Goal: Navigation & Orientation: Find specific page/section

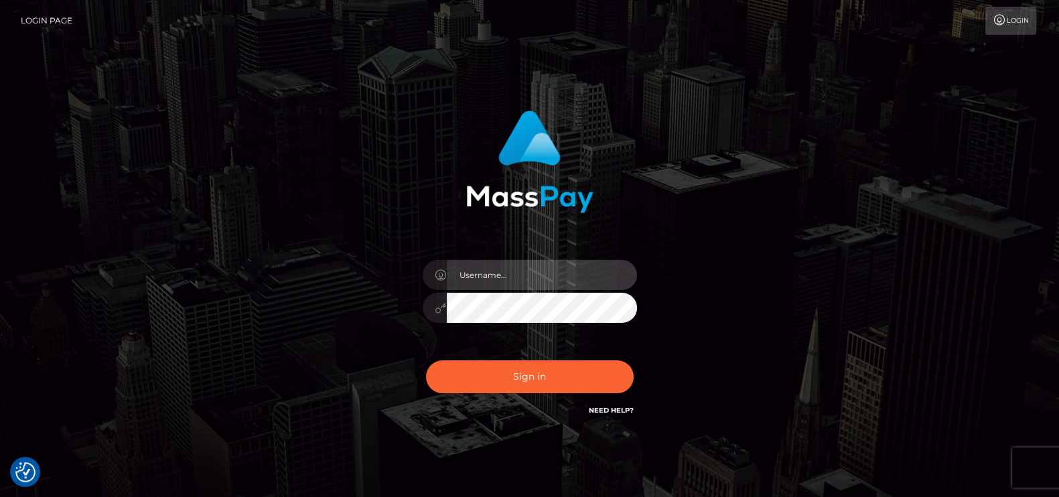
type input "pk.es"
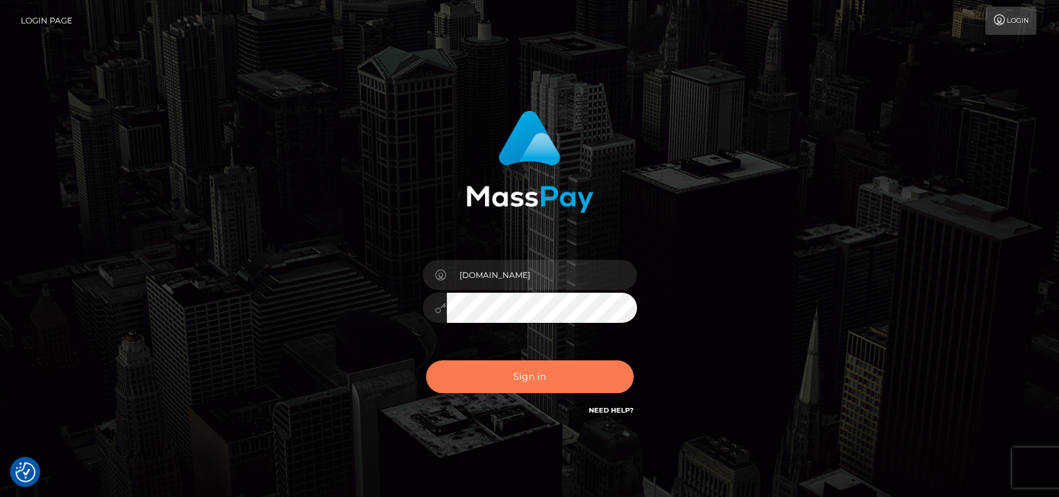
drag, startPoint x: 519, startPoint y: 352, endPoint x: 520, endPoint y: 382, distance: 29.5
click at [520, 374] on div "Sign in Need Help?" at bounding box center [529, 382] width 234 height 60
click at [520, 374] on button "Sign in" at bounding box center [530, 376] width 208 height 33
type input "pk.es"
click at [497, 383] on button "Sign in" at bounding box center [530, 376] width 208 height 33
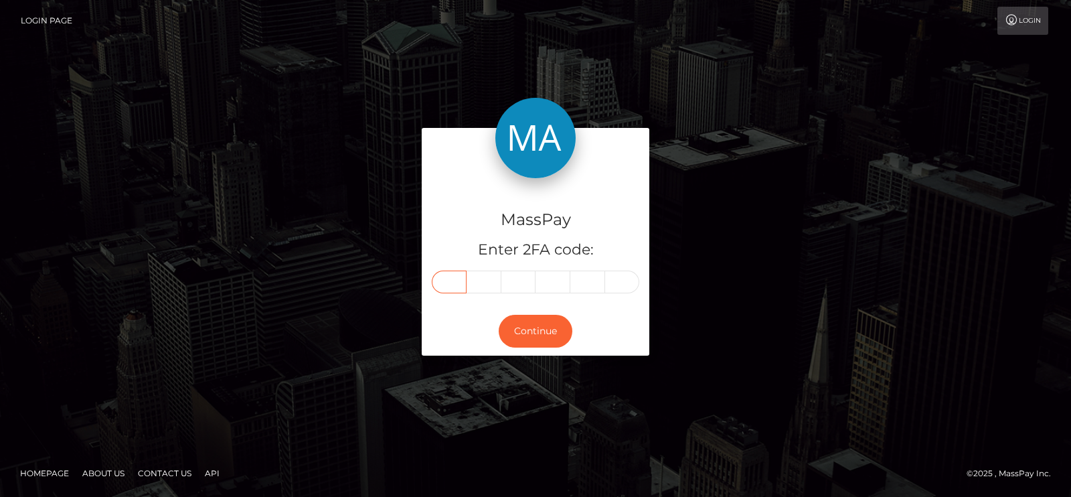
click at [435, 283] on input "text" at bounding box center [449, 282] width 35 height 23
paste input "6"
type input "6"
type input "8"
type input "6"
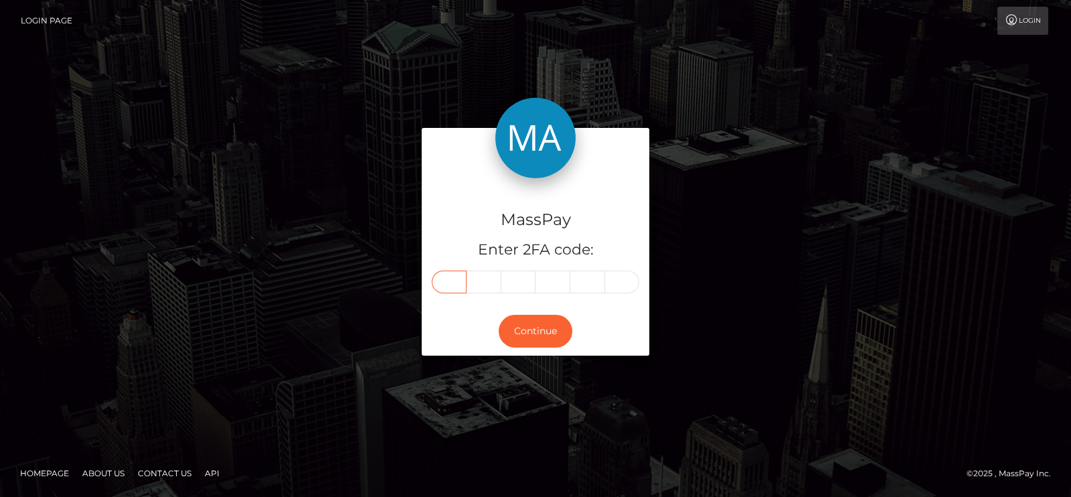
type input "2"
type input "3"
type input "6"
drag, startPoint x: 594, startPoint y: 333, endPoint x: 549, endPoint y: 332, distance: 44.9
click at [549, 332] on div "Continue" at bounding box center [536, 331] width 228 height 49
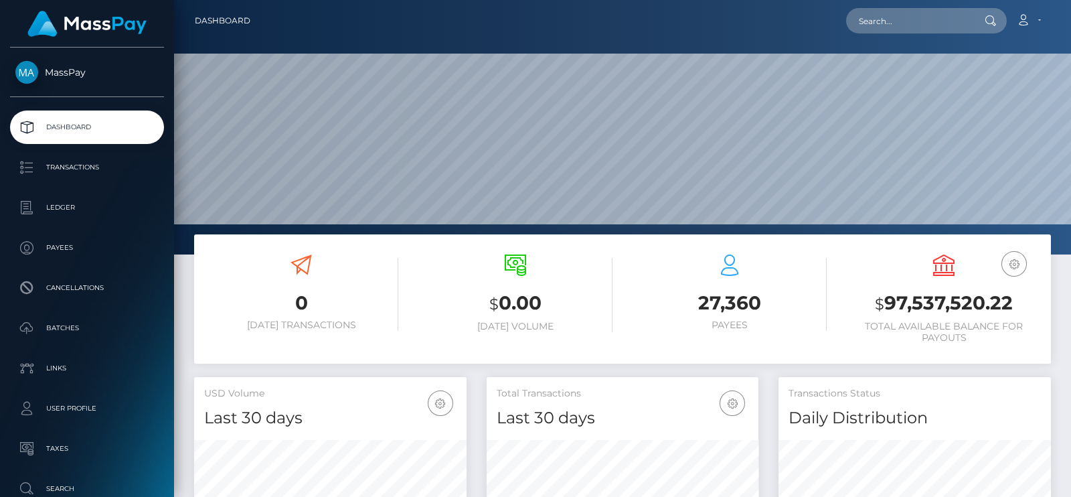
scroll to position [237, 272]
click at [901, 20] on input "text" at bounding box center [909, 20] width 126 height 25
paste input "lindsay.d.moran@gmail.com"
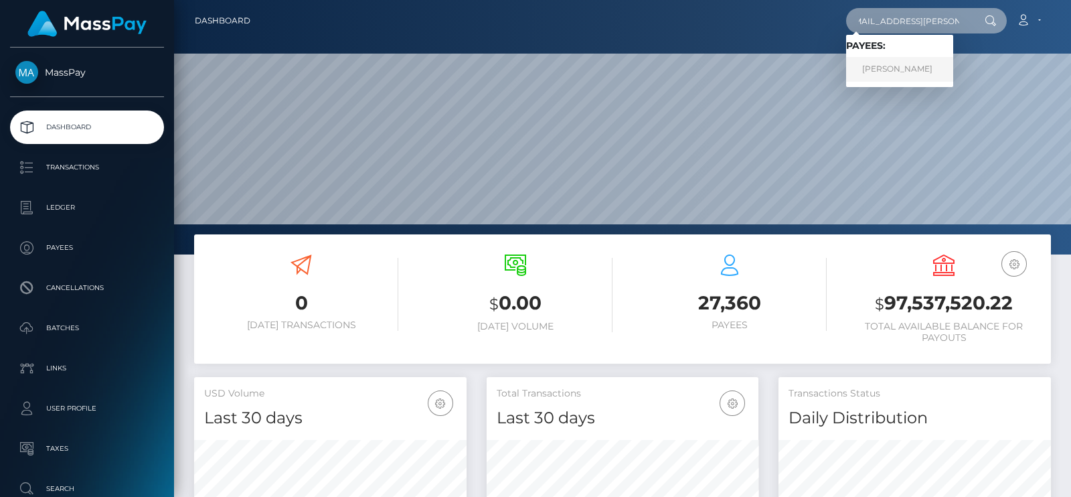
type input "lindsay.d.moran@gmail.com"
click at [903, 78] on link "Lindsay Martins" at bounding box center [899, 69] width 107 height 25
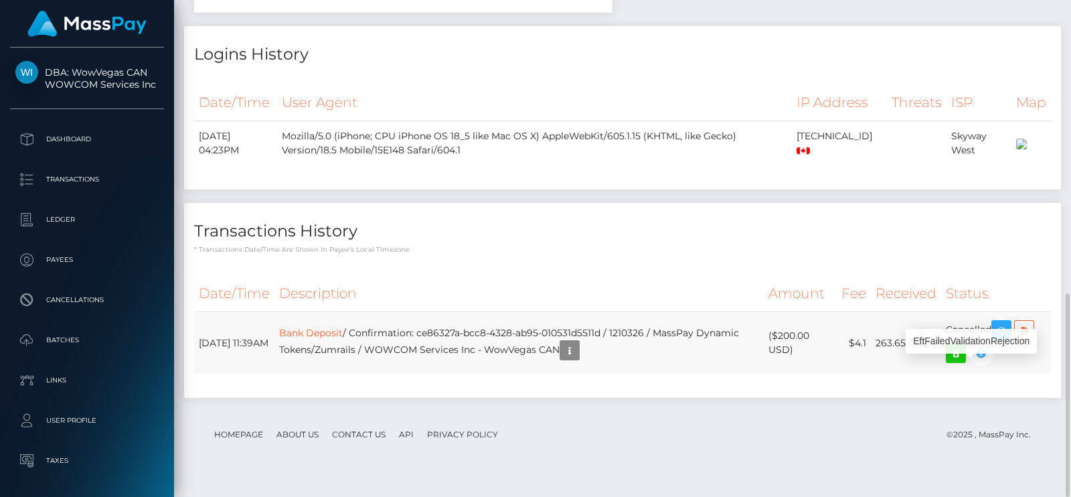
scroll to position [160, 272]
click at [341, 339] on link "Bank Deposit" at bounding box center [311, 333] width 64 height 12
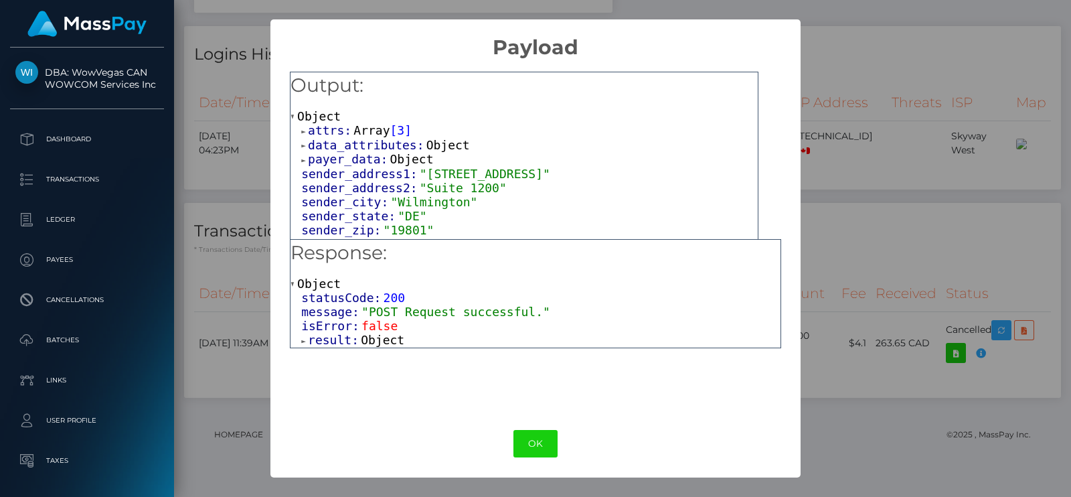
click at [383, 340] on span "Object" at bounding box center [383, 340] width 44 height 14
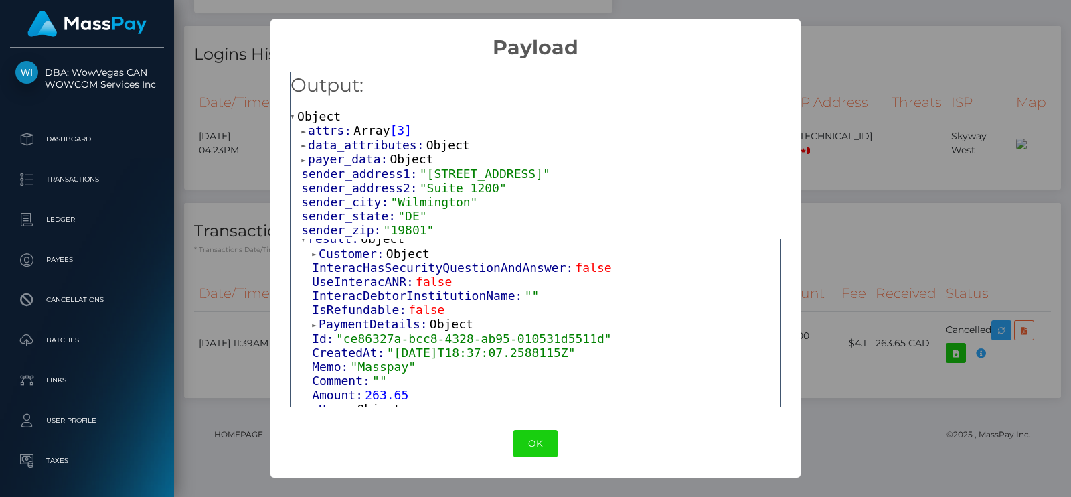
scroll to position [238, 0]
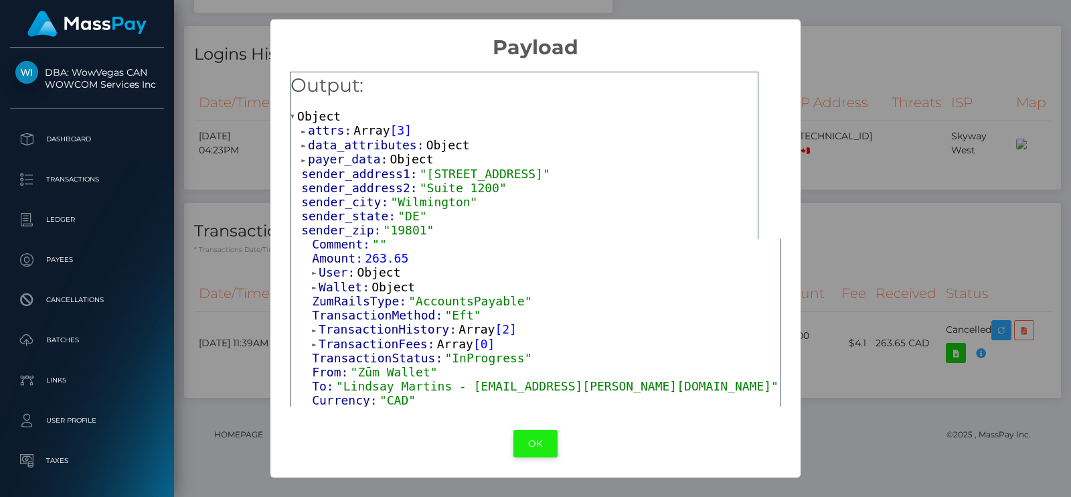
drag, startPoint x: 540, startPoint y: 457, endPoint x: 536, endPoint y: 445, distance: 12.7
click at [536, 445] on div "OK No Cancel" at bounding box center [536, 443] width 530 height 41
click at [536, 445] on button "OK" at bounding box center [536, 443] width 44 height 27
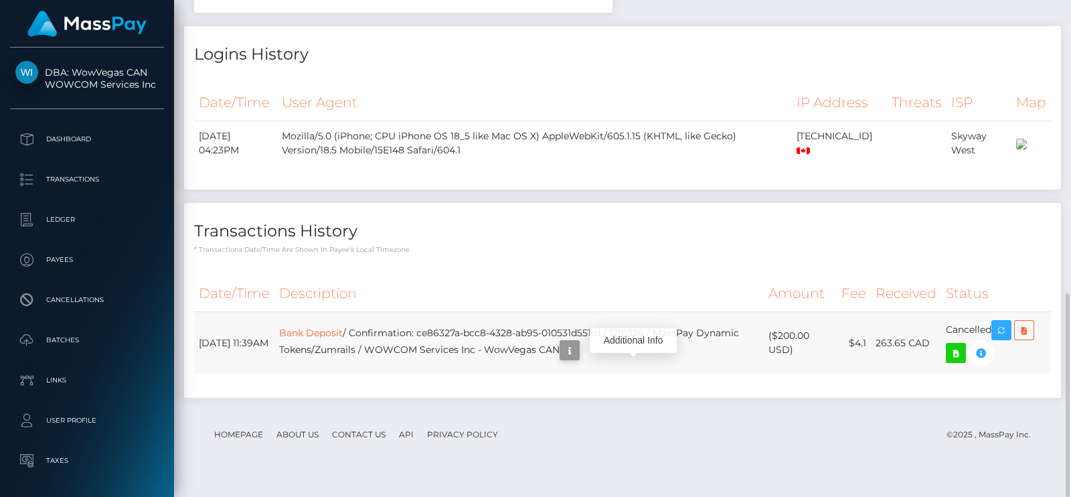
scroll to position [160, 272]
click at [578, 359] on icon "button" at bounding box center [570, 350] width 16 height 17
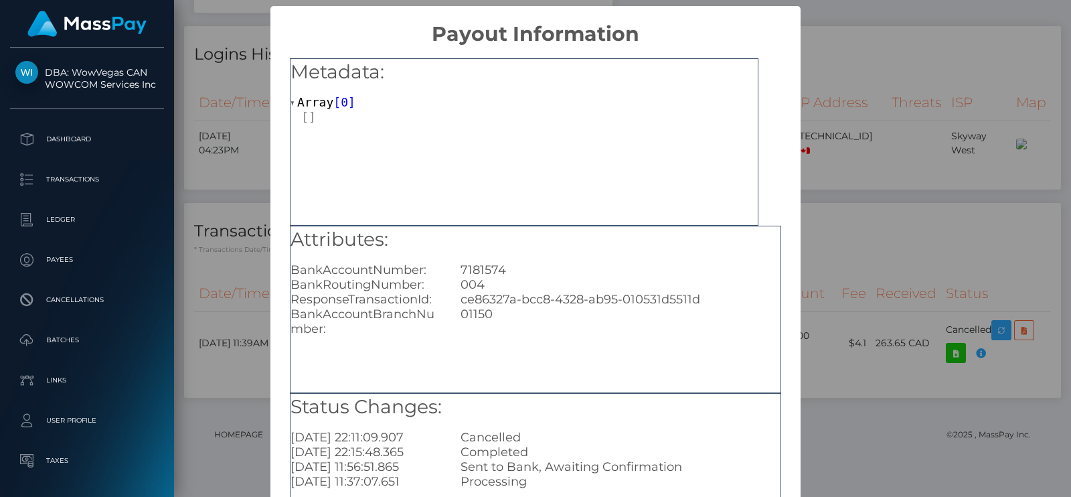
click at [844, 335] on div "× Payout Information Metadata: Array [ 0 ] Attributes: BankAccountNumber: 71815…" at bounding box center [535, 248] width 1071 height 497
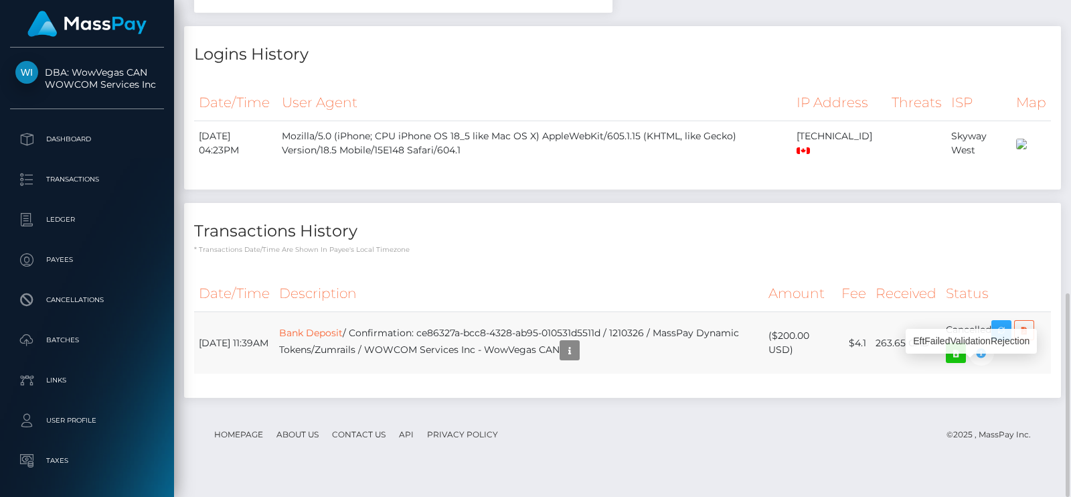
click at [986, 362] on icon "button" at bounding box center [982, 353] width 16 height 17
click at [578, 359] on icon "button" at bounding box center [570, 350] width 16 height 17
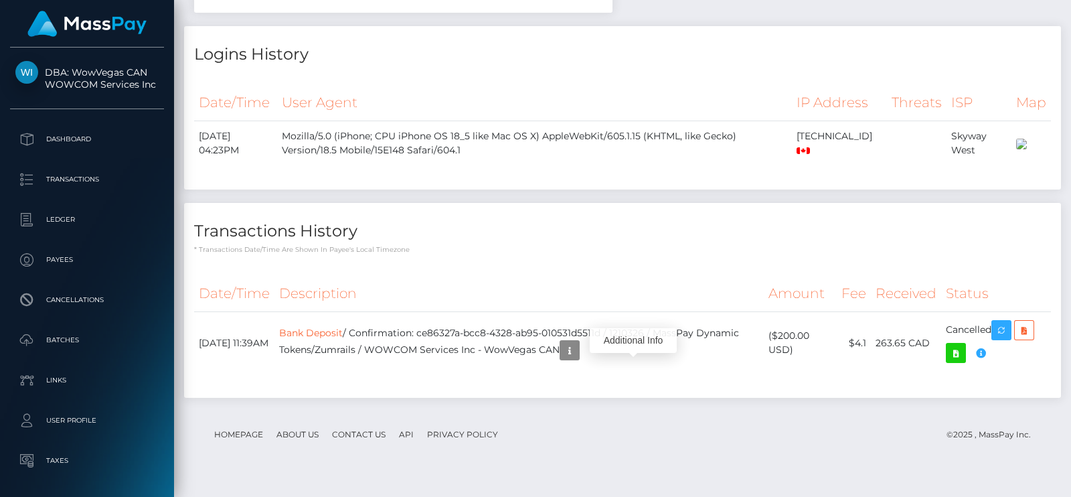
click at [637, 334] on div "Additional Info" at bounding box center [633, 340] width 87 height 25
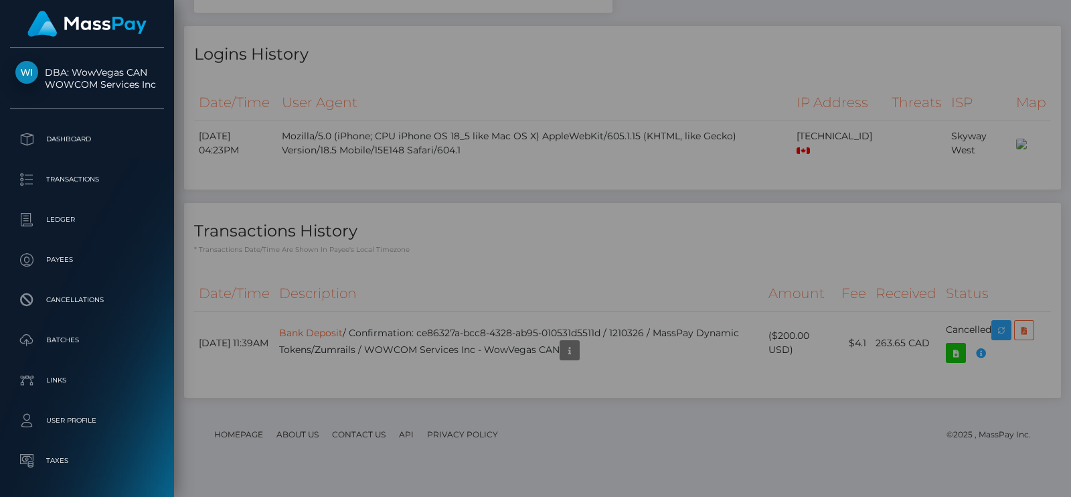
scroll to position [0, 0]
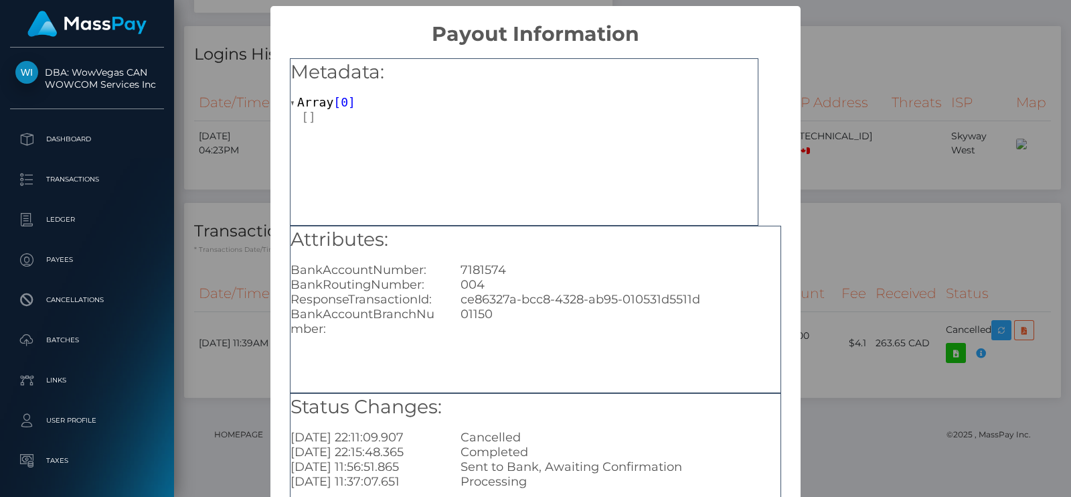
click at [637, 334] on div "01150" at bounding box center [621, 321] width 340 height 29
drag, startPoint x: 502, startPoint y: 268, endPoint x: 432, endPoint y: 268, distance: 70.3
click at [432, 268] on div "BankAccountNumber: 7181574" at bounding box center [536, 269] width 510 height 15
click at [212, 28] on div "× Payout Information Metadata: Array [ 0 ] Attributes: BankAccountNumber: 71815…" at bounding box center [535, 248] width 1071 height 497
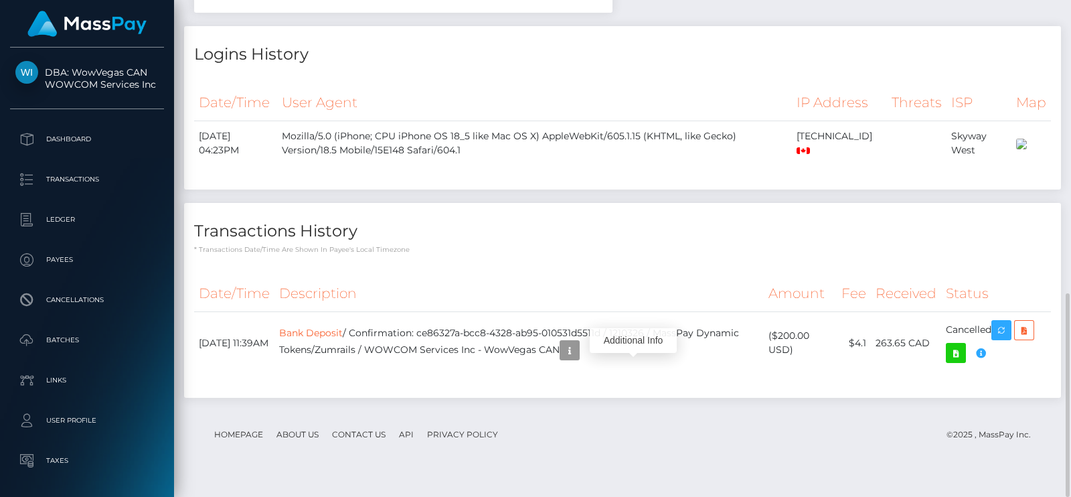
scroll to position [160, 272]
click at [578, 359] on icon "button" at bounding box center [570, 350] width 16 height 17
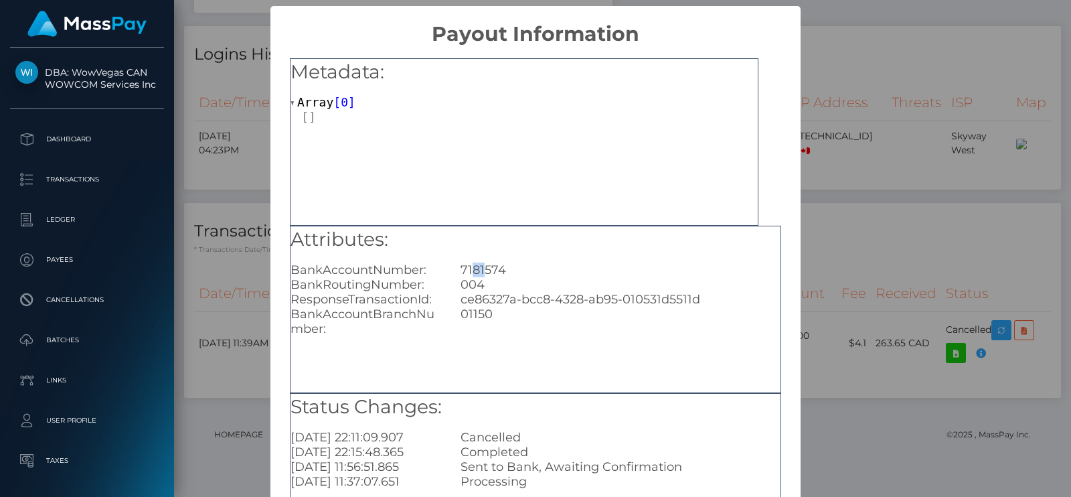
drag, startPoint x: 479, startPoint y: 273, endPoint x: 469, endPoint y: 271, distance: 10.1
click at [469, 271] on div "7181574" at bounding box center [621, 269] width 340 height 15
click at [950, 313] on div "× Payout Information Metadata: Array [ 0 ] Attributes: BankAccountNumber: 71815…" at bounding box center [535, 248] width 1071 height 497
click at [949, 216] on div "× Payout Information Metadata: Array [ 0 ] Attributes: BankAccountNumber: 71815…" at bounding box center [535, 248] width 1071 height 497
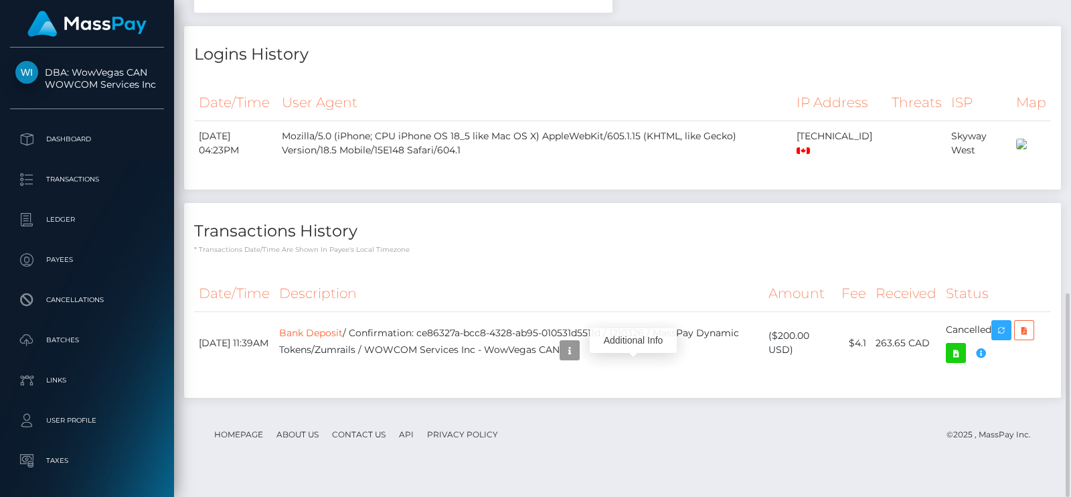
scroll to position [160, 272]
click at [578, 359] on icon "button" at bounding box center [570, 350] width 16 height 17
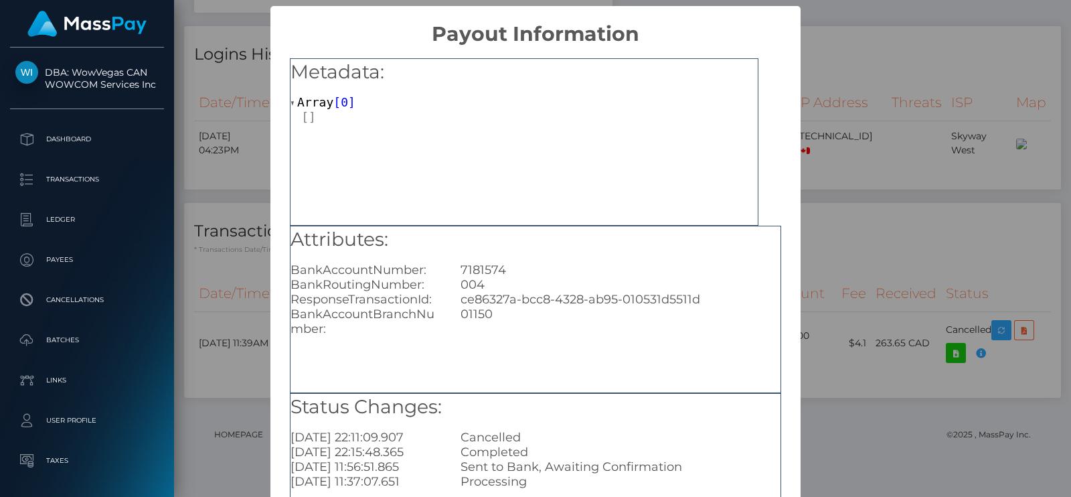
click at [965, 262] on div "× Payout Information Metadata: Array [ 0 ] Attributes: BankAccountNumber: 71815…" at bounding box center [535, 248] width 1071 height 497
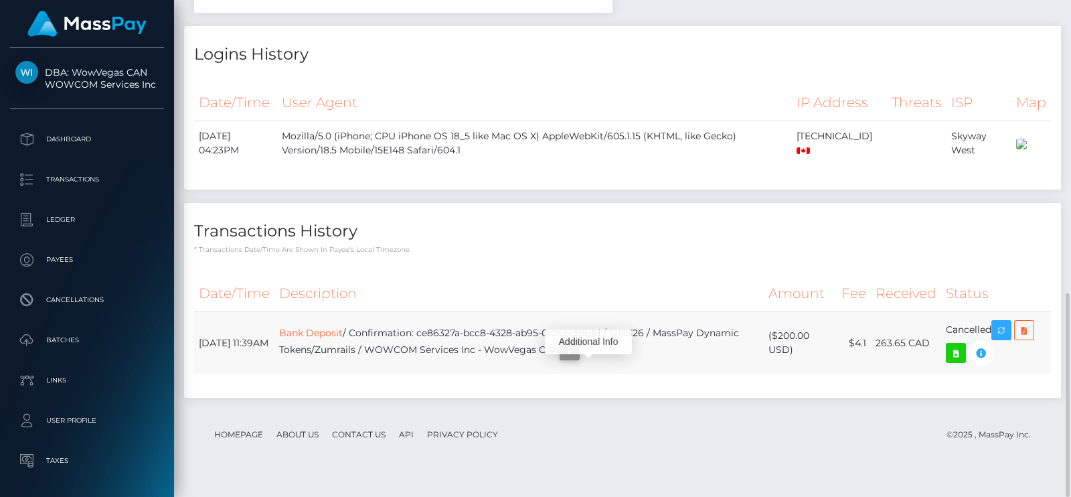
click at [578, 359] on icon "button" at bounding box center [570, 350] width 16 height 17
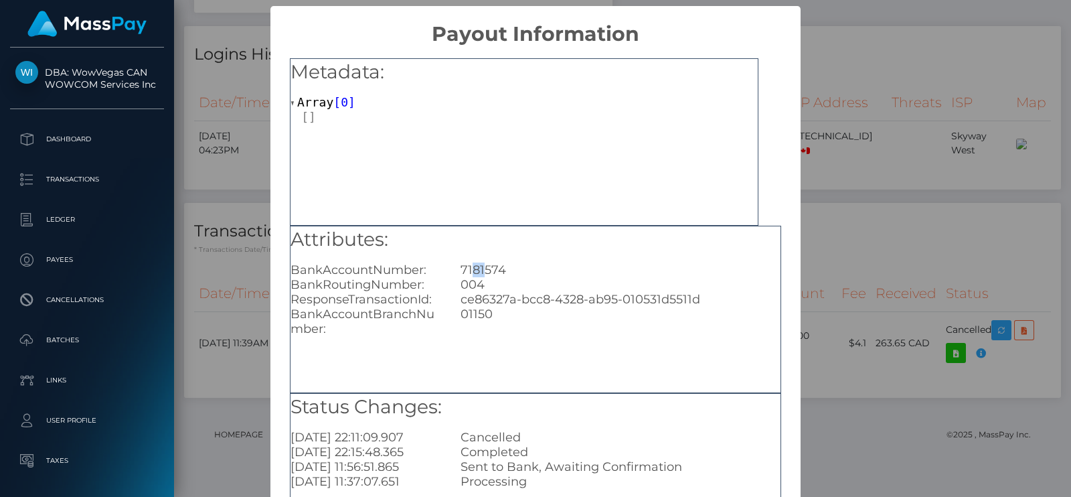
drag, startPoint x: 479, startPoint y: 269, endPoint x: 468, endPoint y: 269, distance: 11.4
click at [468, 269] on div "7181574" at bounding box center [621, 269] width 340 height 15
click at [913, 252] on div "× Payout Information Metadata: Array [ 0 ] Attributes: BankAccountNumber: 71815…" at bounding box center [535, 248] width 1071 height 497
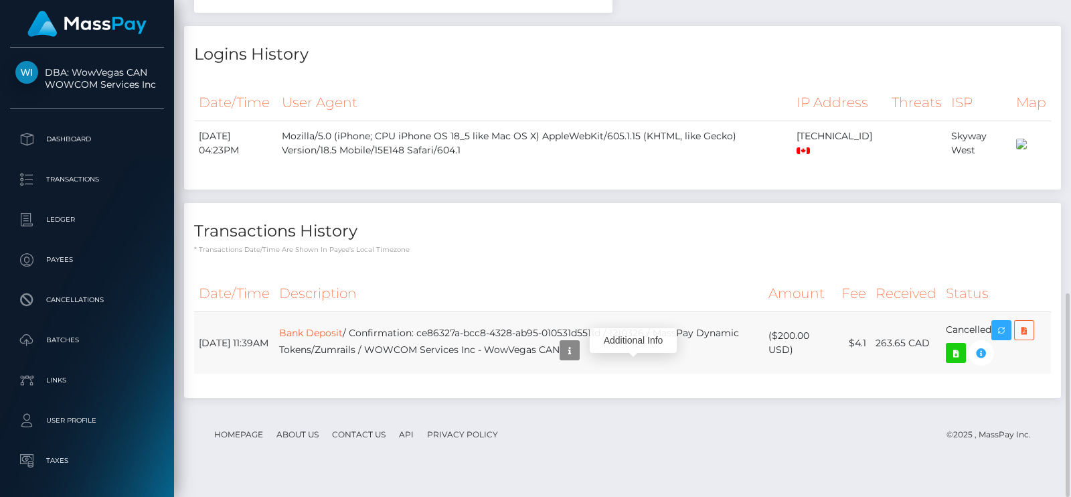
click at [589, 374] on td "Bank Deposit / Confirmation: ce86327a-bcc8-4328-ab95-010531d5511d / 1210326 / M…" at bounding box center [520, 343] width 490 height 62
click at [578, 359] on icon "button" at bounding box center [570, 350] width 16 height 17
click at [624, 340] on div "Additional Info" at bounding box center [633, 340] width 87 height 25
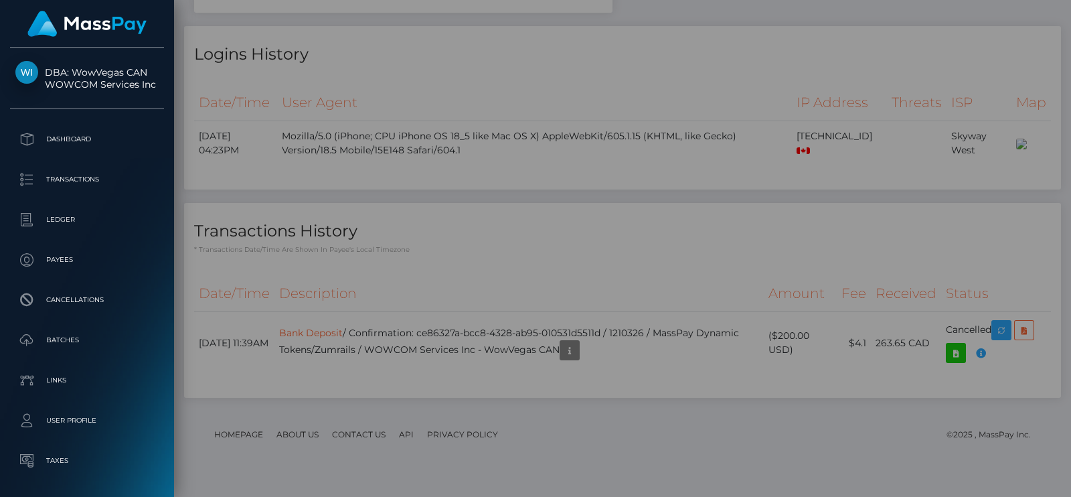
scroll to position [0, 0]
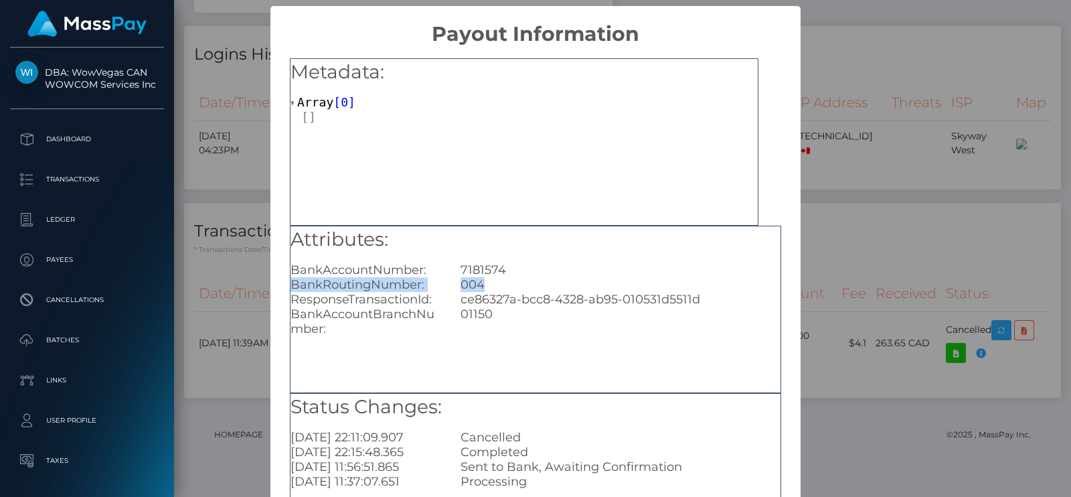
drag, startPoint x: 514, startPoint y: 278, endPoint x: 499, endPoint y: 275, distance: 15.1
click at [499, 275] on div "Attributes: BankAccountNumber: 7181574 BankRoutingNumber: 004 ResponseTransacti…" at bounding box center [536, 281] width 490 height 110
click at [499, 275] on div "7181574" at bounding box center [621, 269] width 340 height 15
click at [487, 269] on div "7181574" at bounding box center [621, 269] width 340 height 15
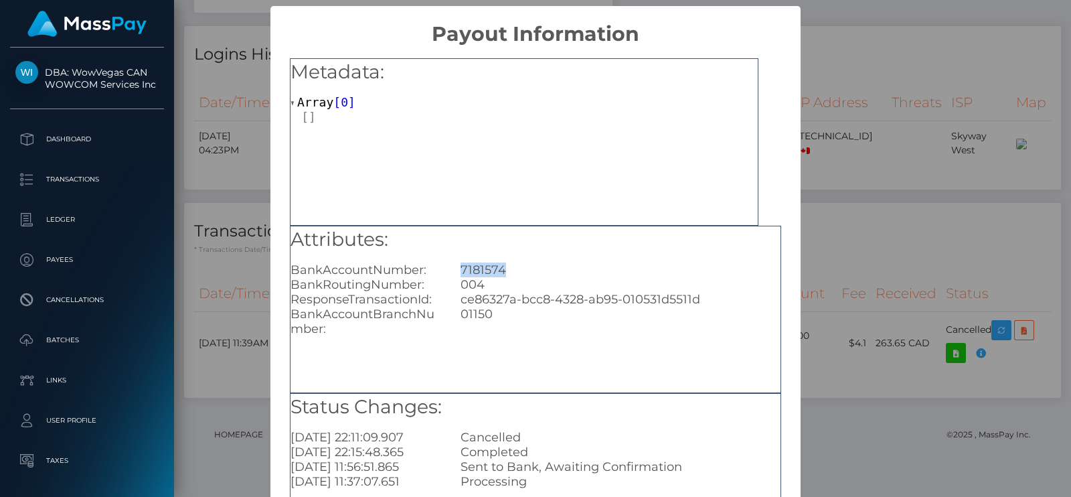
copy div "7181574"
click at [871, 7] on div "× Payout Information Metadata: Array [ 0 ] Attributes: BankAccountNumber: 71815…" at bounding box center [535, 248] width 1071 height 497
click at [473, 264] on div "7181574" at bounding box center [621, 269] width 340 height 15
copy div "7181574"
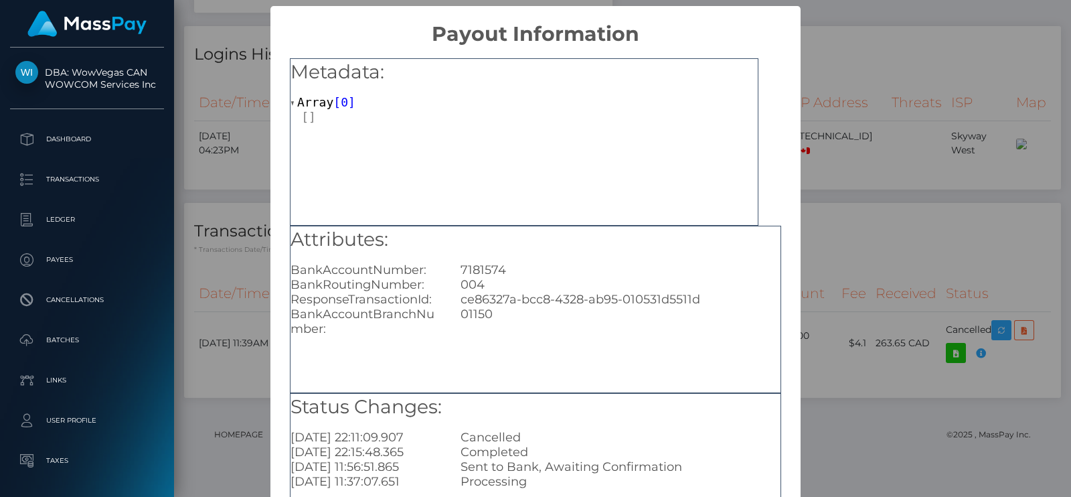
click at [889, 135] on div "× Payout Information Metadata: Array [ 0 ] Attributes: BankAccountNumber: 71815…" at bounding box center [535, 248] width 1071 height 497
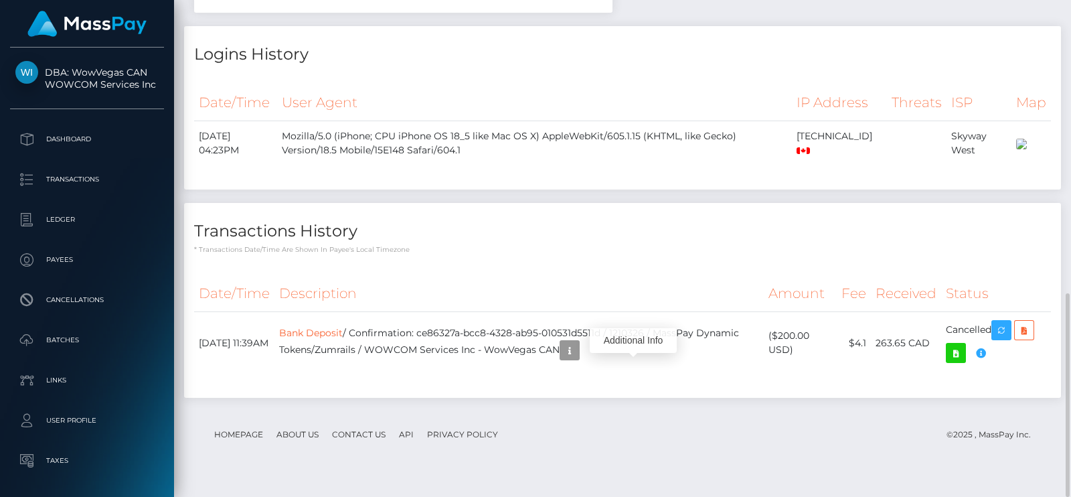
scroll to position [160, 272]
click at [729, 74] on div "Date/Time User Agent IP Address Threats ISP Map" at bounding box center [622, 131] width 877 height 115
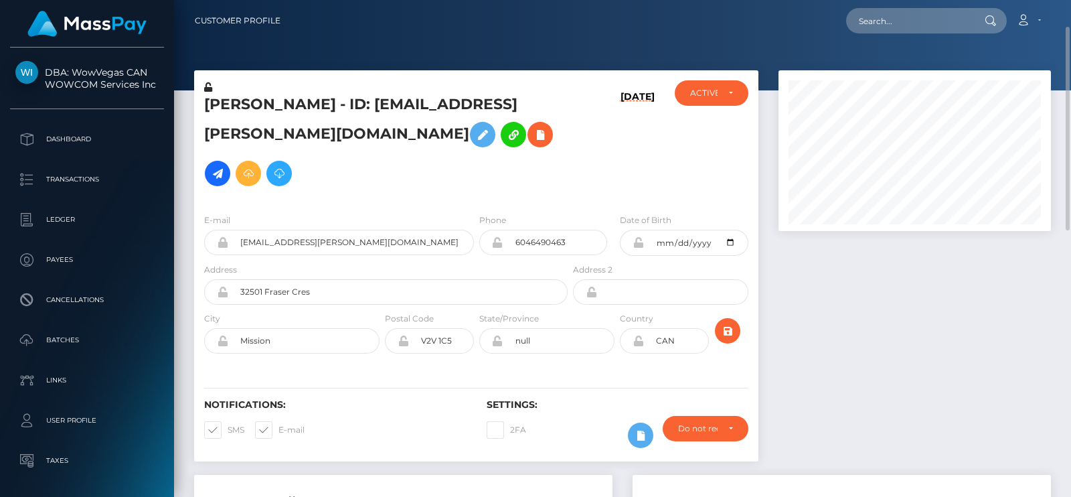
scroll to position [19, 0]
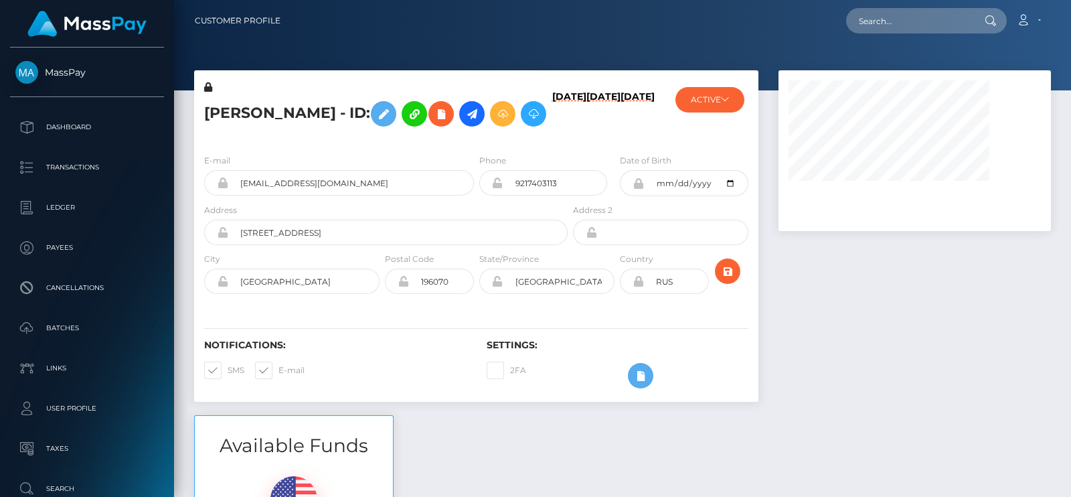
click at [904, 299] on div at bounding box center [915, 242] width 293 height 345
click at [706, 93] on button "ACTIVE" at bounding box center [710, 99] width 69 height 25
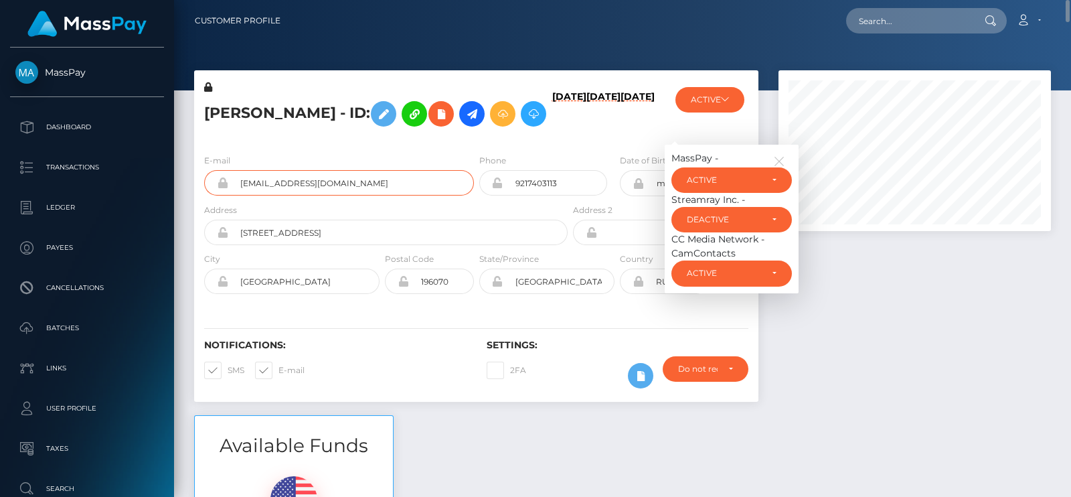
drag, startPoint x: 365, startPoint y: 221, endPoint x: 222, endPoint y: 222, distance: 143.3
click at [222, 196] on div "[EMAIL_ADDRESS][DOMAIN_NAME]" at bounding box center [339, 182] width 270 height 25
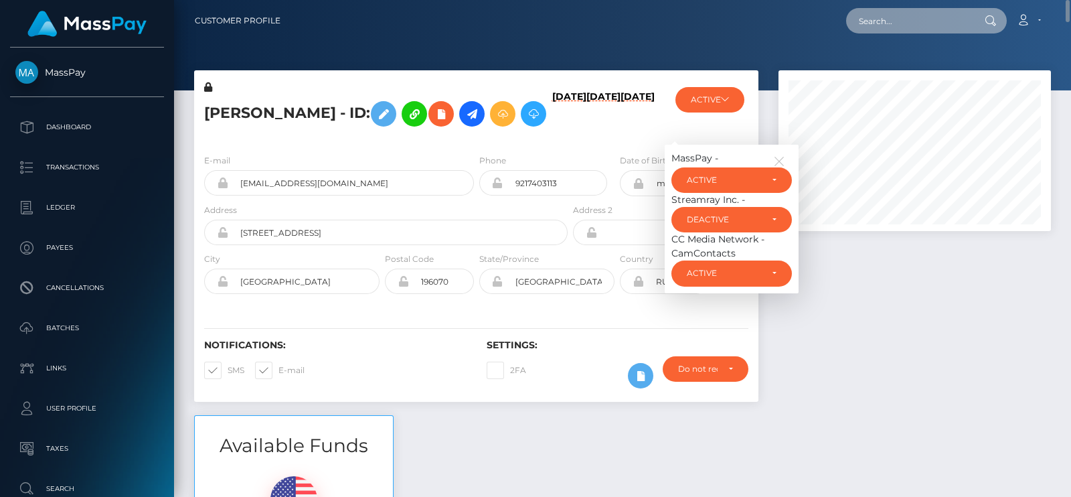
click at [897, 25] on input "text" at bounding box center [909, 20] width 126 height 25
paste input "[EMAIL_ADDRESS][DOMAIN_NAME]"
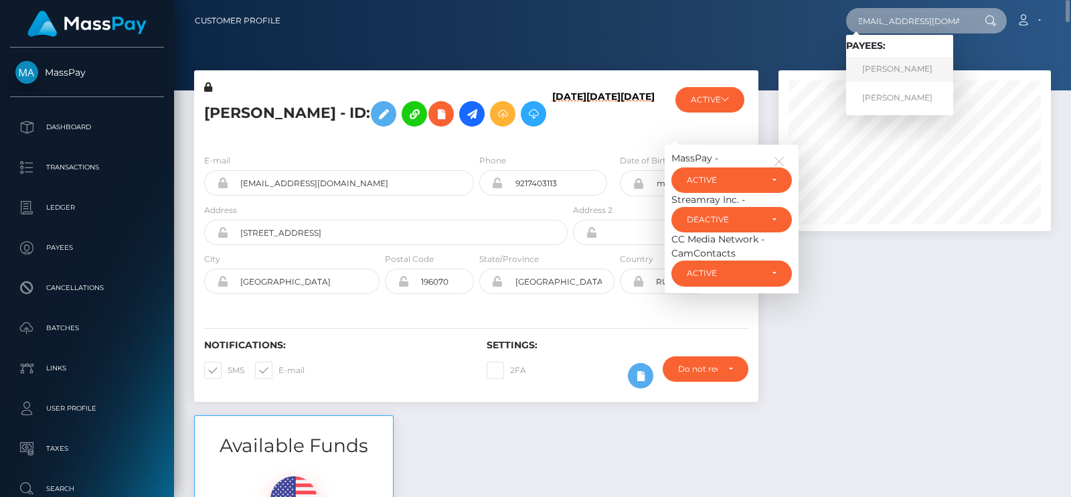
type input "[EMAIL_ADDRESS][DOMAIN_NAME]"
click at [908, 67] on link "[PERSON_NAME]" at bounding box center [899, 69] width 107 height 25
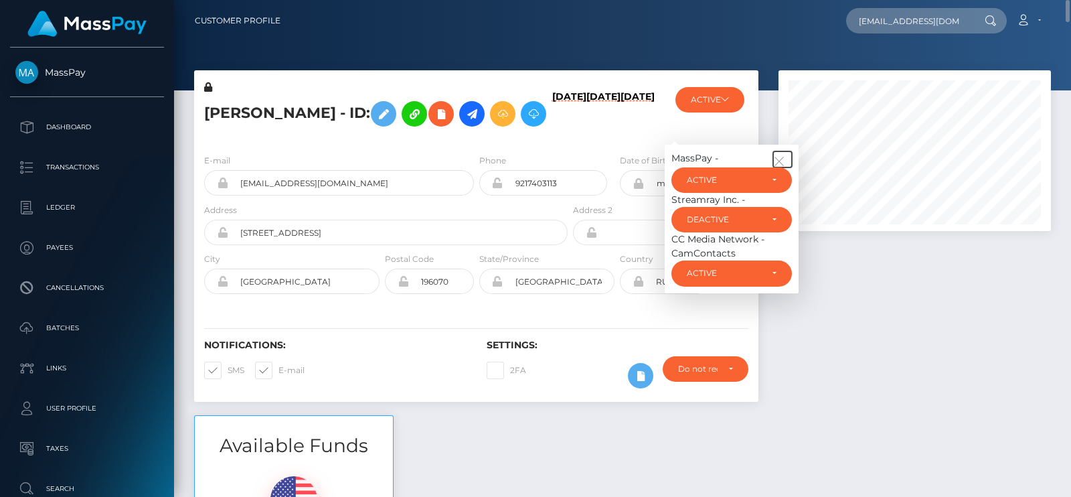
click at [777, 167] on button "button" at bounding box center [782, 159] width 19 height 16
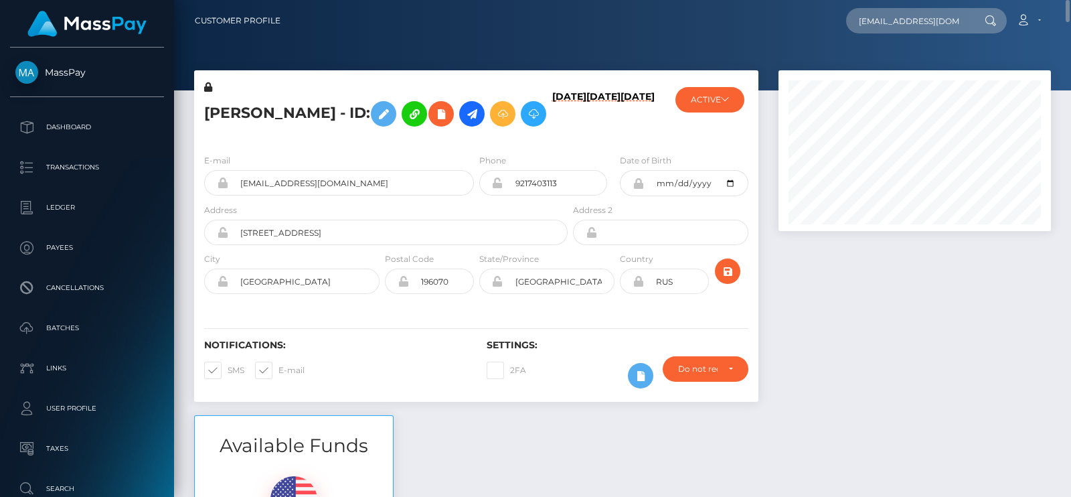
click at [869, 254] on div at bounding box center [915, 242] width 293 height 345
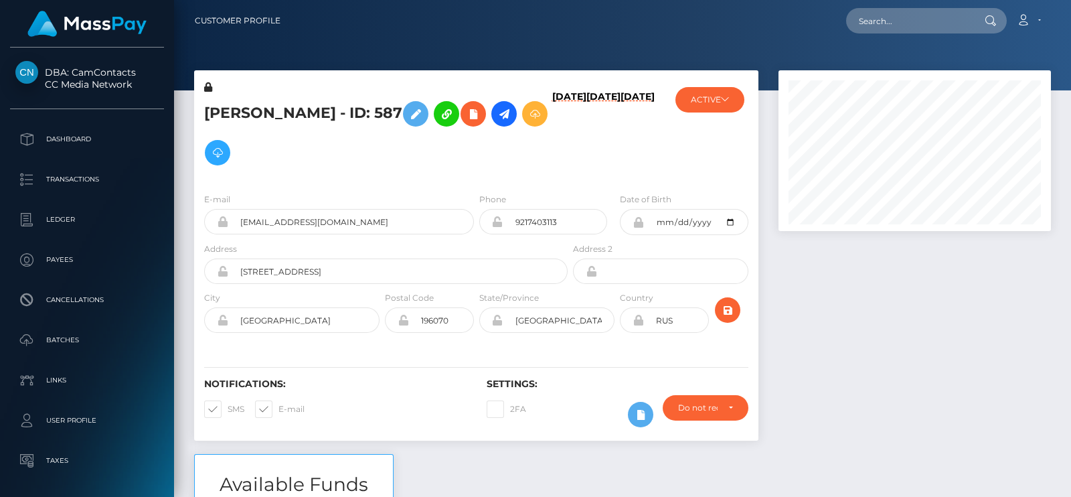
scroll to position [160, 272]
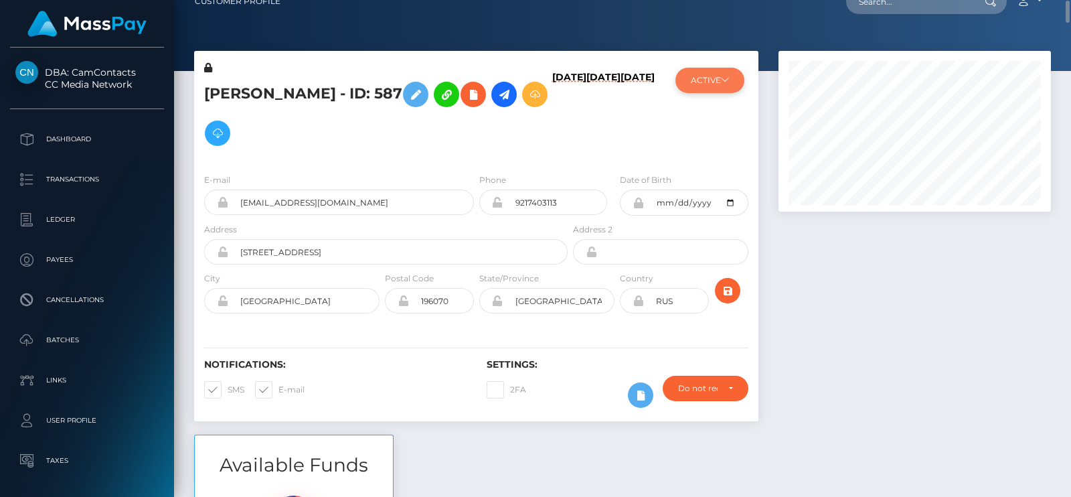
click at [720, 85] on button "ACTIVE" at bounding box center [710, 80] width 69 height 25
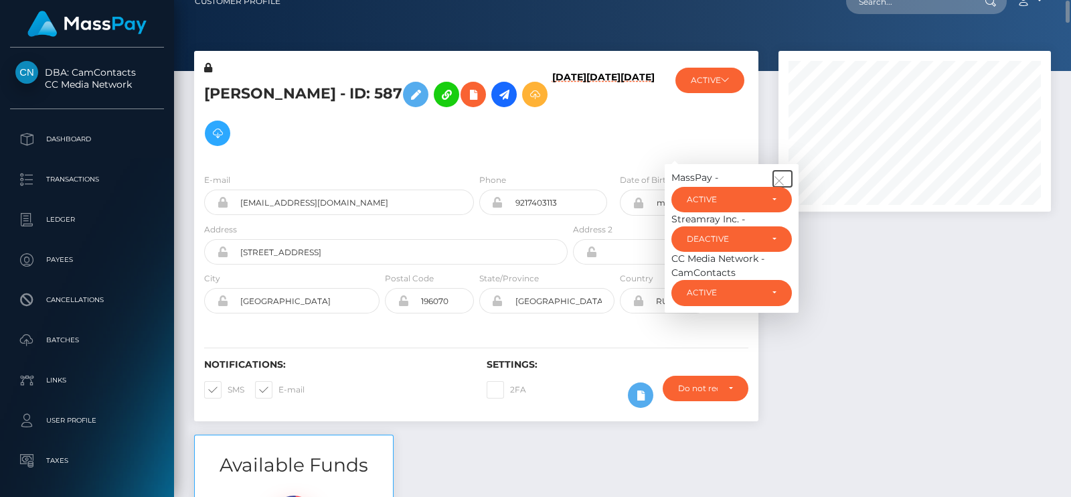
click at [777, 175] on icon "button" at bounding box center [779, 181] width 12 height 12
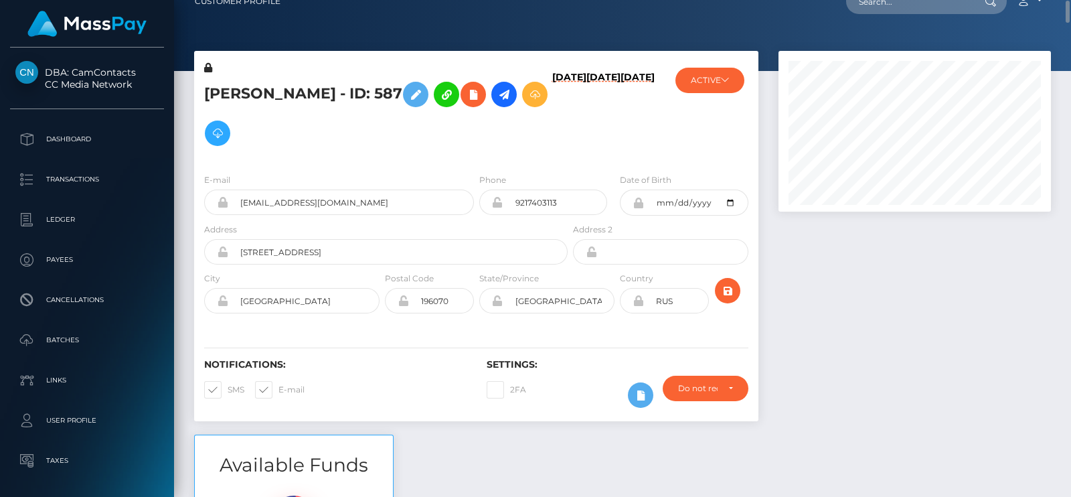
click at [838, 339] on div at bounding box center [915, 243] width 293 height 384
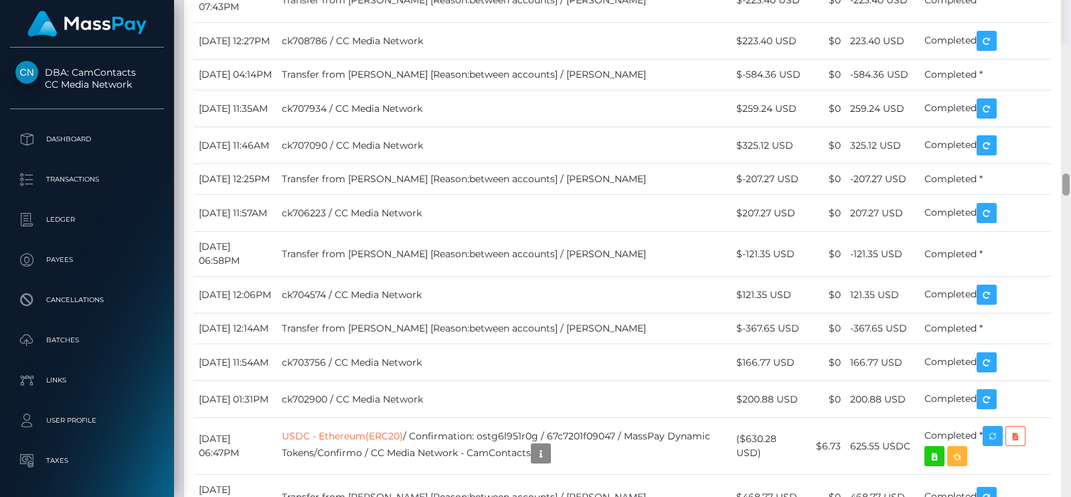
scroll to position [2769, 0]
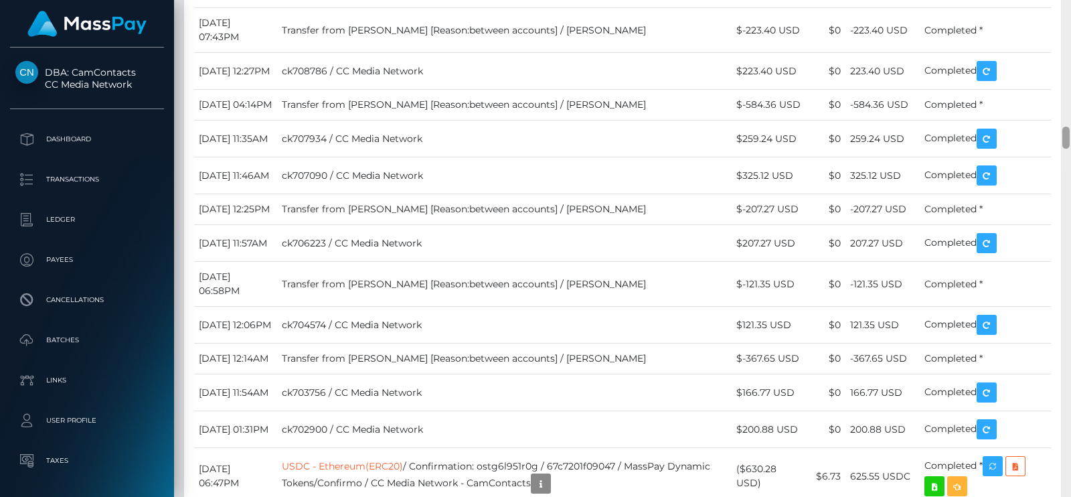
drag, startPoint x: 1068, startPoint y: 45, endPoint x: 1071, endPoint y: 136, distance: 91.1
click at [1071, 136] on div at bounding box center [1066, 248] width 10 height 497
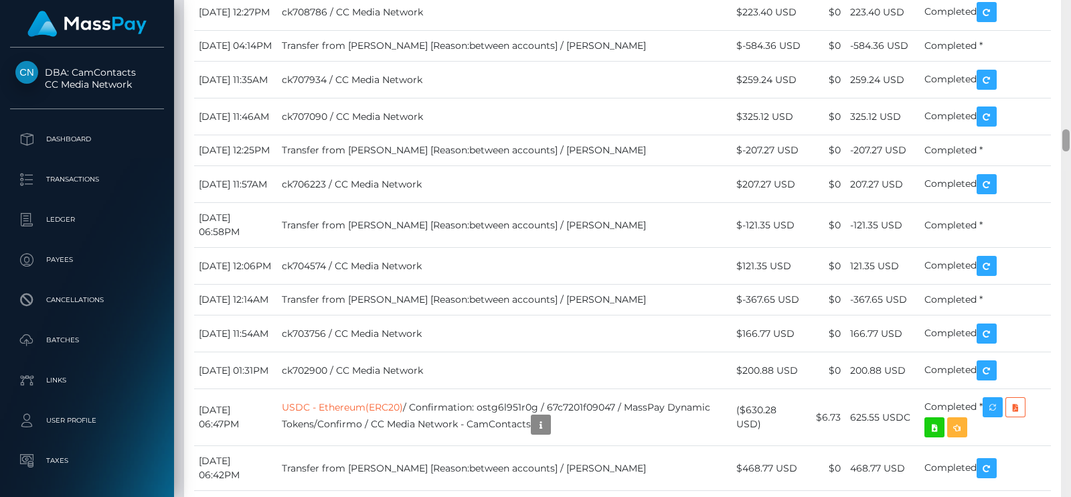
click at [1068, 131] on div at bounding box center [1066, 140] width 7 height 22
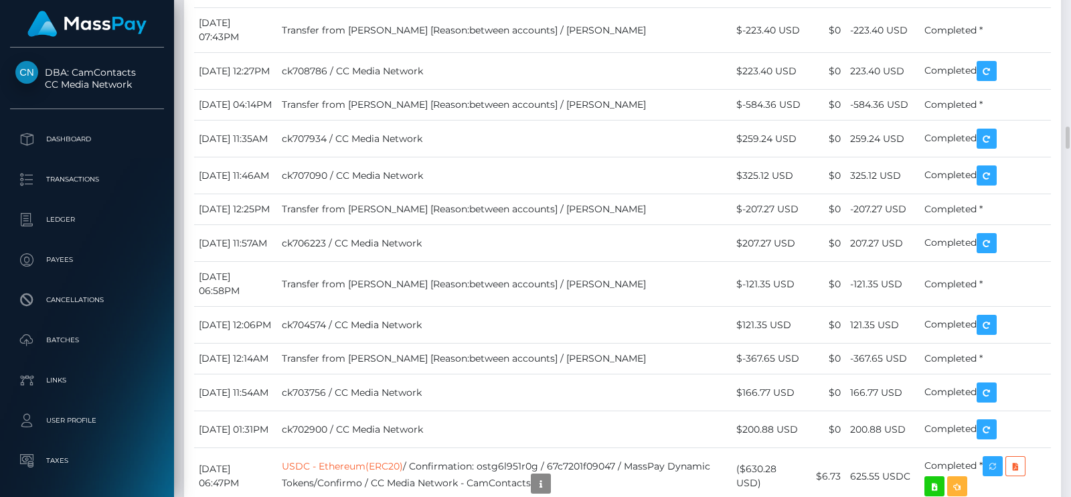
drag, startPoint x: 713, startPoint y: 179, endPoint x: 687, endPoint y: 108, distance: 75.6
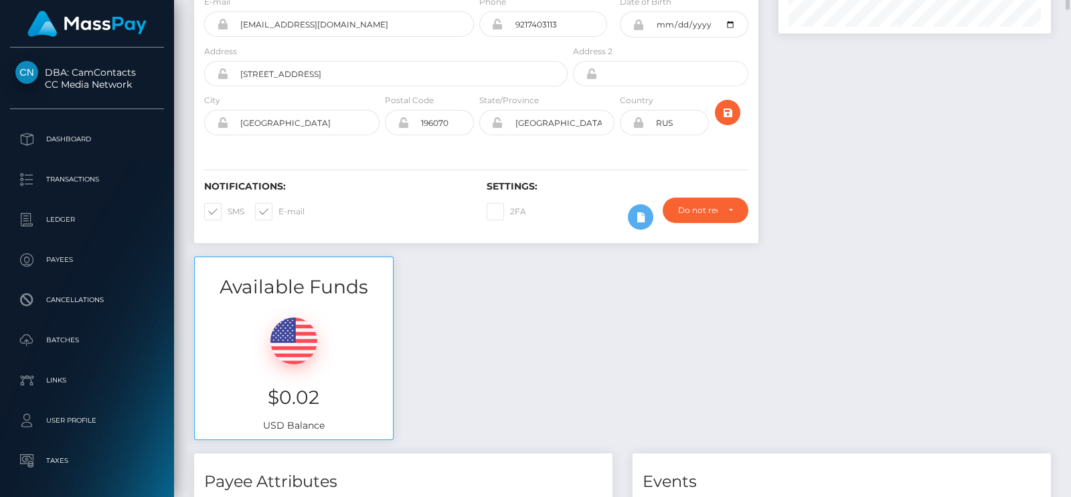
scroll to position [97, 0]
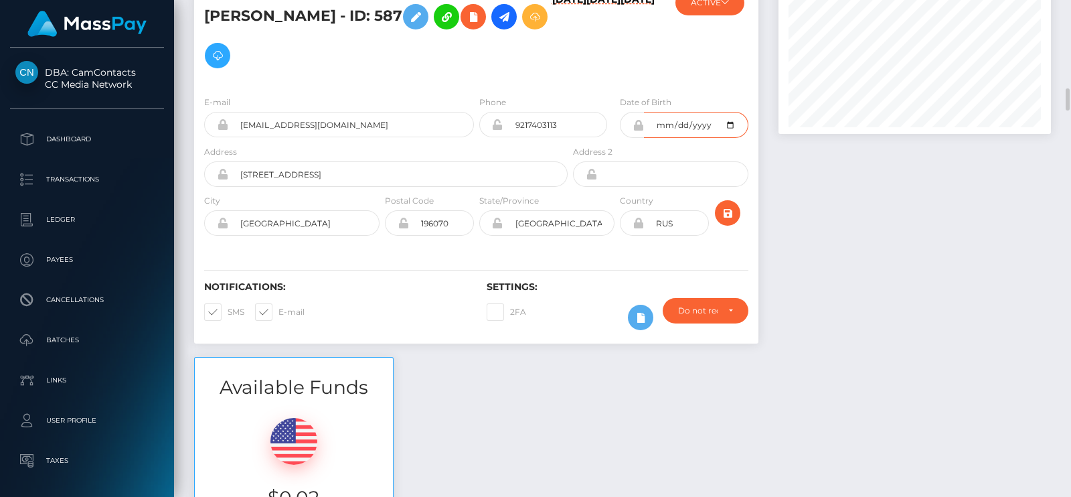
type input "1972-11-03"
drag, startPoint x: 696, startPoint y: 112, endPoint x: 409, endPoint y: 125, distance: 287.6
click at [409, 125] on div "E-mail Studio_prada@yahoo.com Phone 9217403113" at bounding box center [476, 120] width 564 height 50
click at [587, 56] on h6 "[DATE]" at bounding box center [604, 37] width 34 height 86
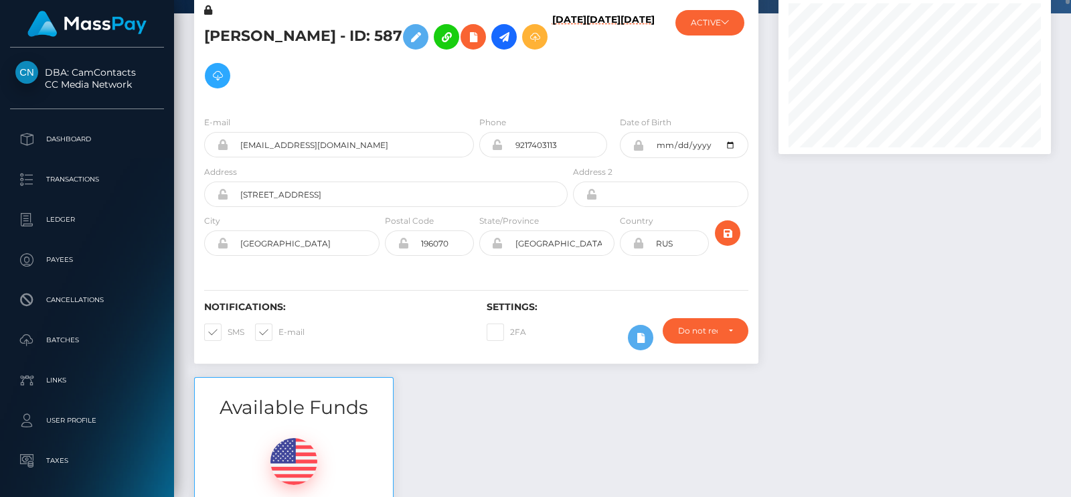
scroll to position [0, 0]
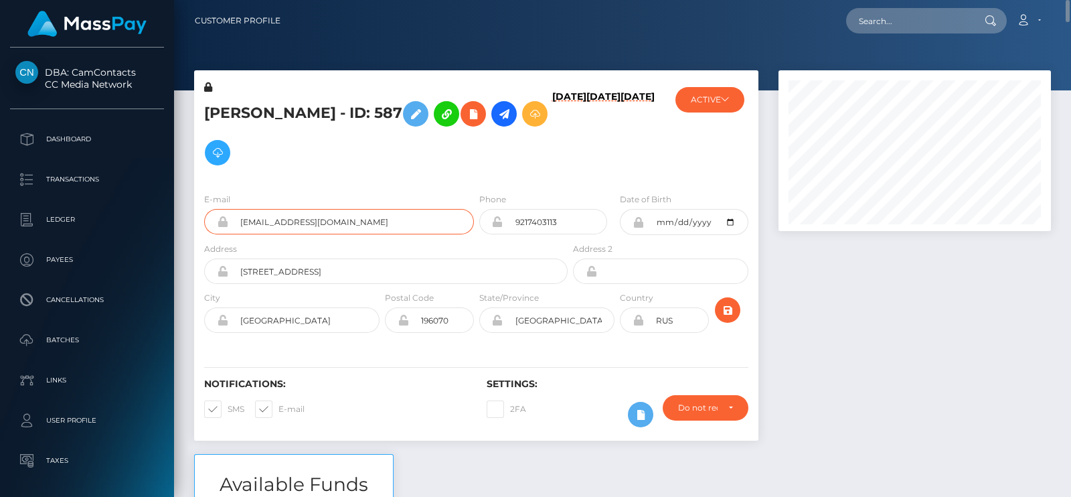
drag, startPoint x: 358, startPoint y: 226, endPoint x: 234, endPoint y: 214, distance: 125.1
click at [234, 214] on input "[EMAIL_ADDRESS][DOMAIN_NAME]" at bounding box center [351, 221] width 246 height 25
click at [901, 20] on input "text" at bounding box center [909, 20] width 126 height 25
paste input "[EMAIL_ADDRESS][DOMAIN_NAME]"
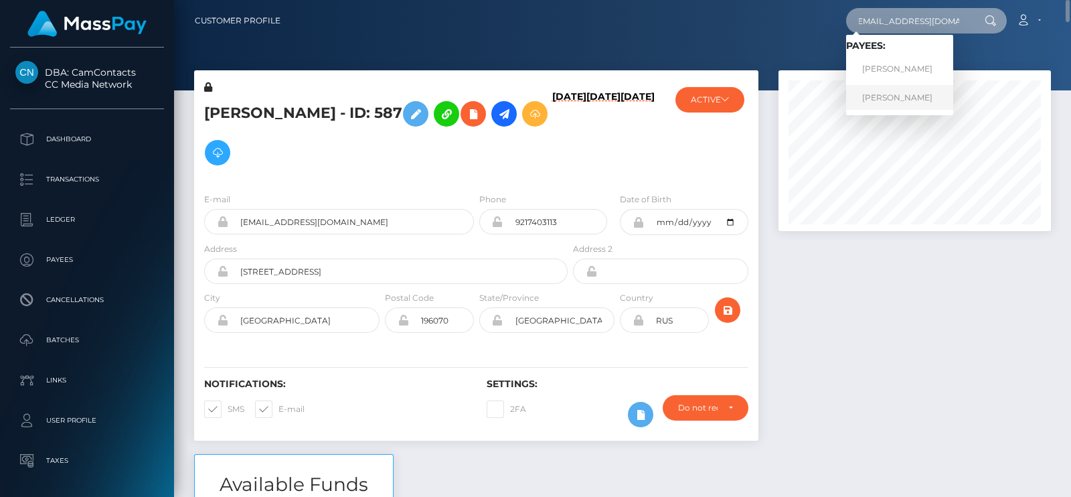
type input "[EMAIL_ADDRESS][DOMAIN_NAME]"
click at [887, 90] on link "[PERSON_NAME]" at bounding box center [899, 97] width 107 height 25
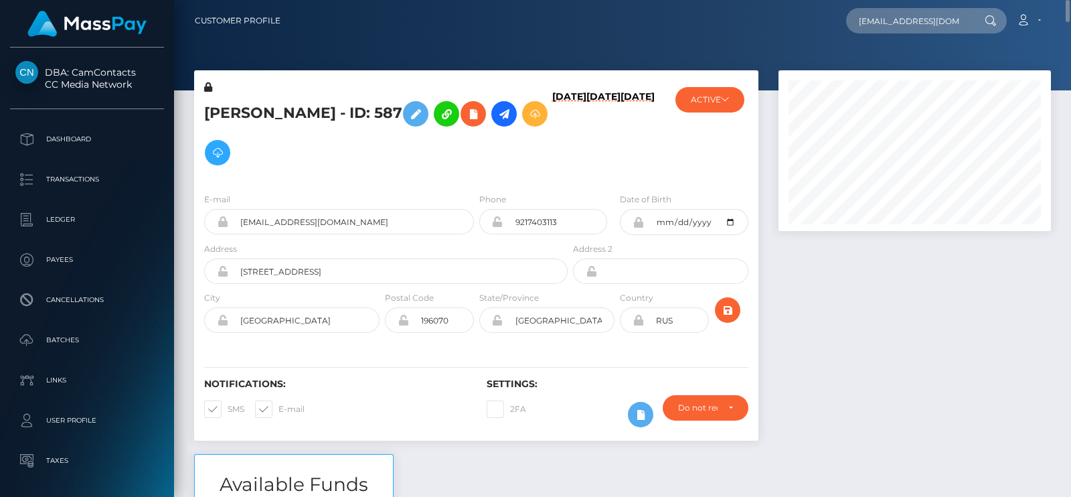
click at [792, 268] on div at bounding box center [915, 262] width 293 height 384
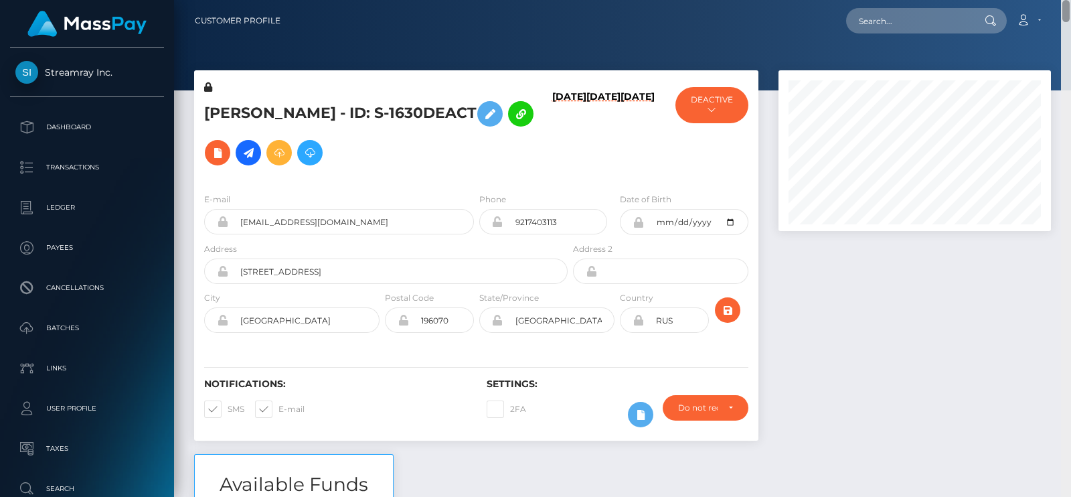
drag, startPoint x: 1065, startPoint y: 100, endPoint x: 1049, endPoint y: -35, distance: 136.9
click at [1049, 0] on html "Streamray Inc. Dashboard Transactions Ledger Payees Cancellations" at bounding box center [535, 248] width 1071 height 497
drag, startPoint x: 353, startPoint y: 222, endPoint x: 224, endPoint y: 226, distance: 128.6
click at [224, 226] on div "[EMAIL_ADDRESS][DOMAIN_NAME]" at bounding box center [339, 221] width 270 height 25
click at [895, 21] on input "text" at bounding box center [909, 20] width 126 height 25
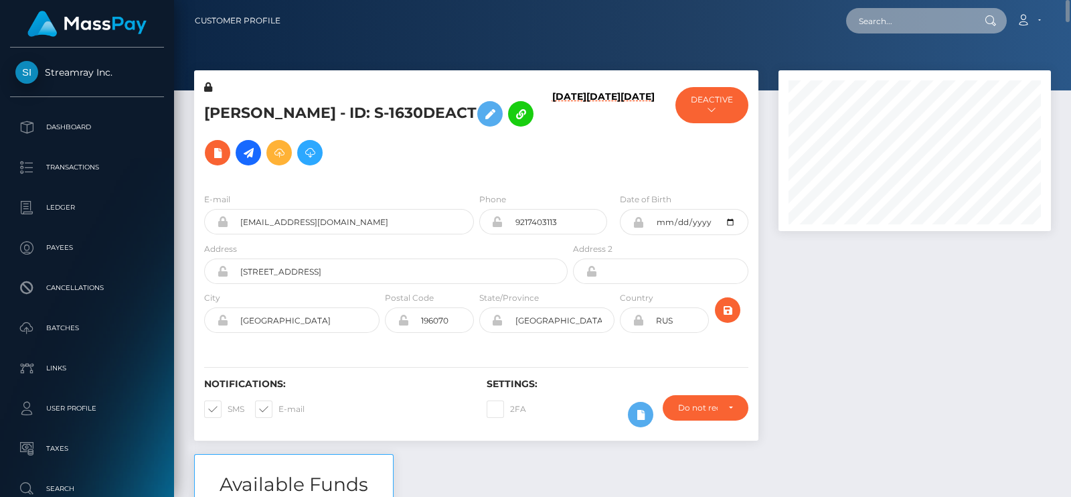
paste input "[EMAIL_ADDRESS][DOMAIN_NAME]"
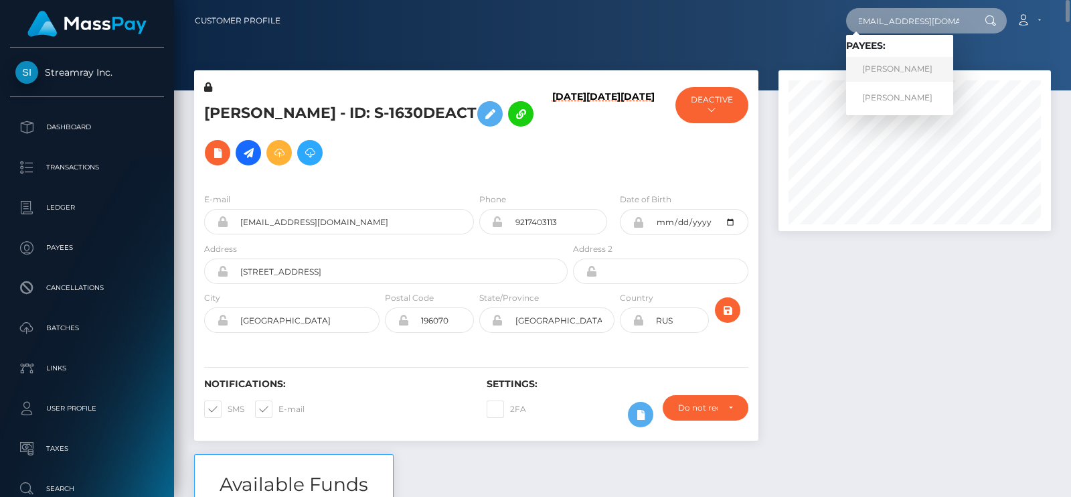
type input "[EMAIL_ADDRESS][DOMAIN_NAME]"
click at [921, 72] on link "[PERSON_NAME]" at bounding box center [899, 69] width 107 height 25
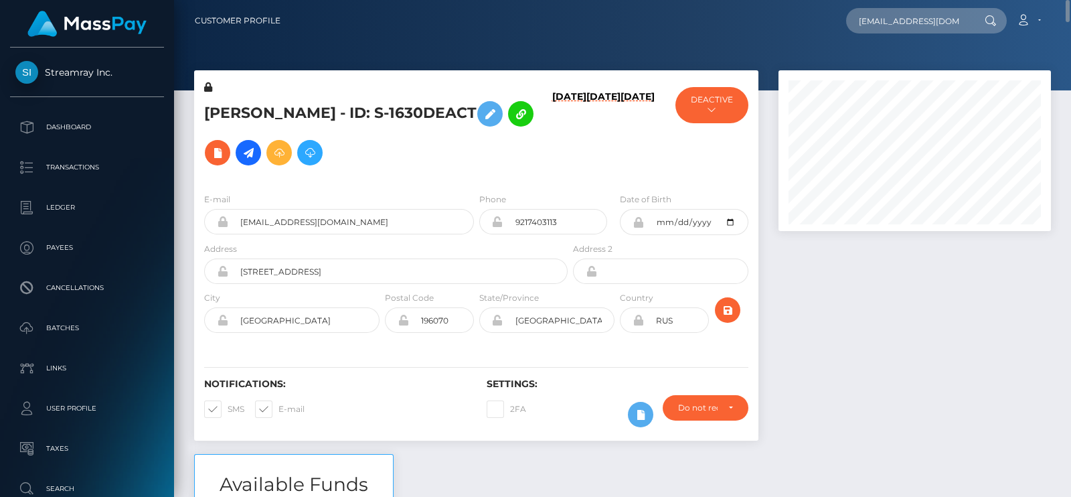
click at [881, 274] on div at bounding box center [915, 262] width 293 height 384
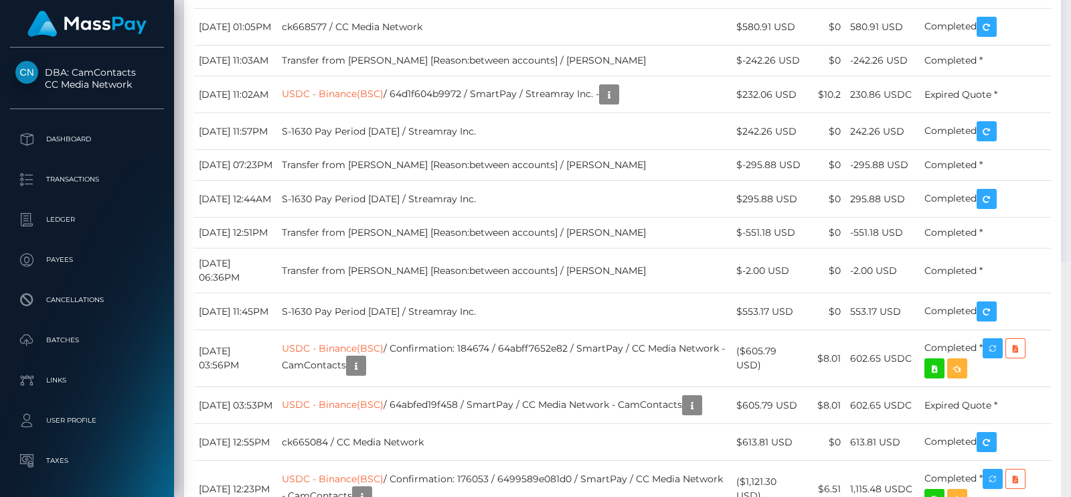
scroll to position [5916, 0]
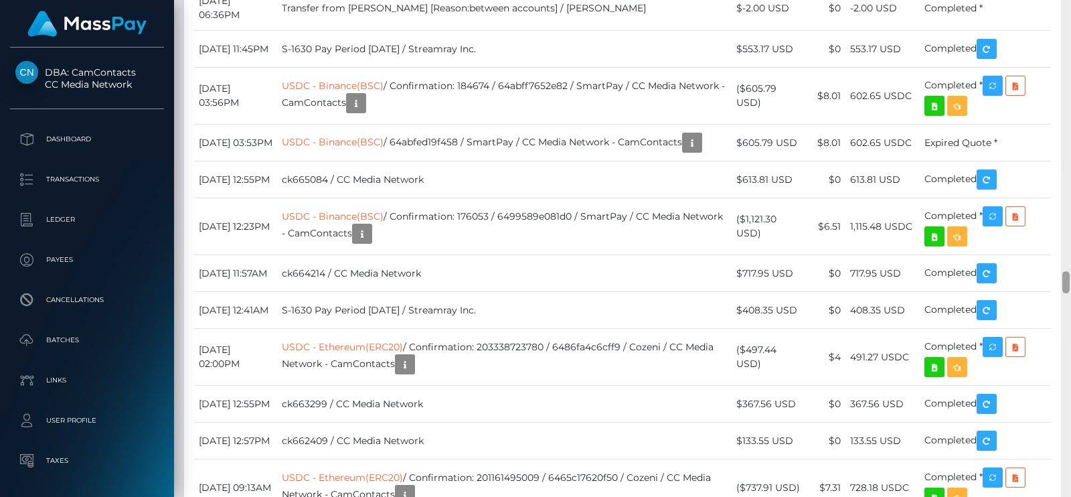
click at [1068, 281] on div at bounding box center [1066, 282] width 7 height 22
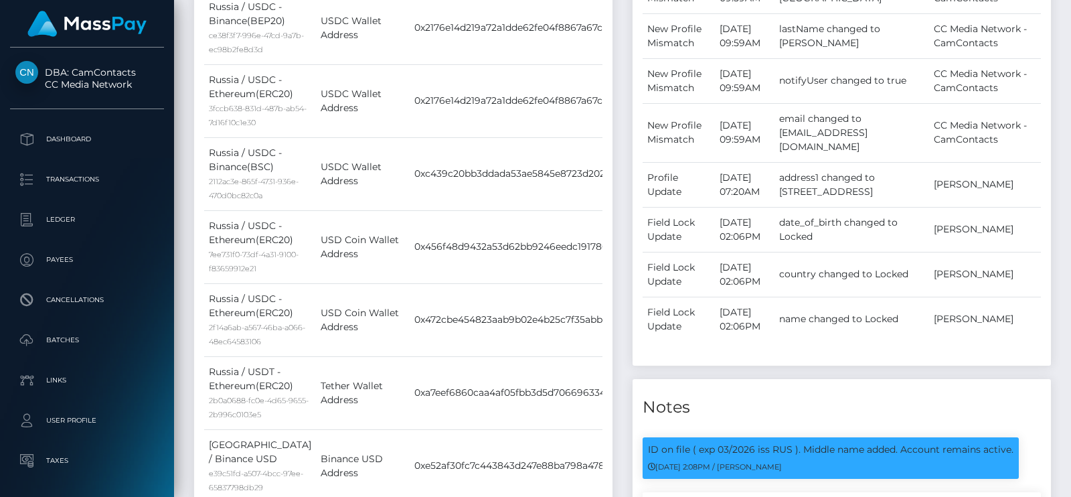
scroll to position [0, 0]
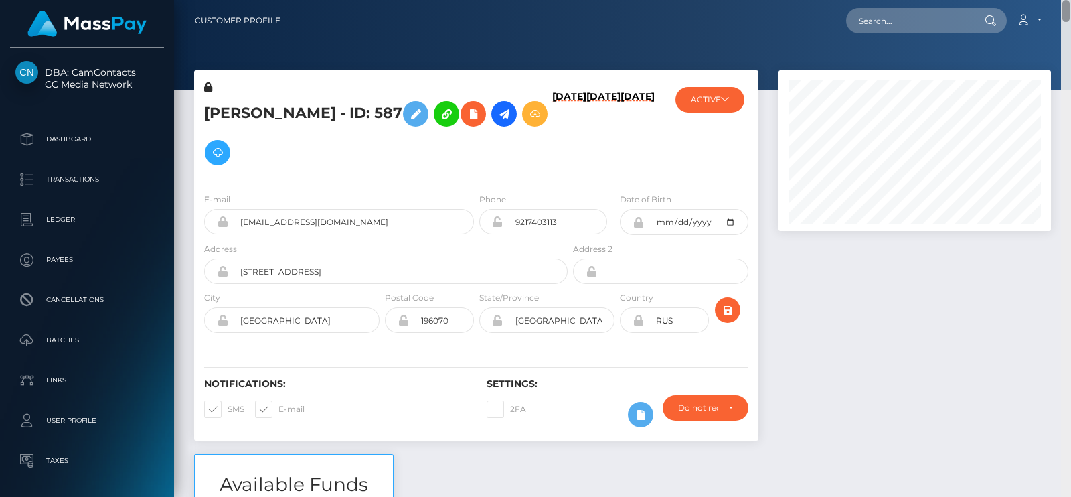
drag, startPoint x: 1068, startPoint y: 270, endPoint x: 921, endPoint y: 37, distance: 274.8
click at [961, 19] on div "Customer Profile Loading... Loading..." at bounding box center [622, 248] width 897 height 497
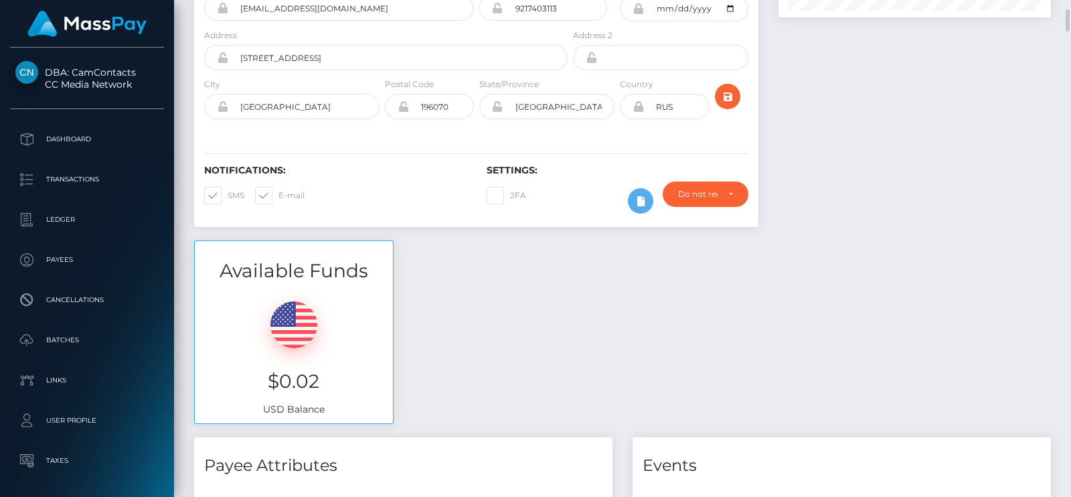
click at [899, 249] on div "Available Funds $0.02 USD Balance" at bounding box center [622, 338] width 877 height 197
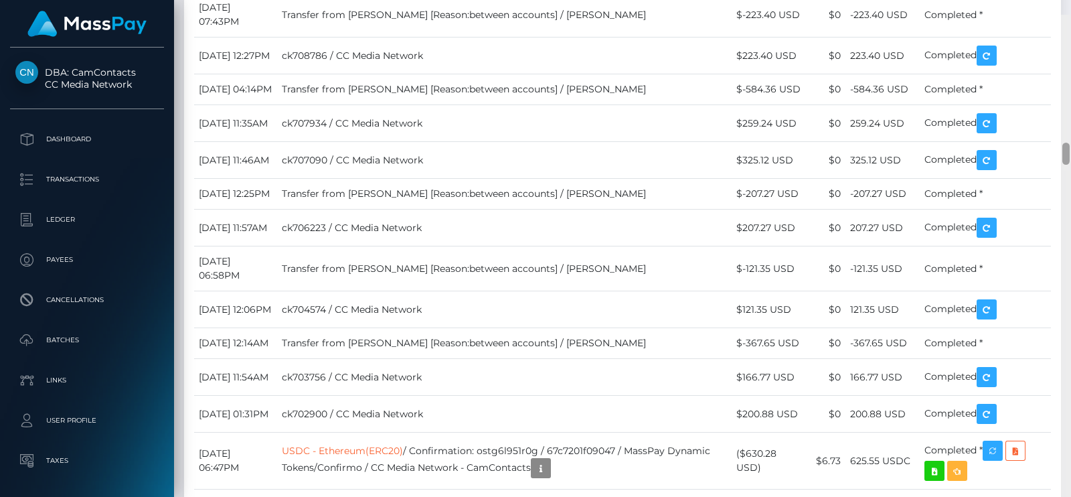
scroll to position [2799, 0]
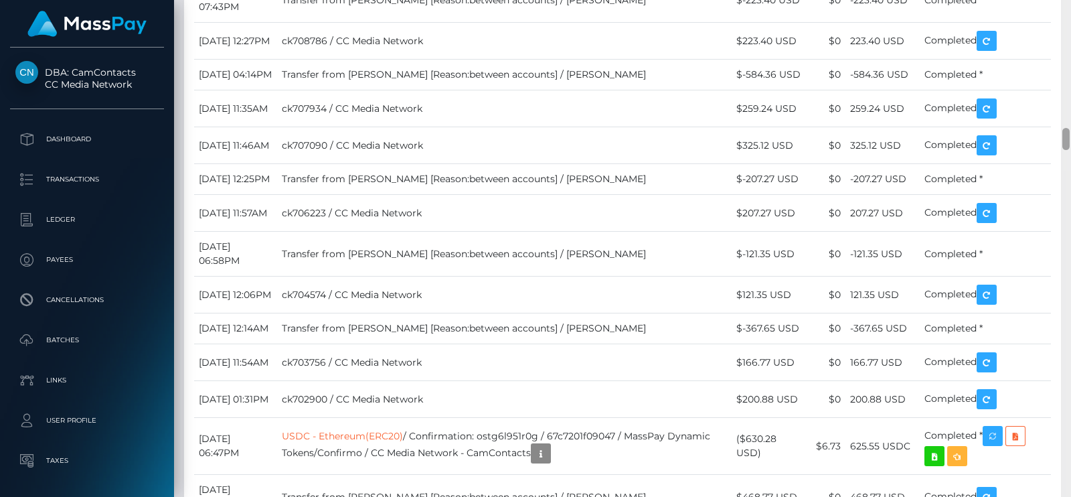
drag, startPoint x: 1067, startPoint y: 46, endPoint x: 1071, endPoint y: 142, distance: 95.8
click at [1071, 142] on div at bounding box center [1066, 248] width 10 height 497
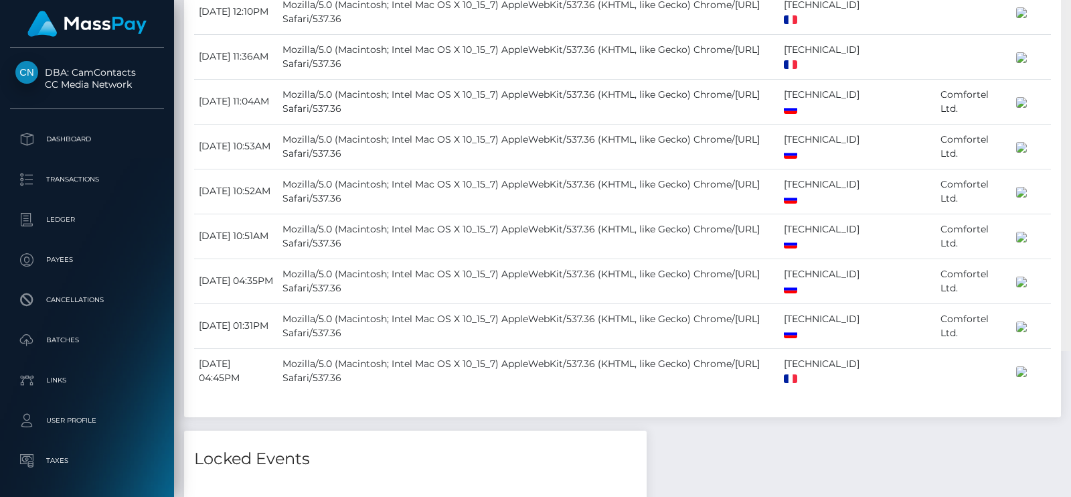
scroll to position [0, 0]
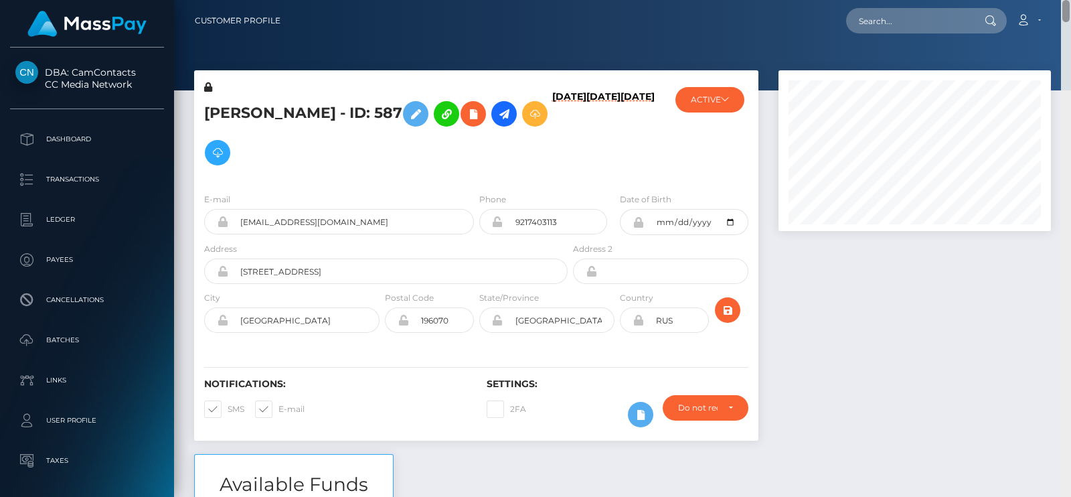
drag, startPoint x: 1067, startPoint y: 161, endPoint x: 1063, endPoint y: -1, distance: 162.8
click at [1063, 0] on html "DBA: CamContacts CC Media Network Dashboard Transactions Ledger Links" at bounding box center [535, 248] width 1071 height 497
drag, startPoint x: 354, startPoint y: 222, endPoint x: 226, endPoint y: 218, distance: 128.0
click at [226, 218] on div "[EMAIL_ADDRESS][DOMAIN_NAME]" at bounding box center [339, 221] width 270 height 25
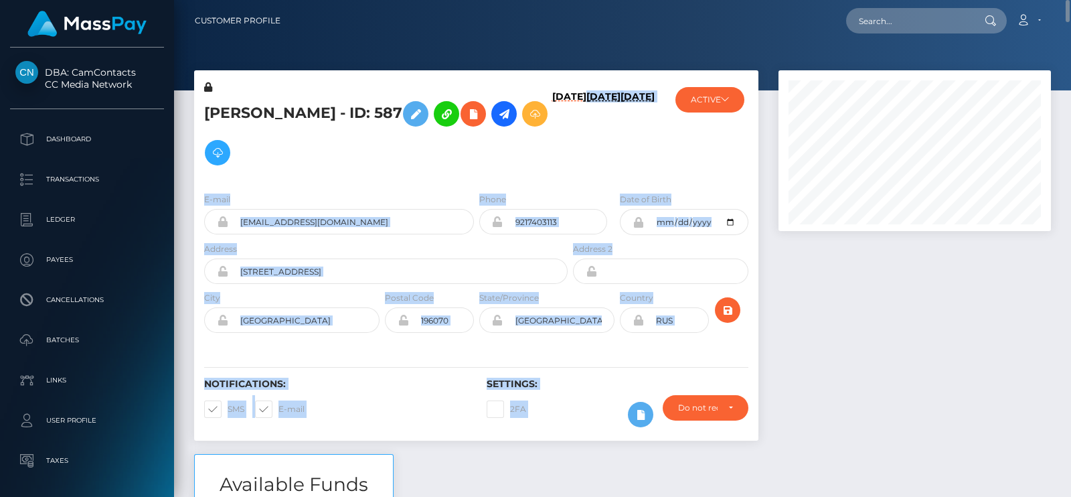
click at [944, 96] on div "[PERSON_NAME] - ID: 587 [DATE] [DATE] [DATE]" at bounding box center [622, 262] width 877 height 384
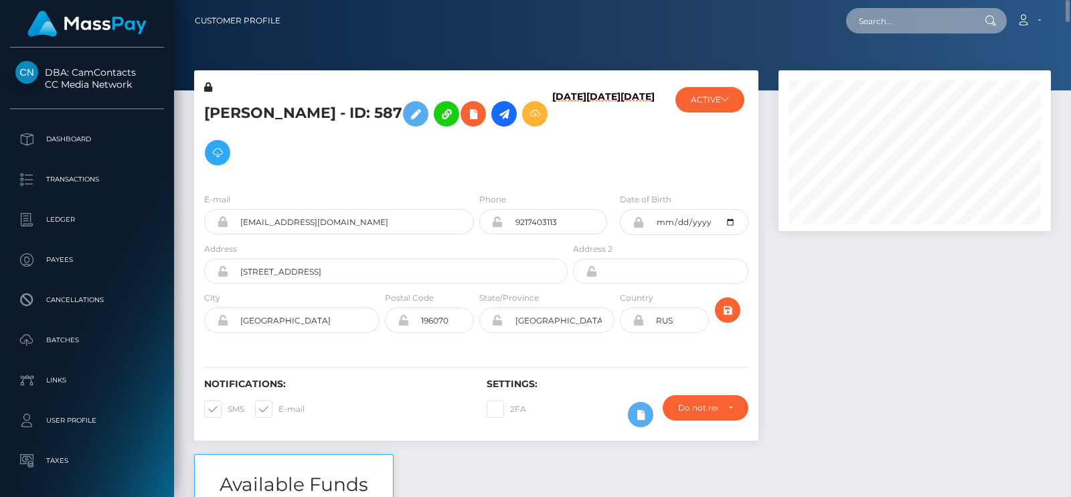
click at [927, 23] on input "text" at bounding box center [909, 20] width 126 height 25
paste input "[EMAIL_ADDRESS][DOMAIN_NAME]"
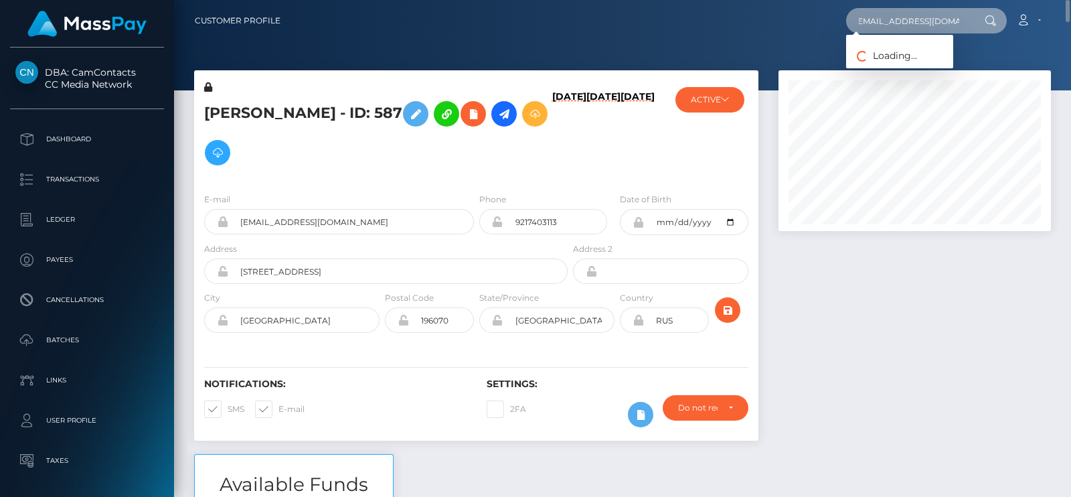
type input "[EMAIL_ADDRESS][DOMAIN_NAME]"
click at [848, 263] on div at bounding box center [915, 262] width 293 height 384
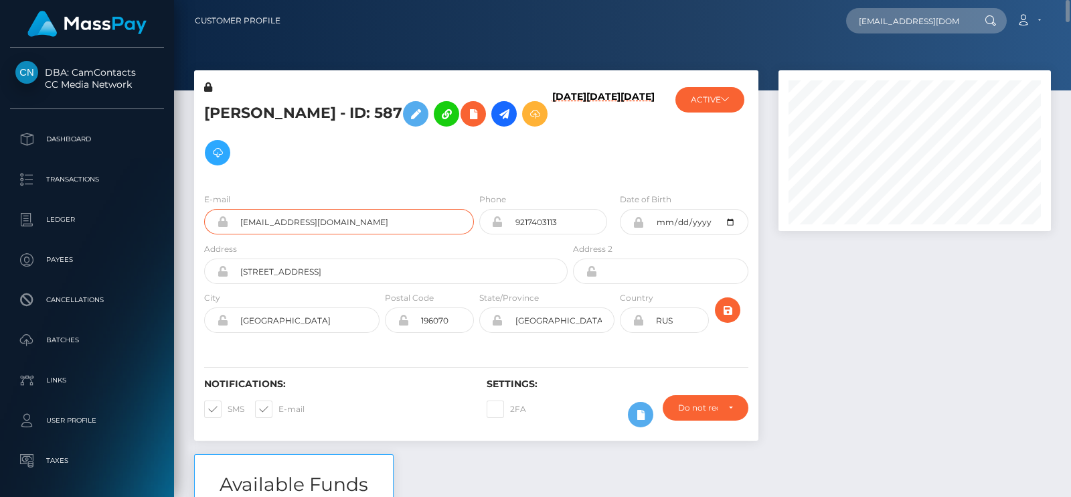
drag, startPoint x: 353, startPoint y: 226, endPoint x: 224, endPoint y: 211, distance: 129.4
click at [224, 211] on div "[EMAIL_ADDRESS][DOMAIN_NAME]" at bounding box center [339, 221] width 270 height 25
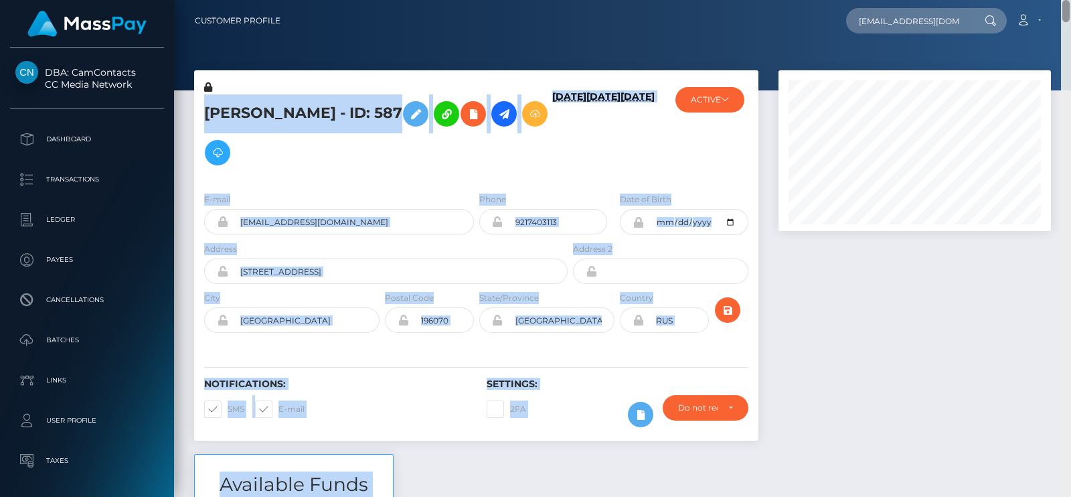
drag, startPoint x: 1068, startPoint y: 13, endPoint x: 1071, endPoint y: 82, distance: 68.4
click at [1071, 82] on div "Customer Profile Studio_prada@yahoo.com Loading... Loading..." at bounding box center [622, 248] width 897 height 497
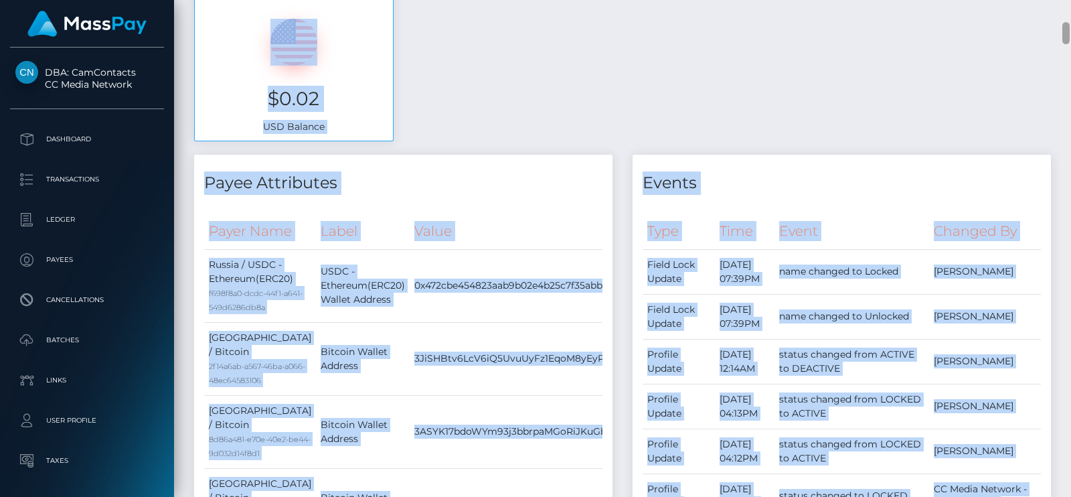
click at [1071, 82] on div at bounding box center [1066, 248] width 10 height 497
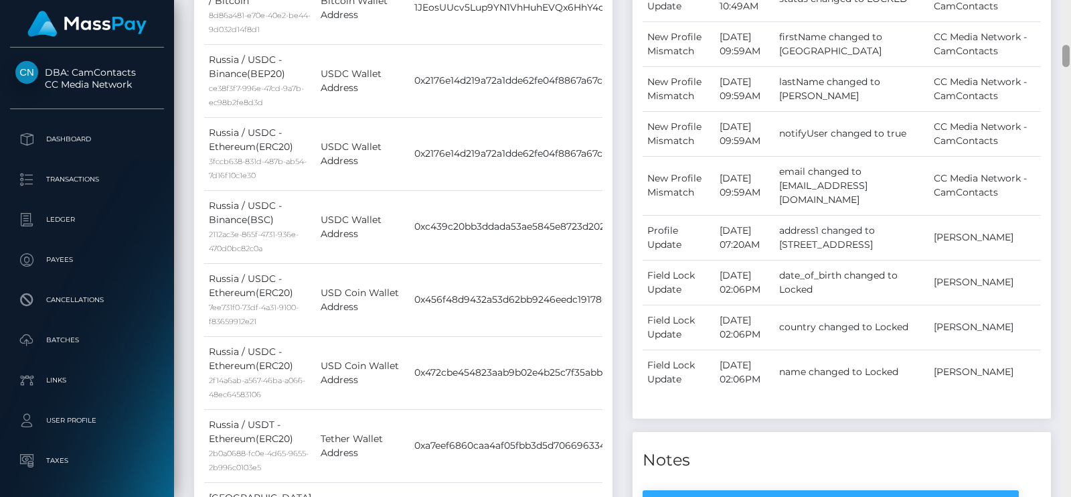
click at [1071, 82] on div at bounding box center [1066, 248] width 10 height 497
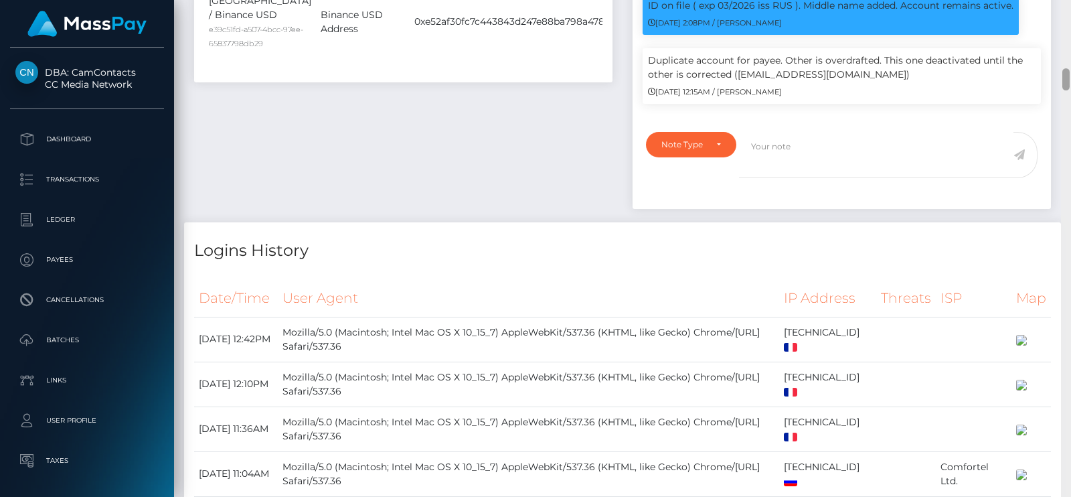
click at [1071, 82] on div at bounding box center [1066, 248] width 10 height 497
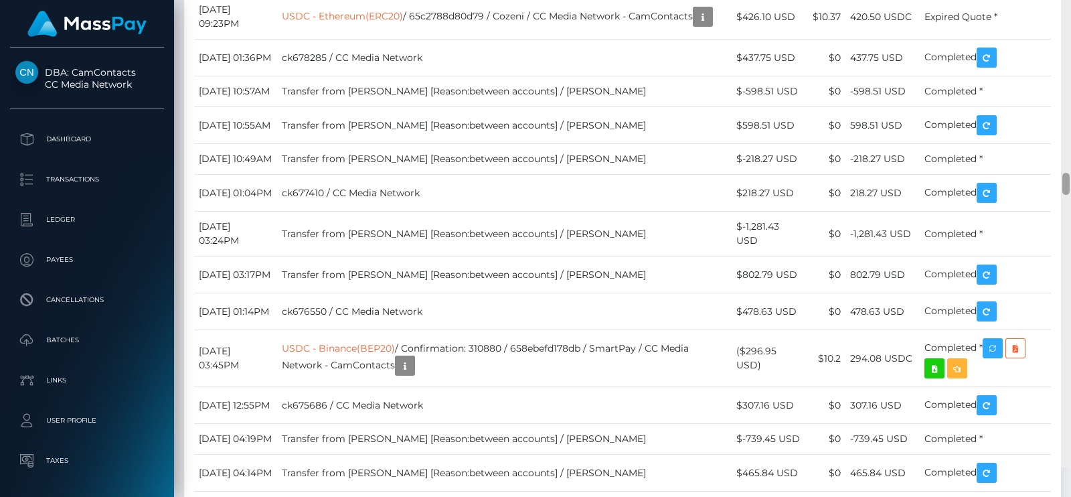
scroll to position [4483, 0]
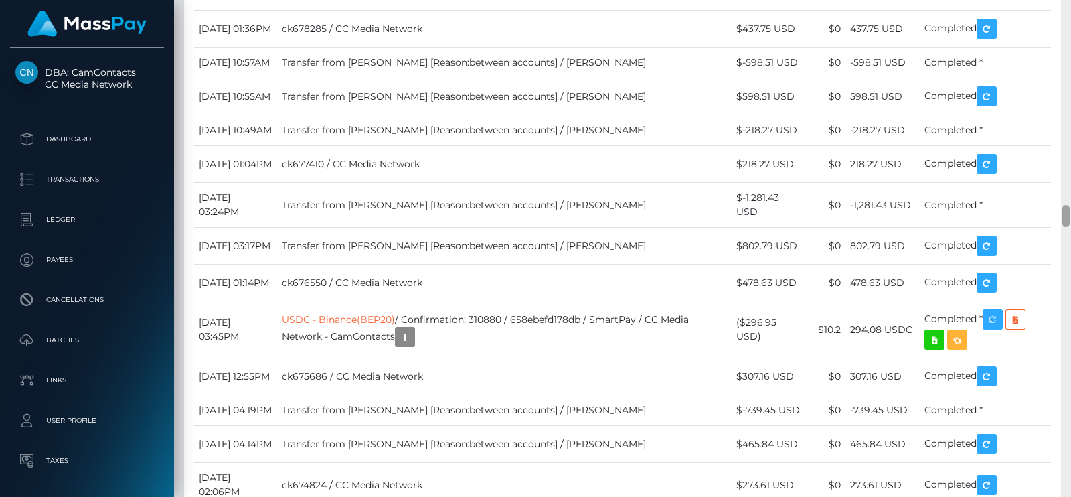
drag, startPoint x: 1065, startPoint y: 82, endPoint x: 1071, endPoint y: 219, distance: 137.4
click at [1071, 219] on div at bounding box center [1066, 248] width 10 height 497
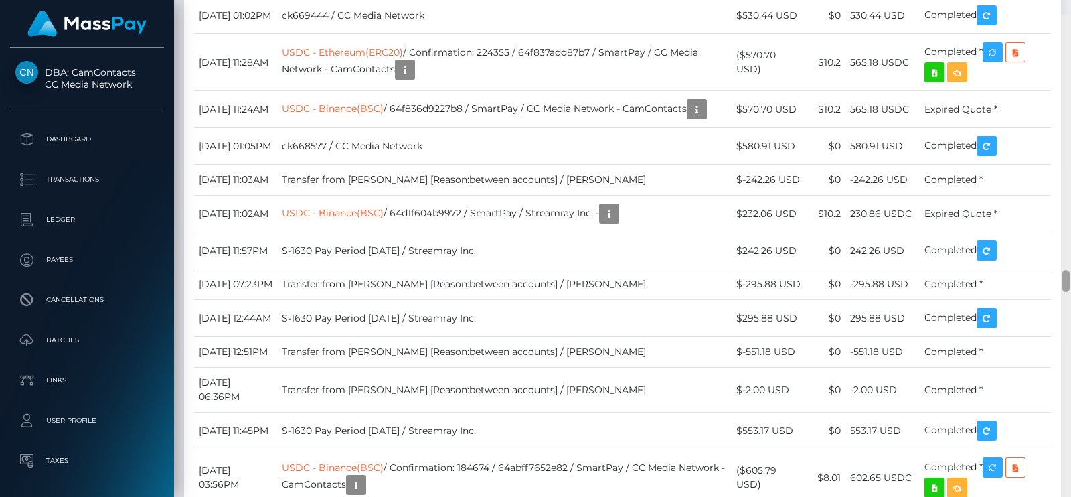
scroll to position [5550, 0]
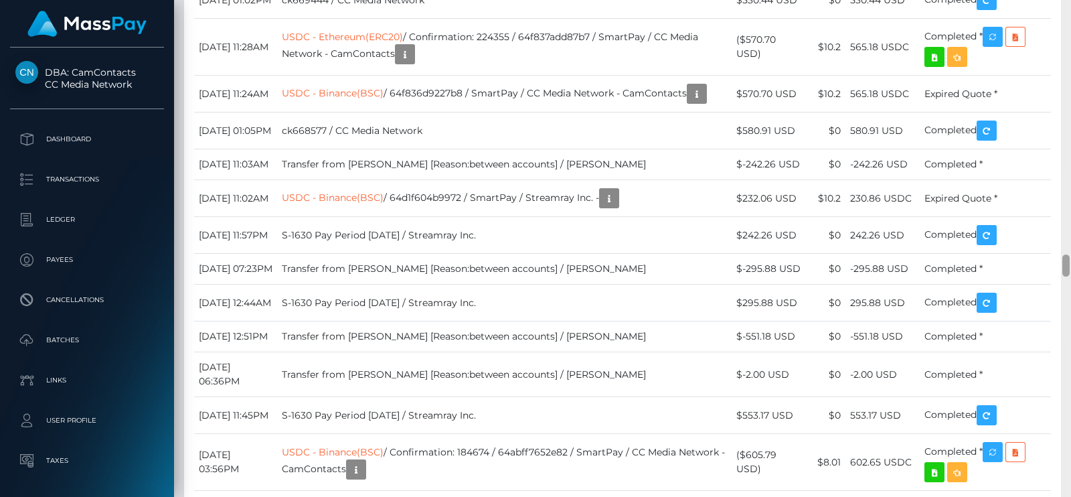
drag, startPoint x: 1065, startPoint y: 210, endPoint x: 1071, endPoint y: 259, distance: 49.3
click at [1071, 259] on div at bounding box center [1066, 248] width 10 height 497
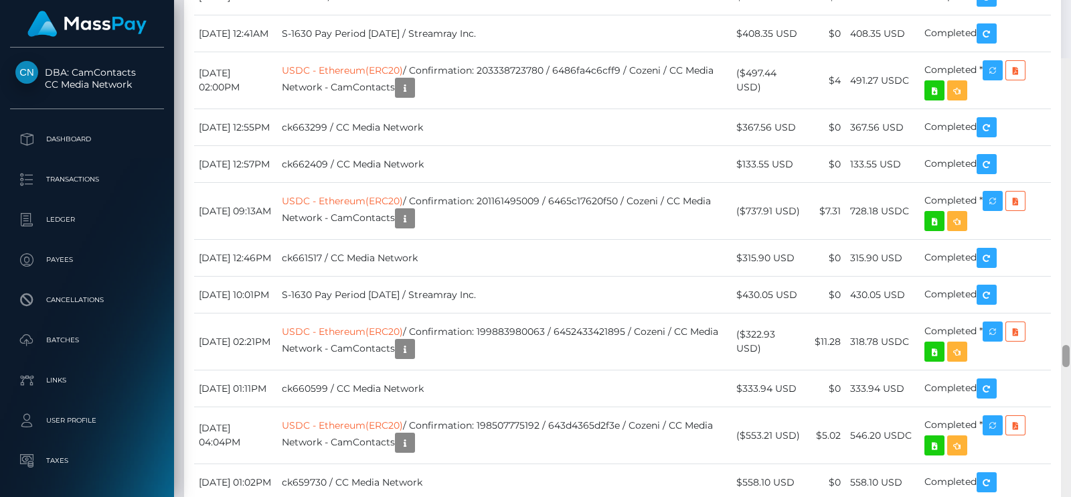
scroll to position [6265, 0]
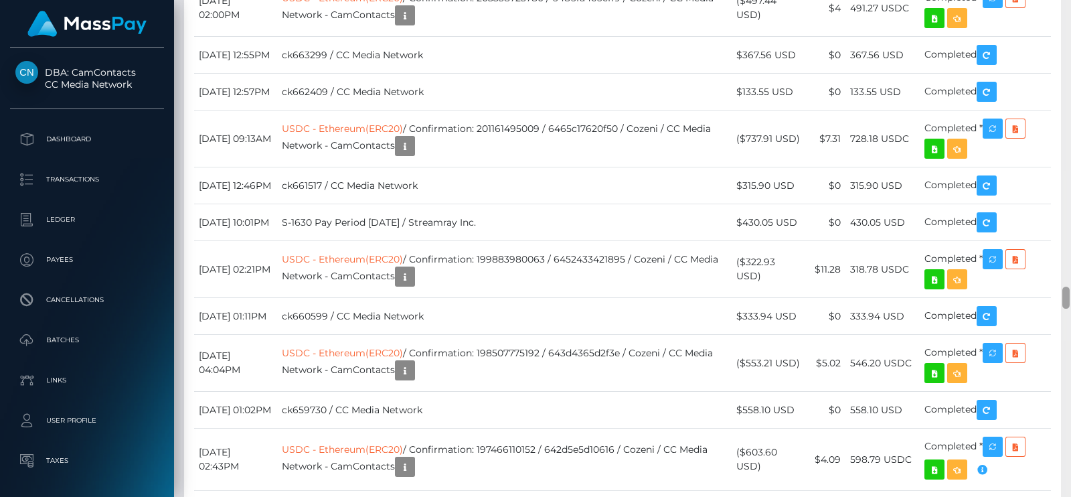
drag, startPoint x: 1067, startPoint y: 267, endPoint x: 1071, endPoint y: 299, distance: 33.0
click at [1071, 299] on div at bounding box center [1066, 248] width 10 height 497
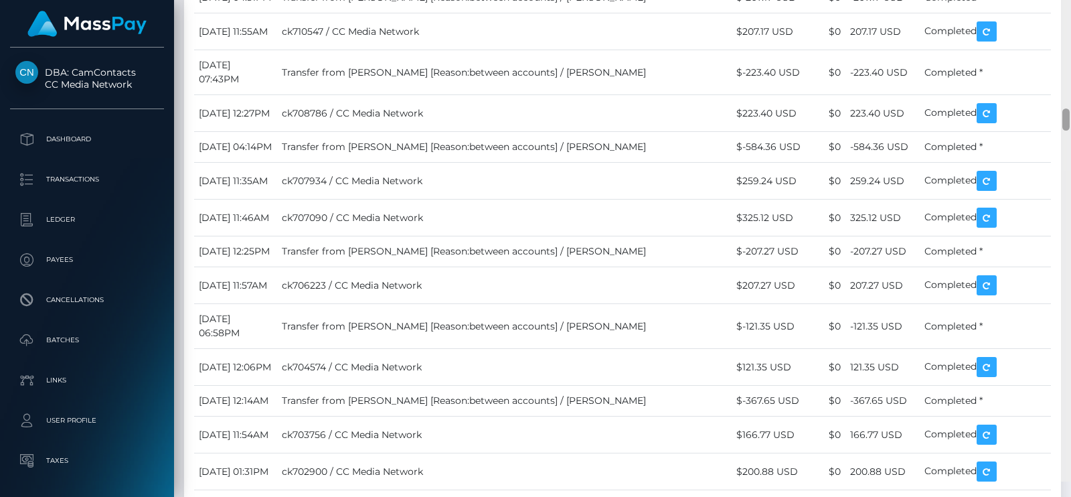
scroll to position [2741, 0]
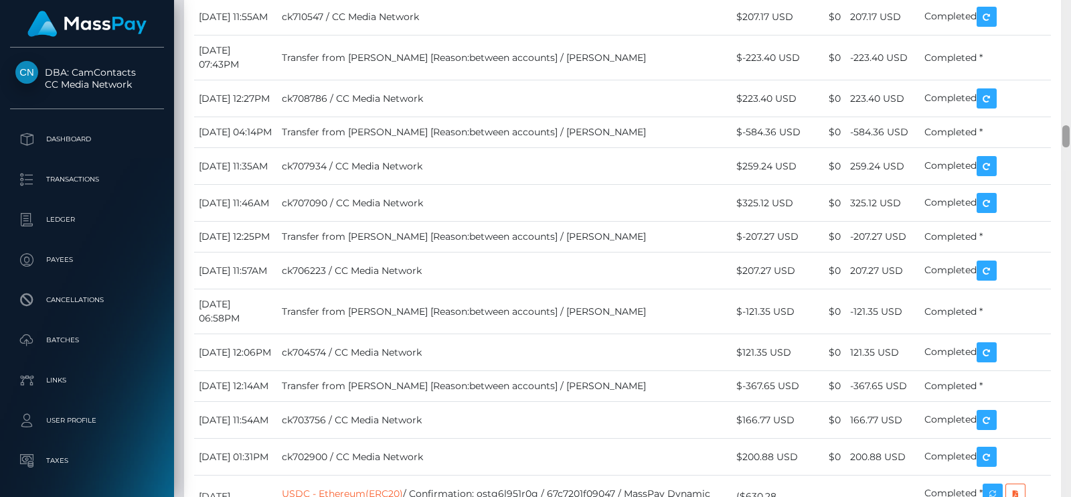
drag, startPoint x: 1065, startPoint y: 214, endPoint x: 1071, endPoint y: 139, distance: 75.2
click at [1071, 139] on div at bounding box center [1066, 248] width 10 height 497
click at [1066, 137] on div at bounding box center [1066, 136] width 7 height 22
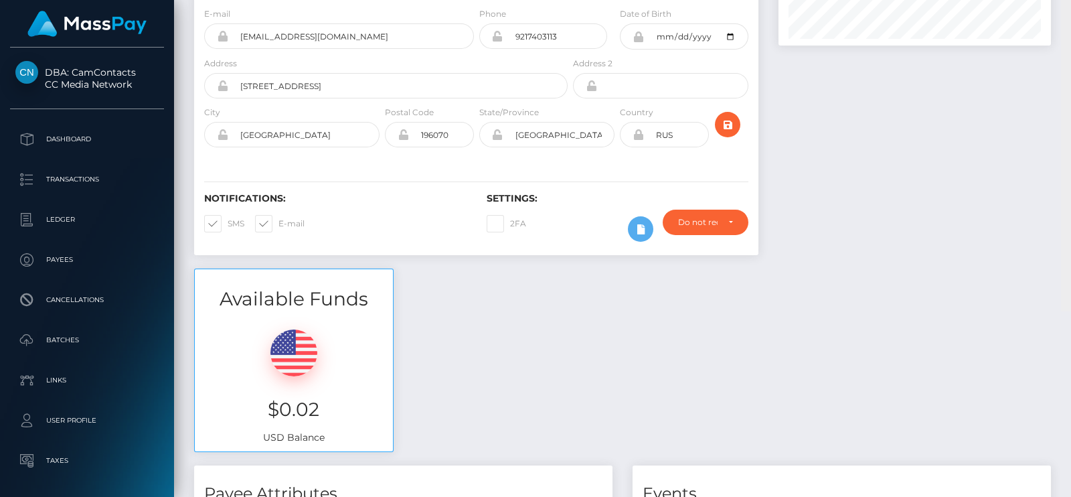
scroll to position [0, 0]
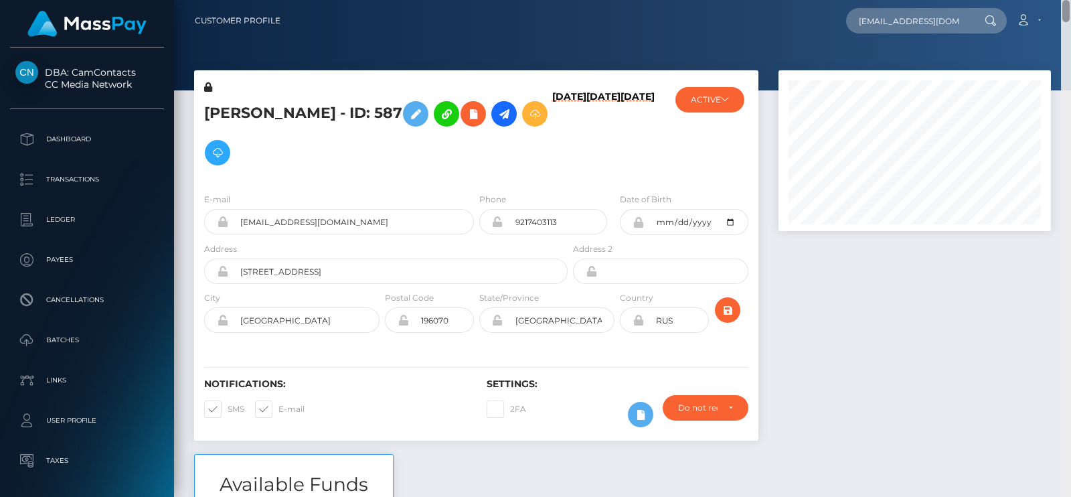
drag, startPoint x: 1065, startPoint y: 135, endPoint x: 1056, endPoint y: -13, distance: 149.0
click at [1056, 0] on html "DBA: CamContacts CC Media Network Dashboard Transactions Ledger Links" at bounding box center [535, 248] width 1071 height 497
drag, startPoint x: 378, startPoint y: 226, endPoint x: 228, endPoint y: 220, distance: 150.1
click at [228, 220] on input "[EMAIL_ADDRESS][DOMAIN_NAME]" at bounding box center [351, 221] width 246 height 25
click at [623, 96] on h6 "[DATE]" at bounding box center [638, 134] width 34 height 86
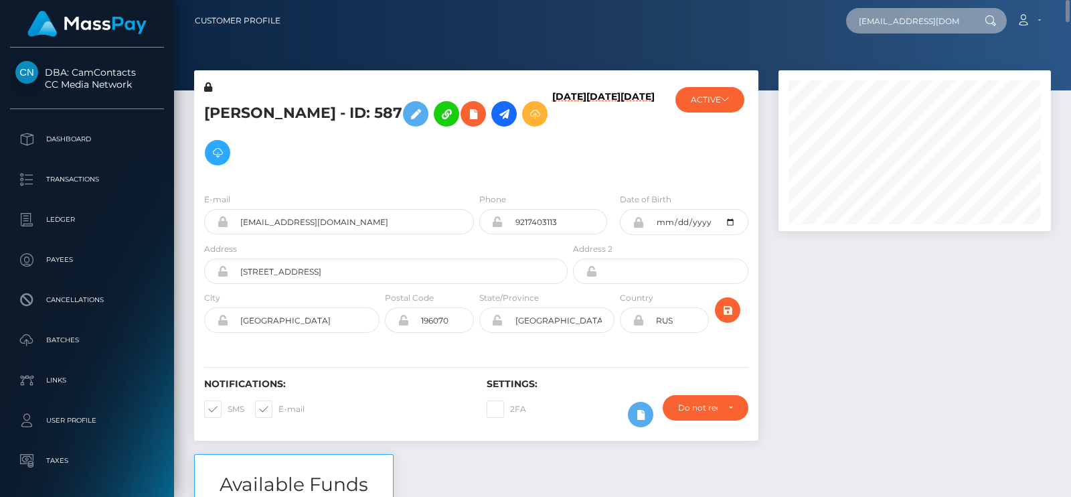
click at [900, 15] on input "[EMAIL_ADDRESS][DOMAIN_NAME]" at bounding box center [909, 20] width 126 height 25
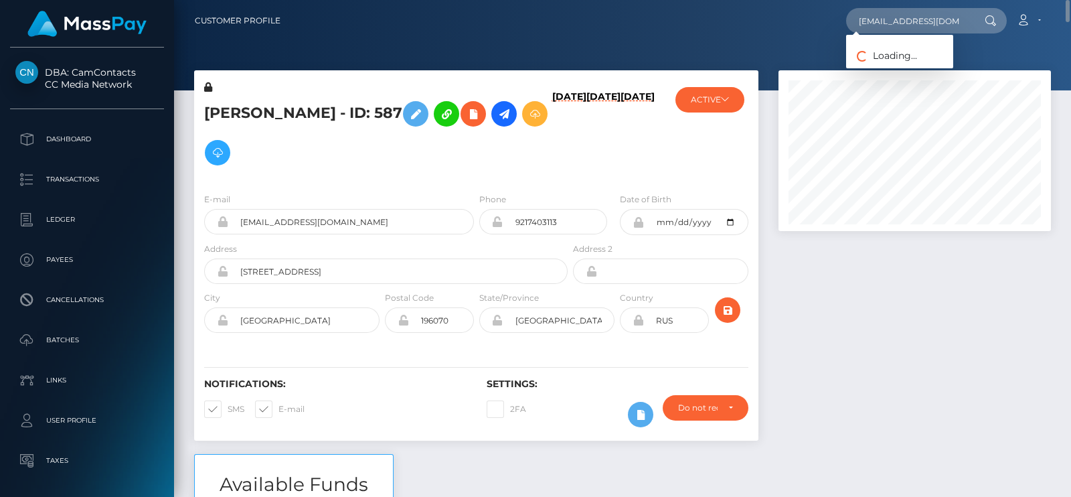
click at [838, 312] on div at bounding box center [915, 262] width 293 height 384
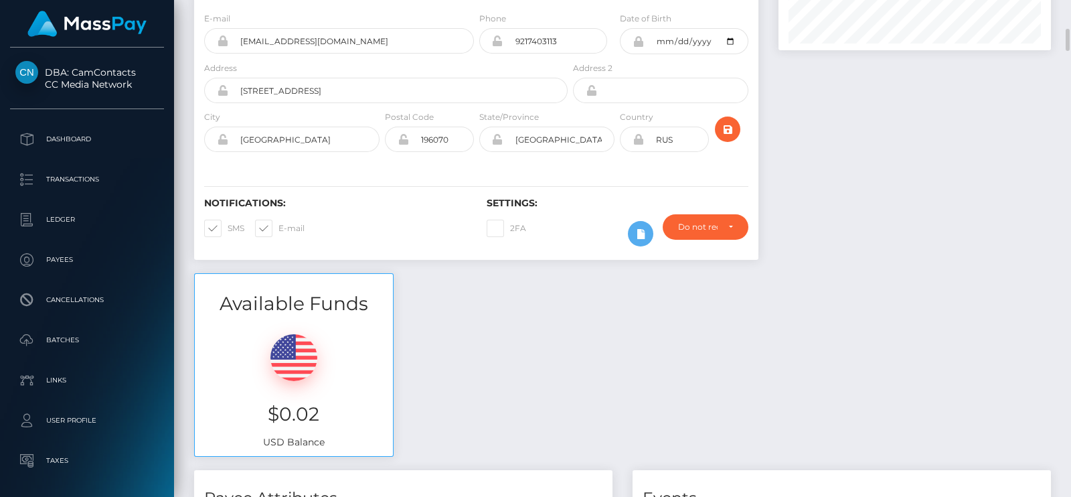
scroll to position [201, 0]
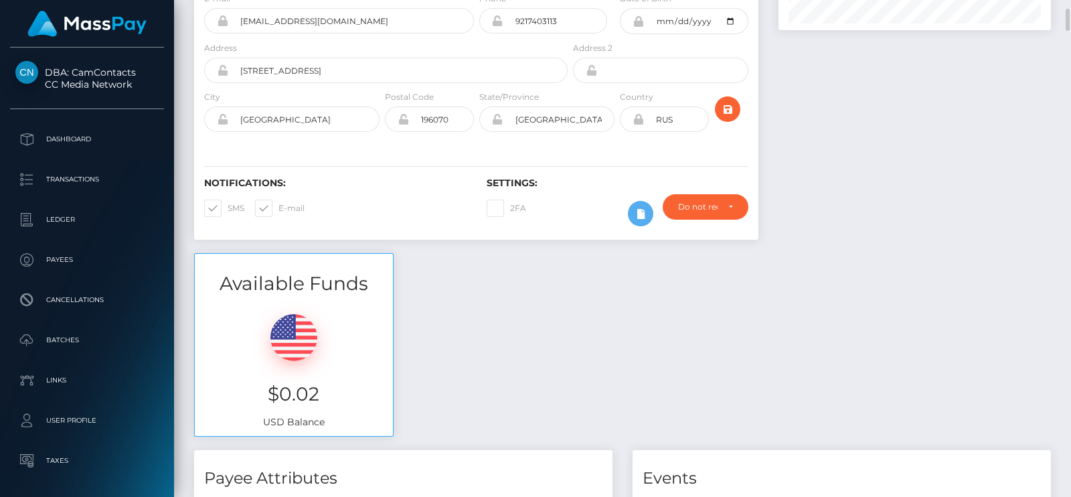
click at [874, 265] on div "Available Funds $0.02 USD Balance" at bounding box center [622, 351] width 877 height 197
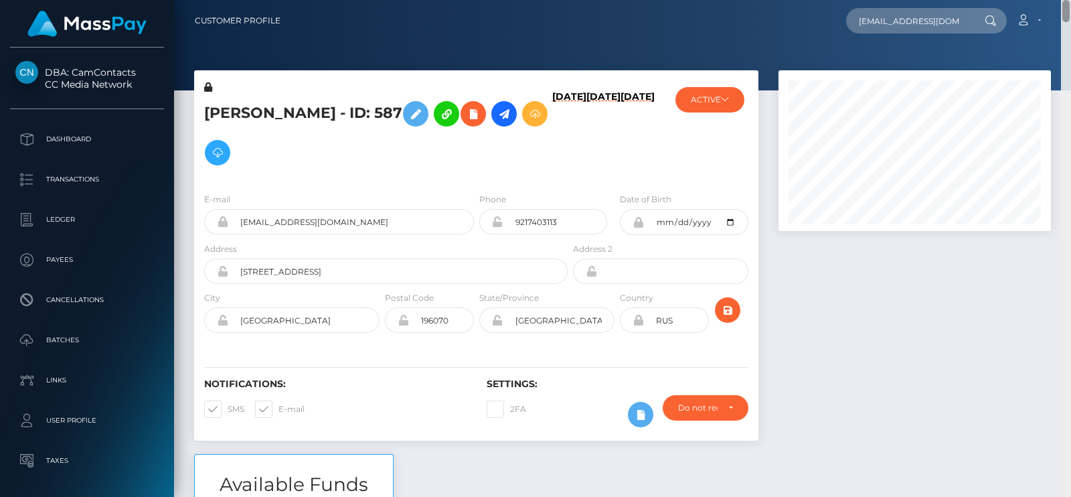
drag, startPoint x: 1065, startPoint y: 18, endPoint x: 1067, endPoint y: -17, distance: 35.6
click at [1067, 0] on html "DBA: CamContacts CC Media Network Dashboard Transactions Ledger Links" at bounding box center [535, 248] width 1071 height 497
click at [916, 21] on input "[EMAIL_ADDRESS][DOMAIN_NAME]" at bounding box center [909, 20] width 126 height 25
drag, startPoint x: 365, startPoint y: 222, endPoint x: 240, endPoint y: 219, distance: 125.2
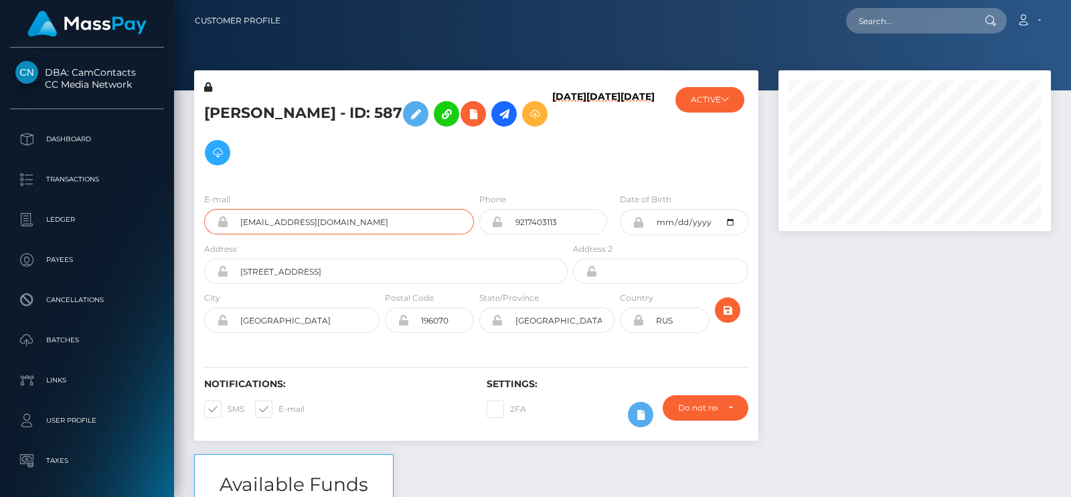
click at [240, 219] on input "[EMAIL_ADDRESS][DOMAIN_NAME]" at bounding box center [351, 221] width 246 height 25
click at [921, 11] on input "text" at bounding box center [909, 20] width 126 height 25
paste input "[EMAIL_ADDRESS][DOMAIN_NAME]"
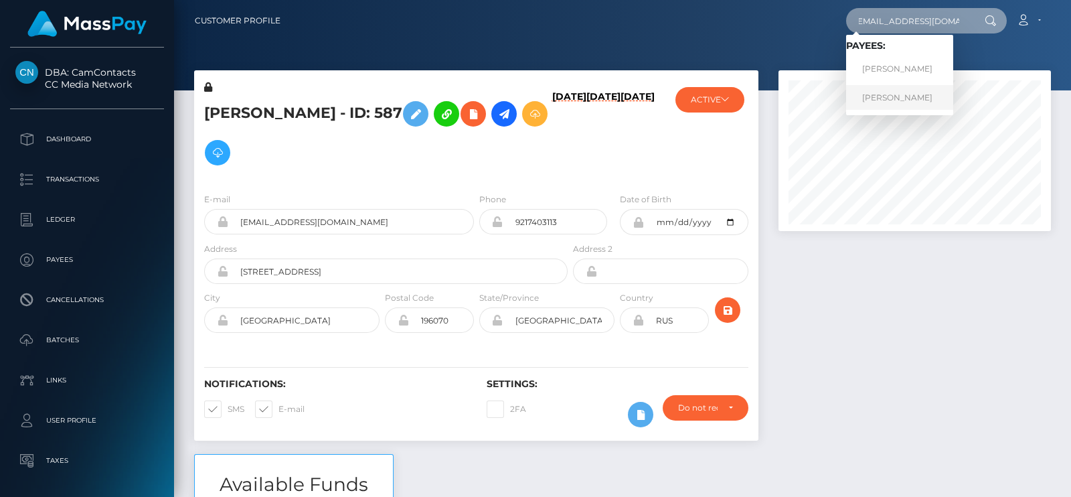
type input "[EMAIL_ADDRESS][DOMAIN_NAME]"
click at [873, 94] on link "Irina Igorevna Cherneta" at bounding box center [899, 97] width 107 height 25
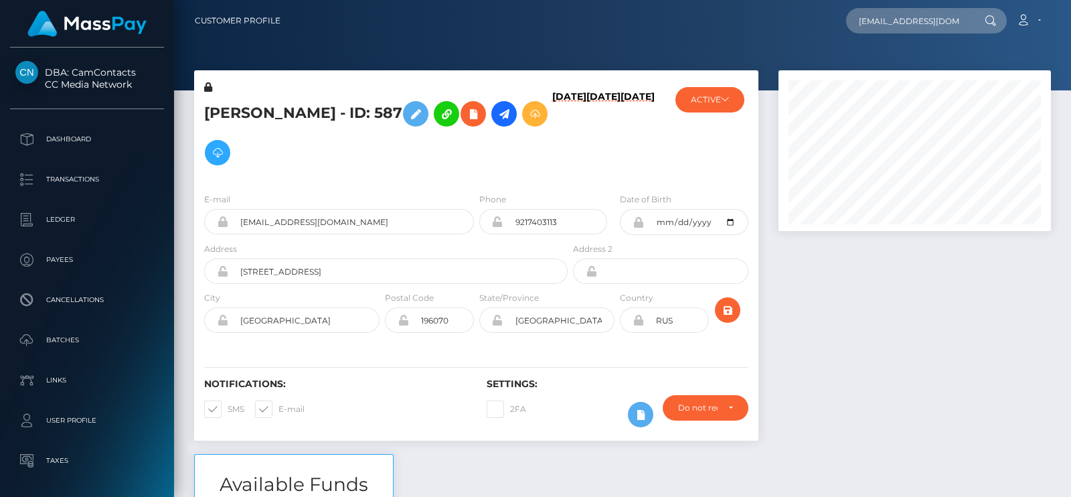
click at [891, 297] on div at bounding box center [915, 262] width 293 height 384
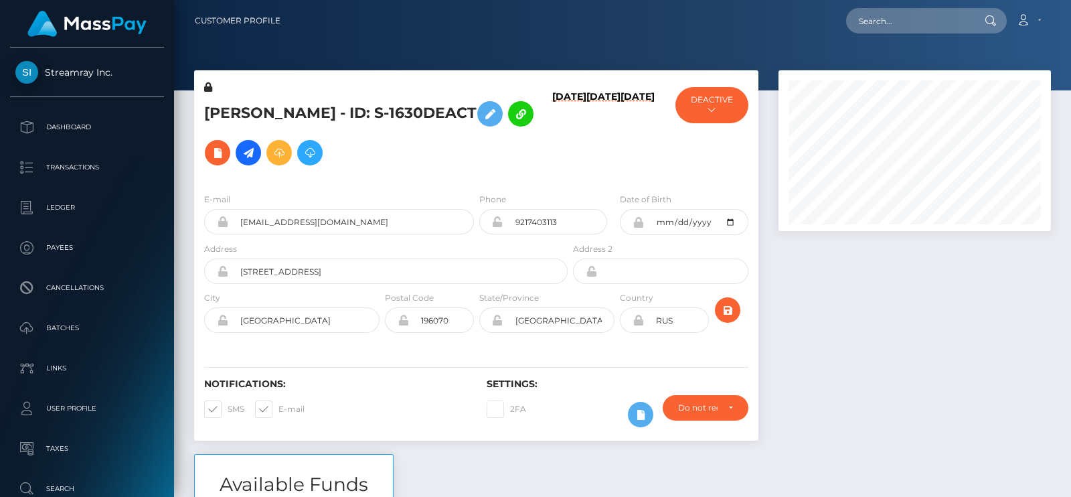
scroll to position [160, 272]
click at [717, 120] on button "DEACTIVE" at bounding box center [712, 105] width 73 height 36
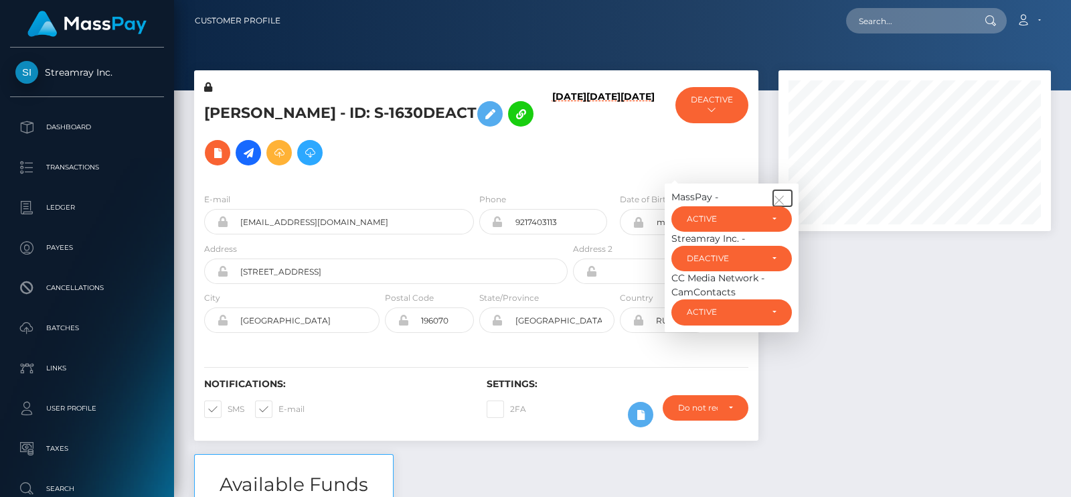
click at [781, 196] on icon "button" at bounding box center [779, 200] width 12 height 12
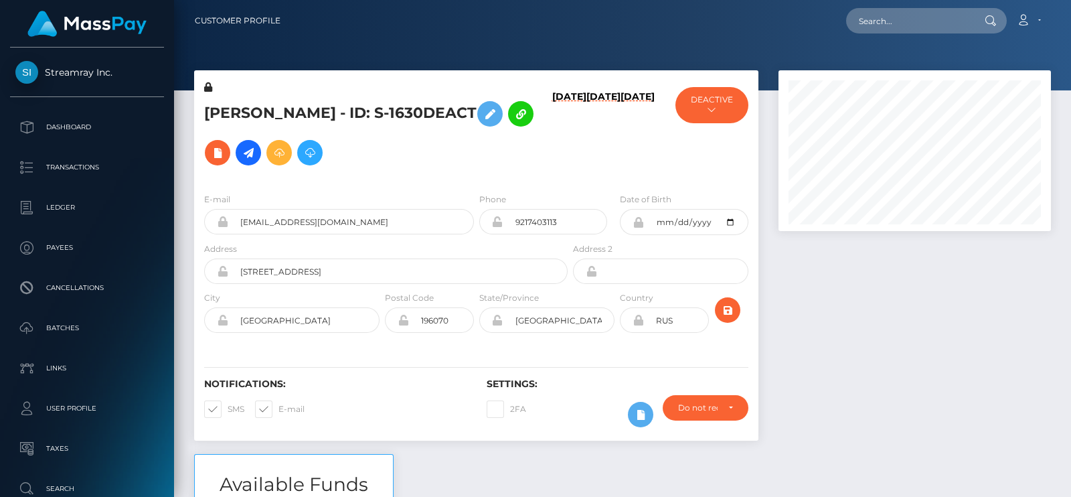
click at [876, 339] on div at bounding box center [915, 262] width 293 height 384
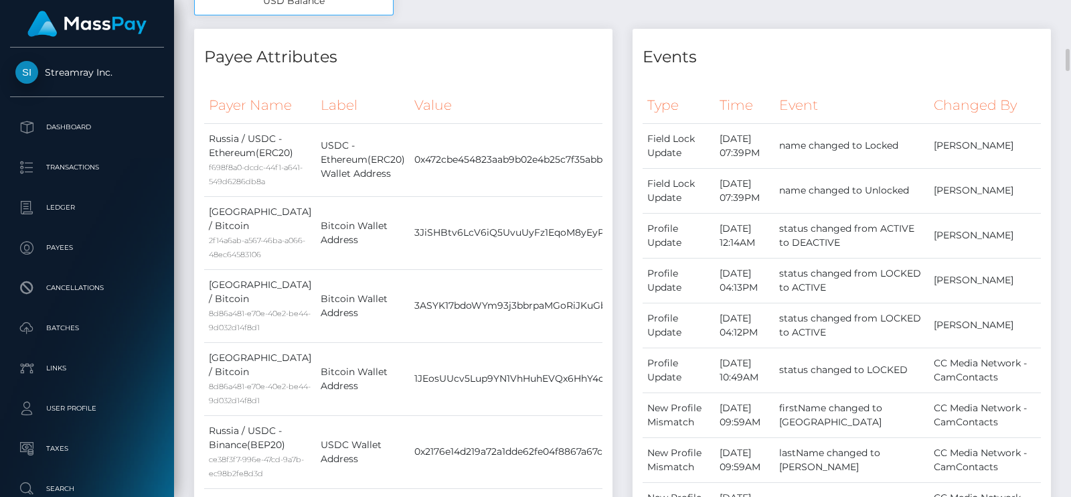
scroll to position [642, 0]
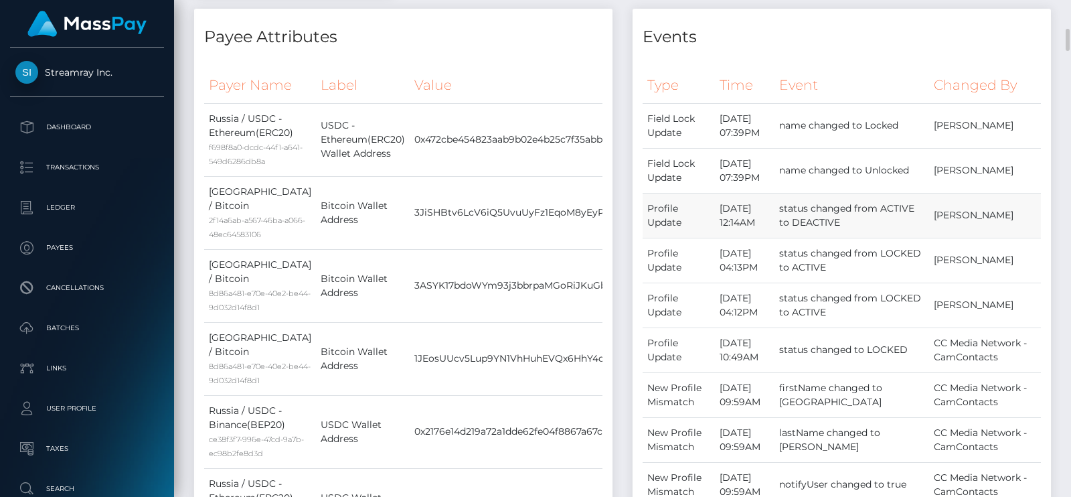
drag, startPoint x: 753, startPoint y: 222, endPoint x: 695, endPoint y: 204, distance: 61.0
click at [695, 204] on tr "Profile Update [DATE] 12:14AM status changed from ACTIVE to DEACTIVE [PERSON_NA…" at bounding box center [842, 215] width 398 height 45
click at [599, 202] on td "3JiSHBtv6LcV6iQ5UvuUyFz1EqoM8yEyP5" at bounding box center [531, 212] width 242 height 73
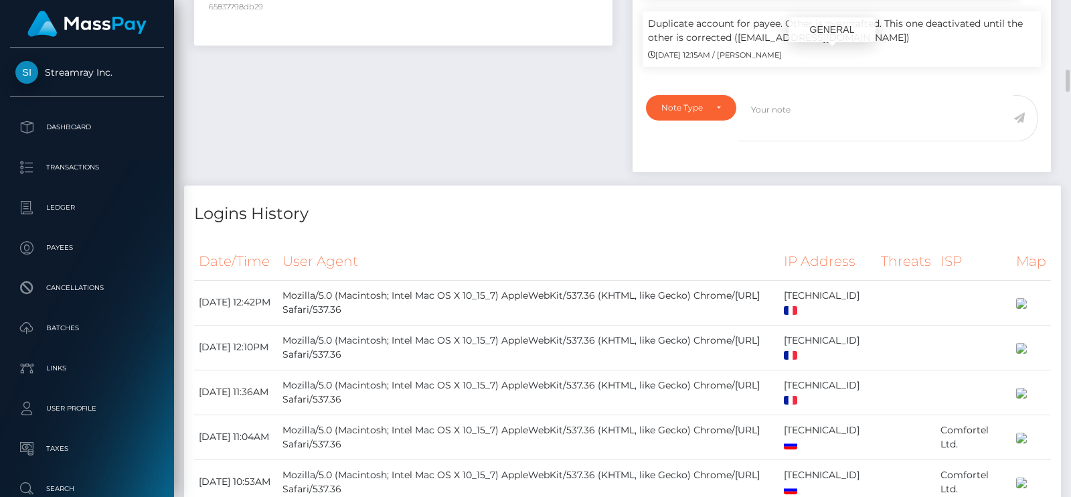
scroll to position [160, 272]
drag, startPoint x: 860, startPoint y: 92, endPoint x: 738, endPoint y: 88, distance: 122.6
click at [738, 45] on p "Duplicate account for payee. Other is overdrafted. This one deactivated until t…" at bounding box center [842, 31] width 388 height 28
copy p "[EMAIL_ADDRESS][DOMAIN_NAME]"
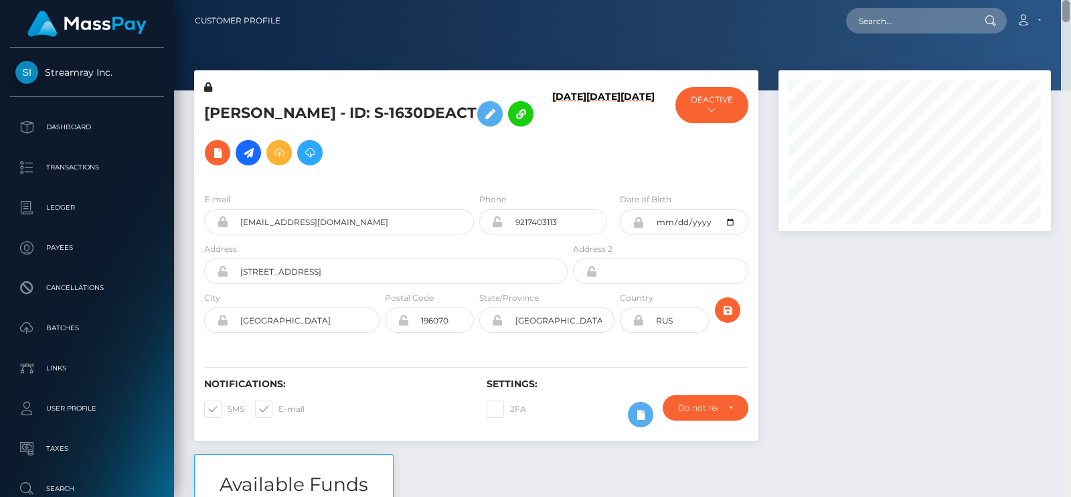
drag, startPoint x: 1066, startPoint y: 80, endPoint x: 1057, endPoint y: -73, distance: 153.0
click at [1057, 0] on html "Streamray Inc. Dashboard Transactions Ledger Payees Cancellations" at bounding box center [535, 248] width 1071 height 497
click at [1067, 18] on nav "Customer Profile Loading... Loading... Account" at bounding box center [622, 21] width 897 height 42
click at [1059, 29] on div "Customer Profile Loading... Loading..." at bounding box center [623, 21] width 876 height 28
click at [1068, 33] on nav "Customer Profile Loading... Loading... Account" at bounding box center [622, 21] width 897 height 42
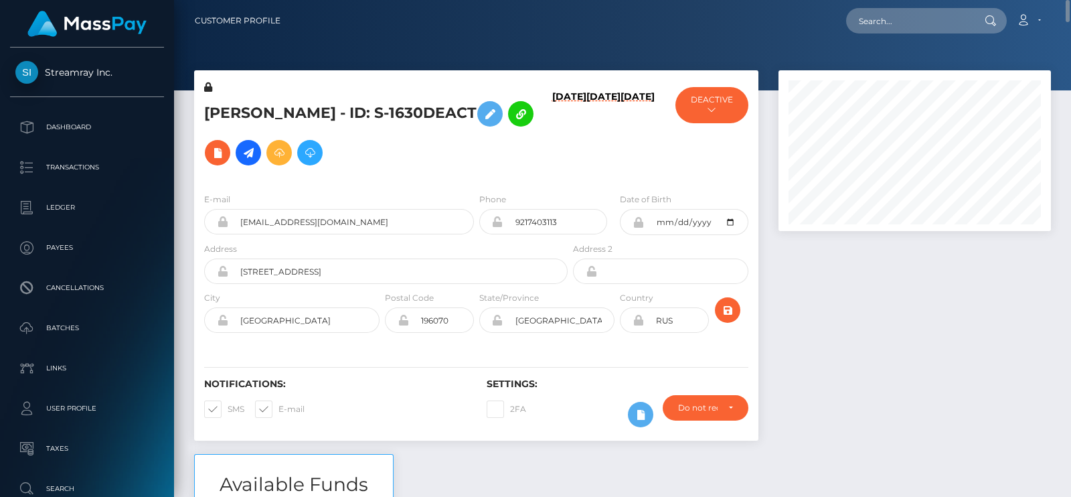
click at [1068, 33] on nav "Customer Profile Loading... Loading... Account" at bounding box center [622, 21] width 897 height 42
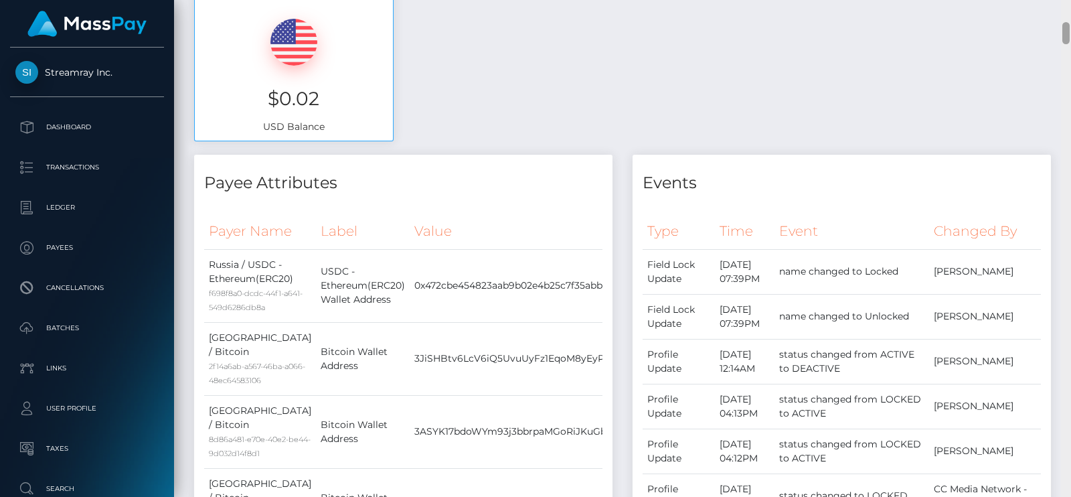
click at [1071, 183] on div at bounding box center [1066, 248] width 10 height 497
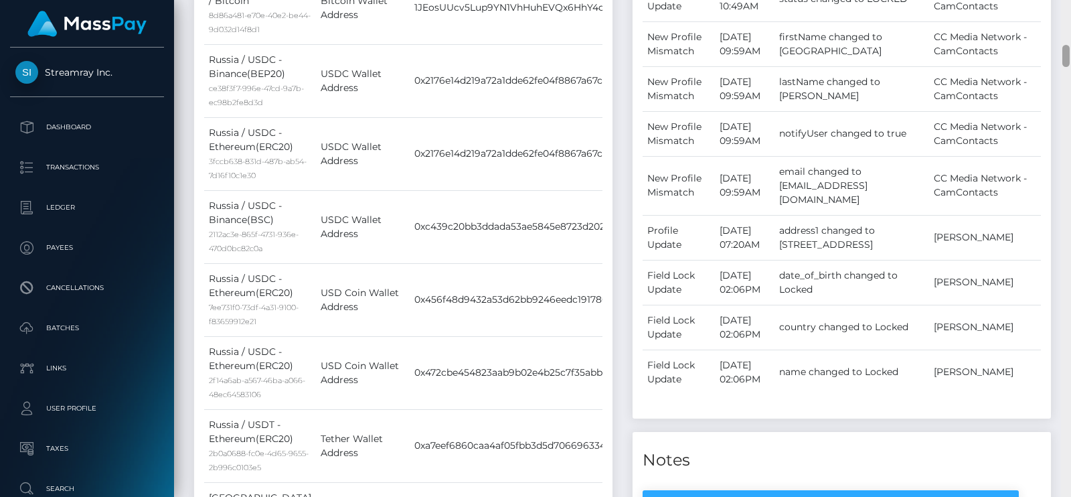
click at [1071, 196] on div at bounding box center [1066, 248] width 10 height 497
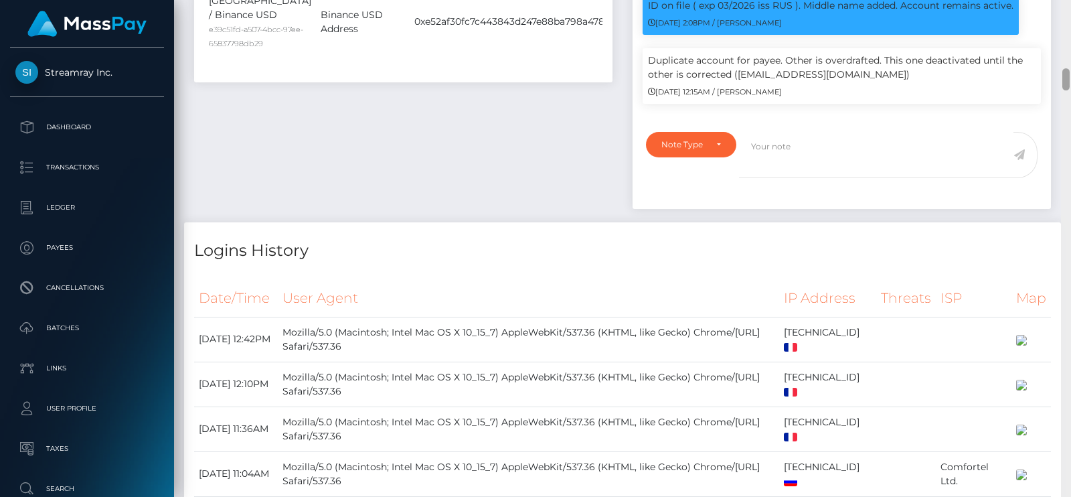
click at [1071, 196] on div at bounding box center [1066, 248] width 10 height 497
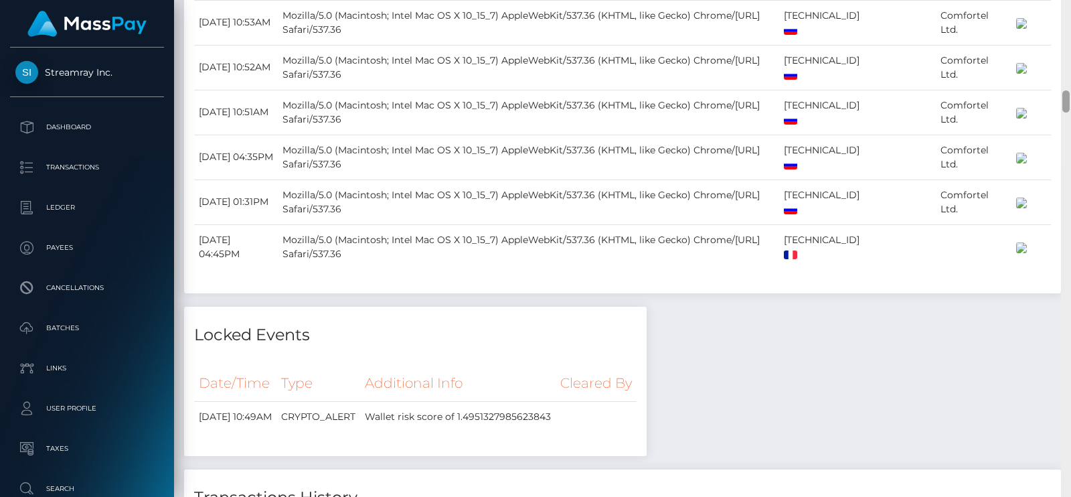
click at [1071, 196] on div at bounding box center [1066, 248] width 10 height 497
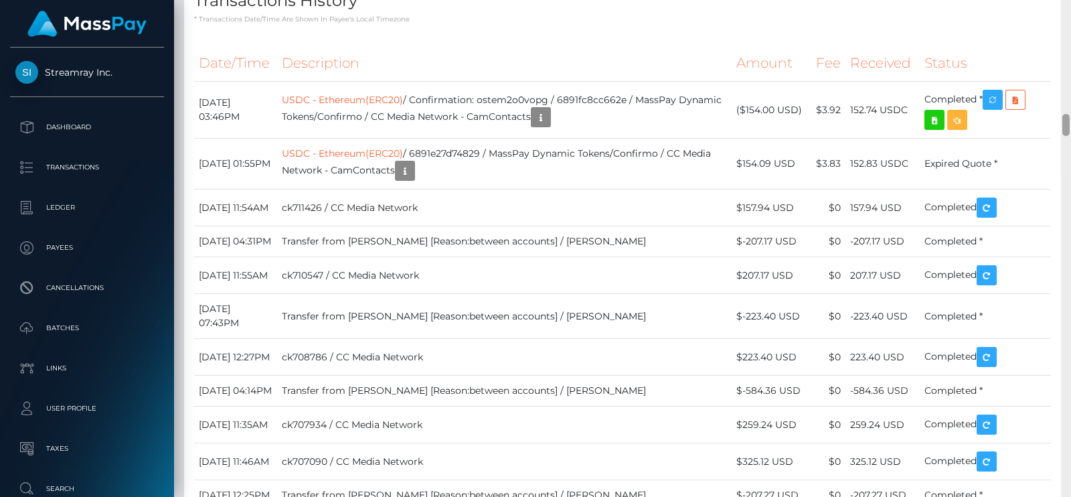
click at [1071, 196] on div at bounding box center [1066, 248] width 10 height 497
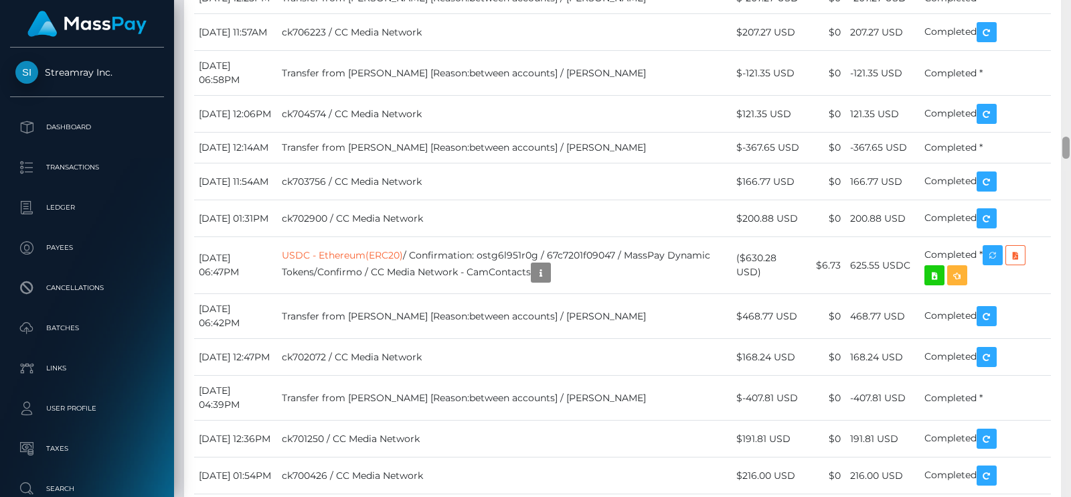
click at [1071, 196] on div at bounding box center [1066, 248] width 10 height 497
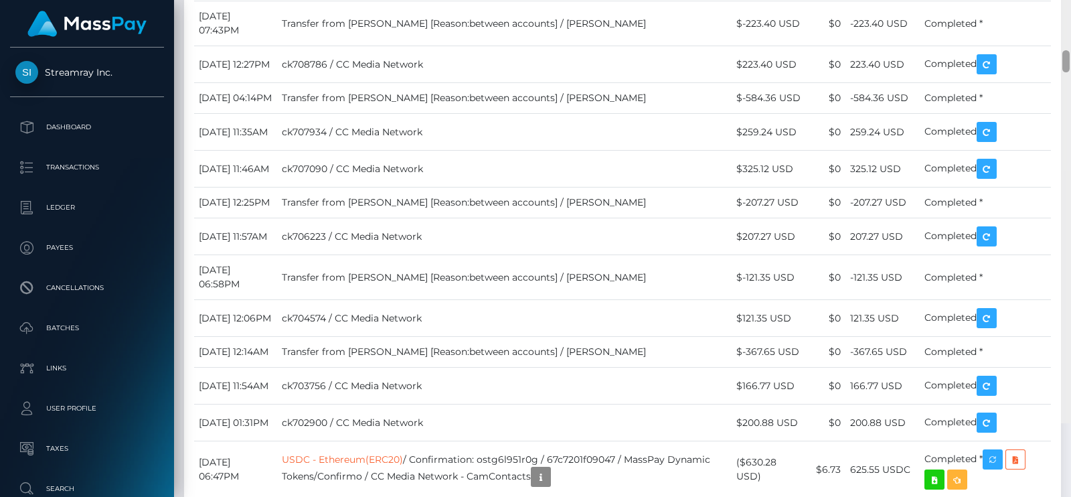
scroll to position [2702, 0]
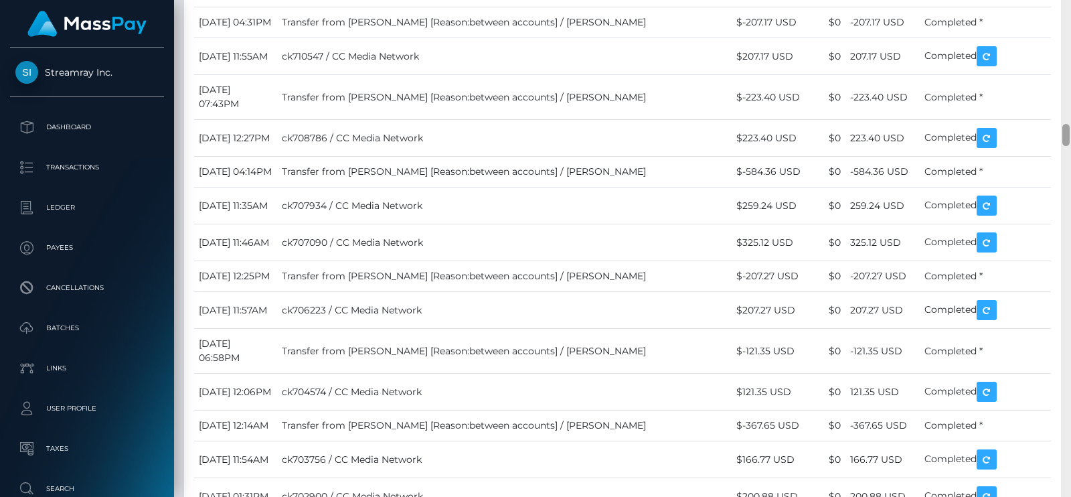
drag, startPoint x: 1064, startPoint y: 152, endPoint x: 1069, endPoint y: 139, distance: 14.4
click at [1069, 139] on div at bounding box center [1066, 135] width 7 height 22
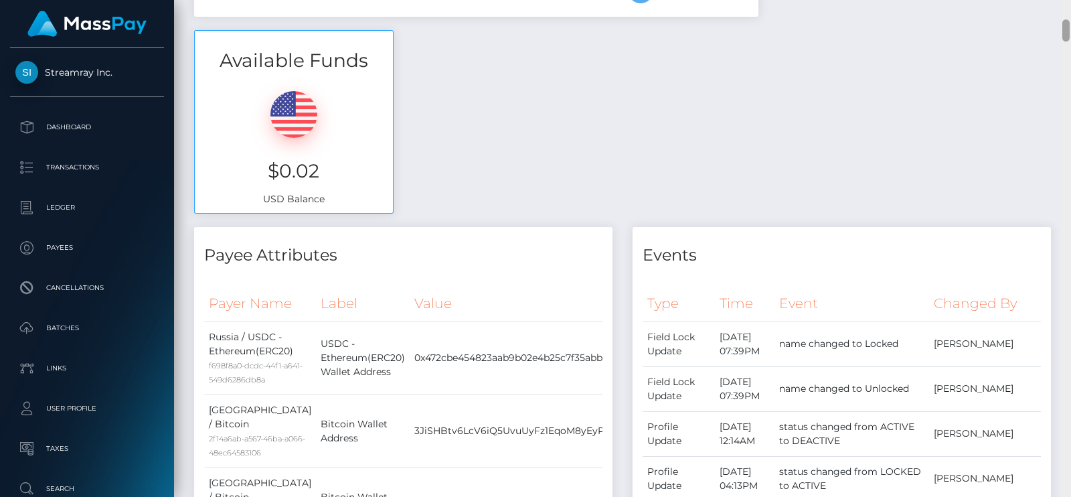
scroll to position [0, 0]
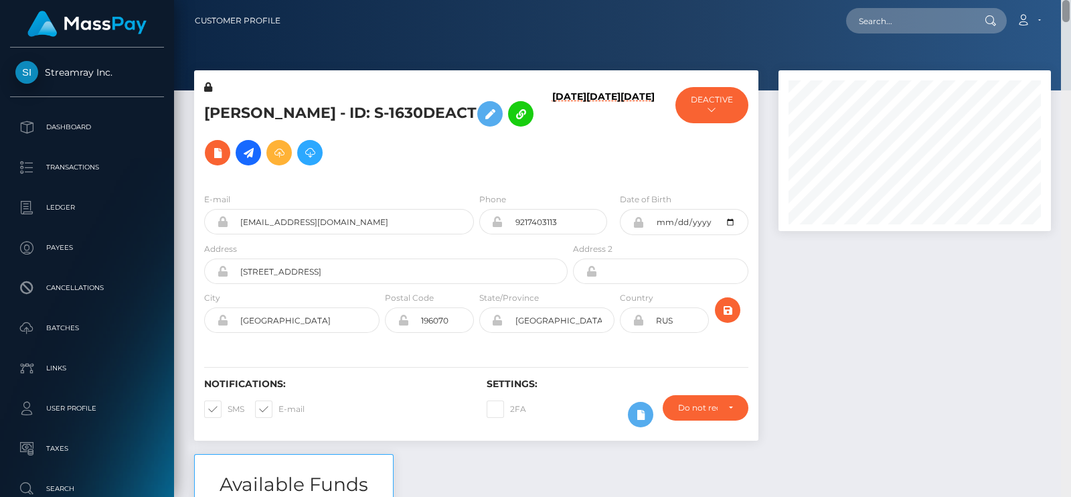
drag, startPoint x: 1067, startPoint y: 139, endPoint x: 1067, endPoint y: -55, distance: 193.5
click at [1067, 0] on html "Streamray Inc. Dashboard Transactions Ledger Payees Cancellations" at bounding box center [535, 248] width 1071 height 497
click at [712, 103] on button "DEACTIVE" at bounding box center [712, 105] width 73 height 36
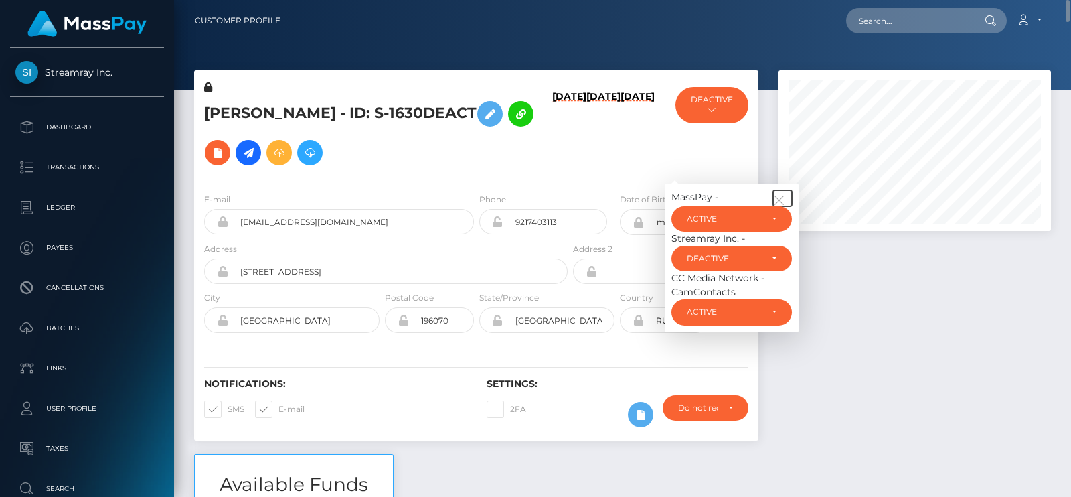
click at [782, 198] on icon "button" at bounding box center [779, 200] width 12 height 12
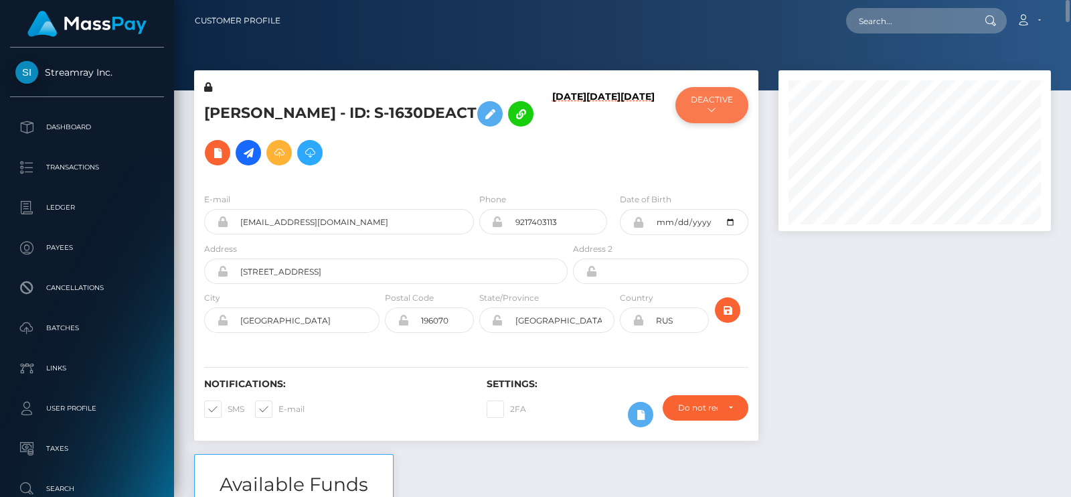
click at [718, 107] on button "DEACTIVE" at bounding box center [712, 105] width 73 height 36
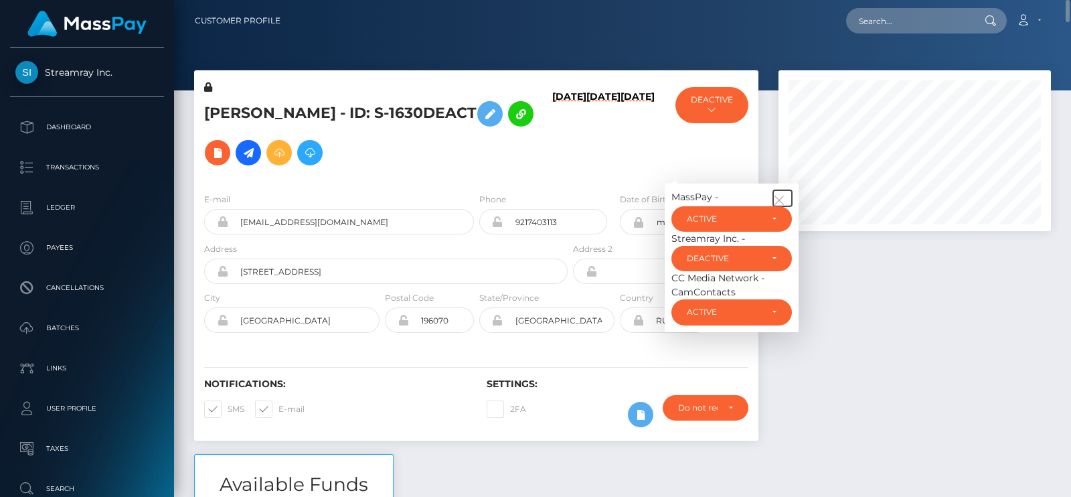
click at [781, 196] on icon "button" at bounding box center [779, 200] width 12 height 12
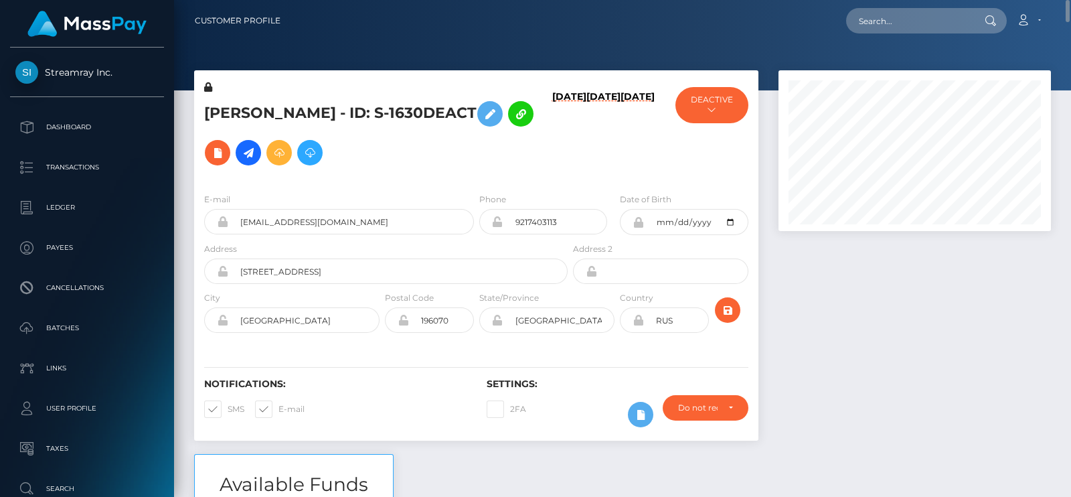
click at [874, 316] on div at bounding box center [915, 262] width 293 height 384
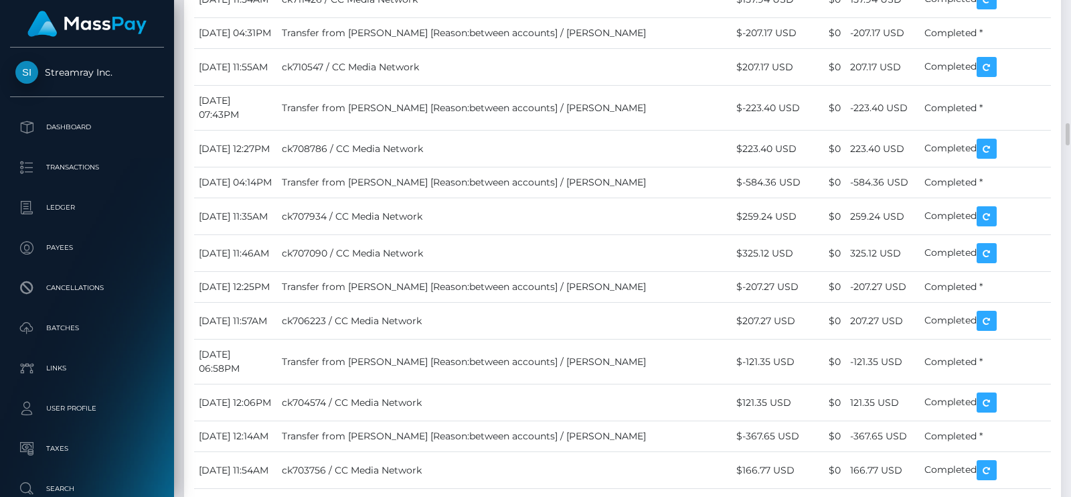
scroll to position [160, 272]
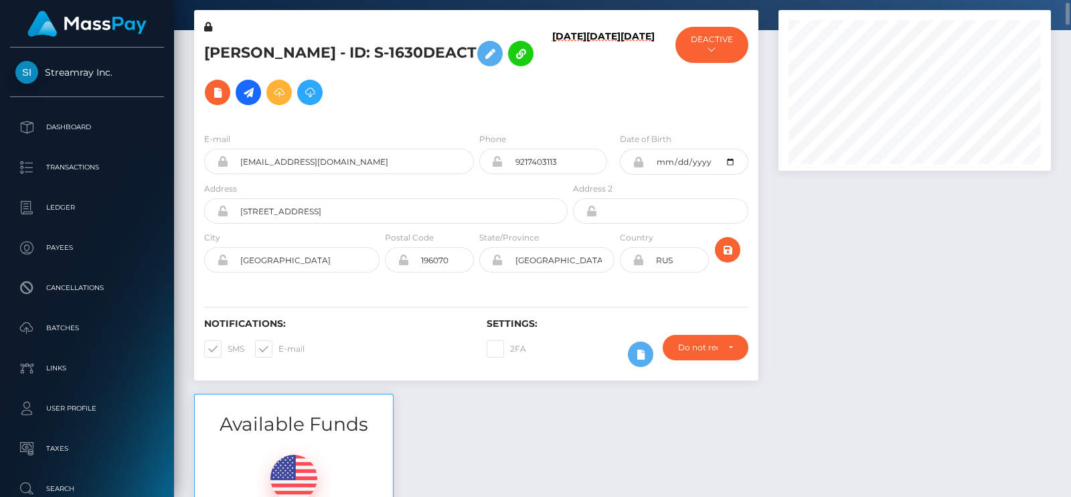
scroll to position [0, 0]
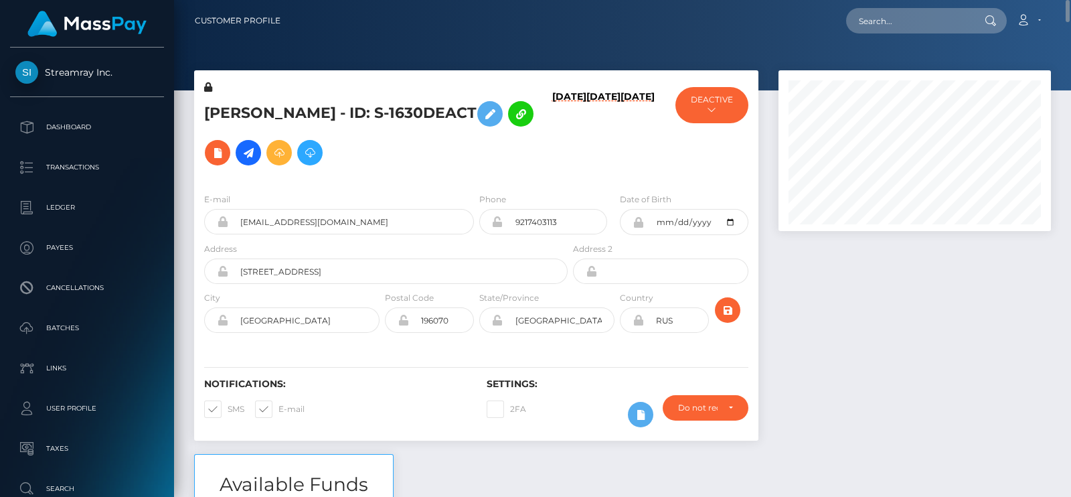
click at [475, 162] on h5 "Irina Igorevna Cherneta - ID: S-1630DEACT" at bounding box center [382, 133] width 356 height 78
drag, startPoint x: 737, startPoint y: 35, endPoint x: 762, endPoint y: 58, distance: 34.1
click at [762, 58] on div "Customer Profile Loading... Loading..." at bounding box center [622, 248] width 897 height 497
click at [224, 115] on h5 "Irina Igorevna Cherneta - ID: S-1630DEACT" at bounding box center [382, 133] width 356 height 78
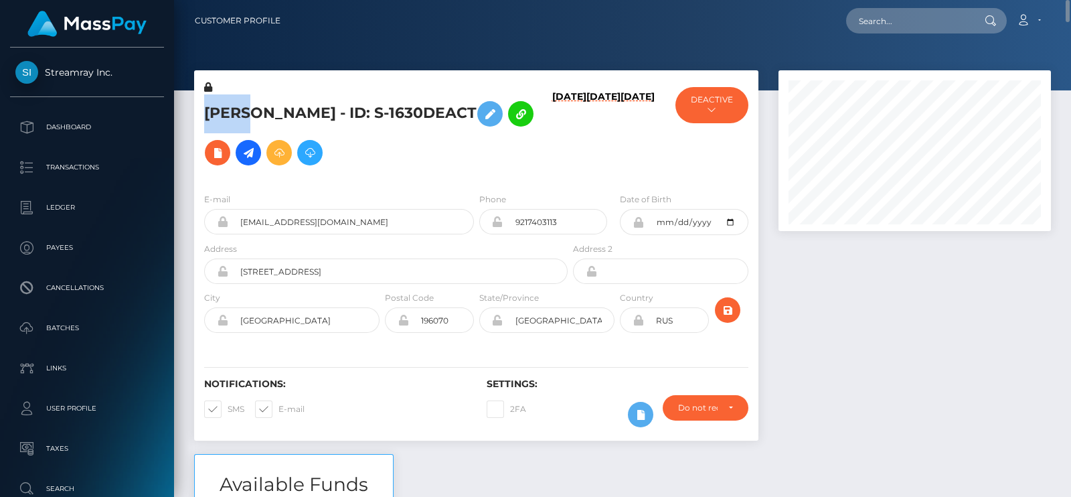
copy h5 "Irina"
click at [265, 72] on div "Irina Igorevna Cherneta - ID: S-1630DEACT 08/05/25 08/08/24 03/06/23 ACTIVE" at bounding box center [476, 126] width 564 height 112
click at [305, 230] on input "Studio_prada@yahoo.com" at bounding box center [351, 221] width 246 height 25
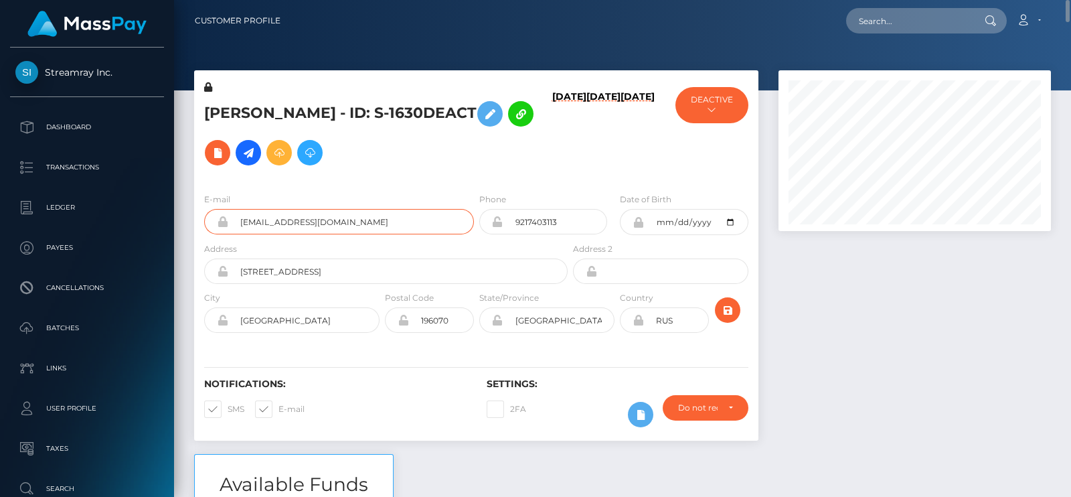
click at [305, 230] on input "Studio_prada@yahoo.com" at bounding box center [351, 221] width 246 height 25
click at [696, 115] on button "DEACTIVE" at bounding box center [712, 105] width 73 height 36
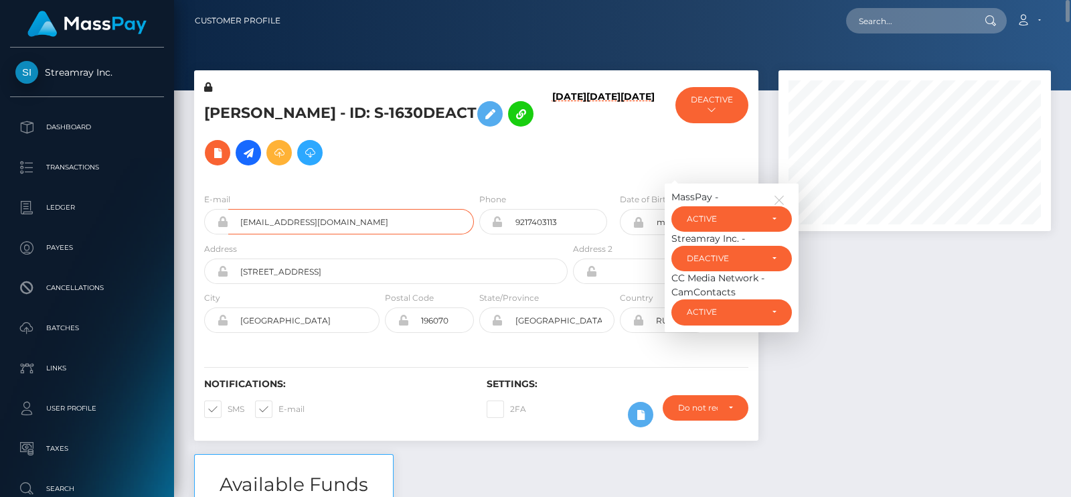
click at [270, 222] on input "Studio_prada@yahoo.com" at bounding box center [351, 221] width 246 height 25
click at [901, 18] on input "text" at bounding box center [909, 20] width 126 height 25
paste input "heenanivy@gmail.com"
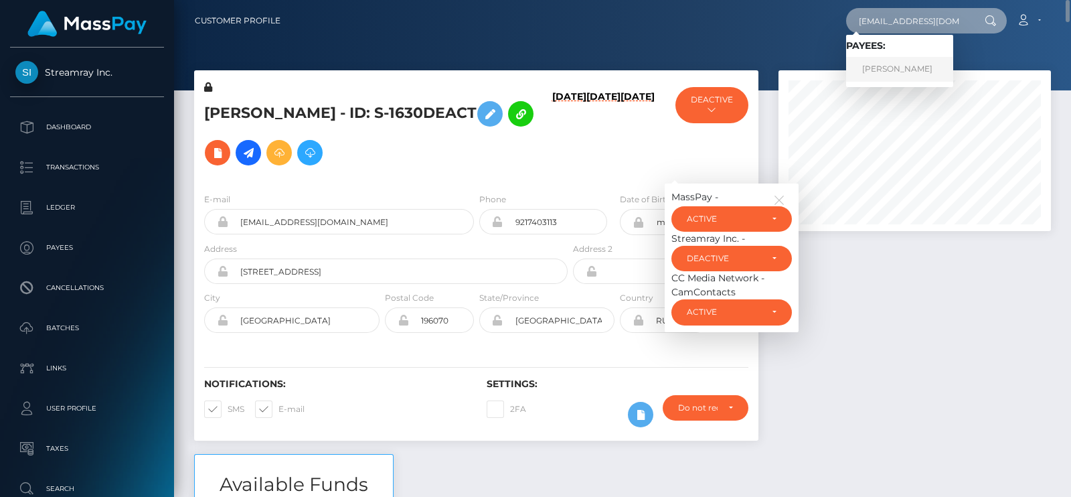
type input "heenanivy@gmail.com"
click at [892, 64] on link "IVY MICHELLE HEENAN" at bounding box center [899, 69] width 107 height 25
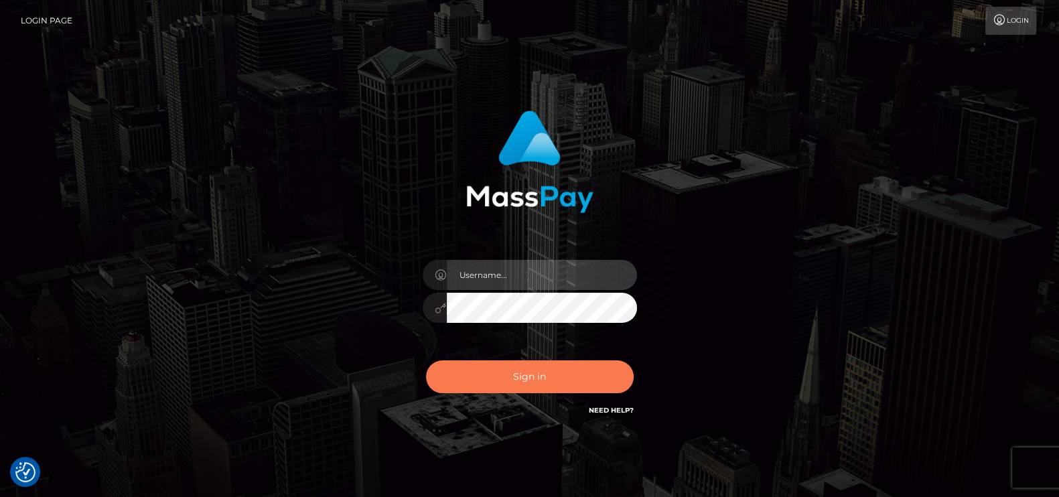
type input "[DOMAIN_NAME]"
click at [551, 380] on button "Sign in" at bounding box center [530, 376] width 208 height 33
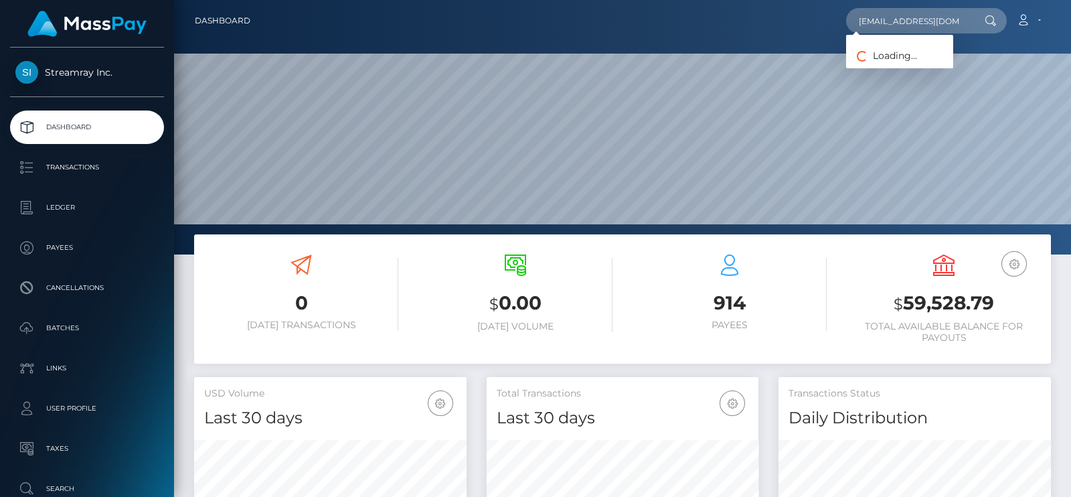
scroll to position [0, 5]
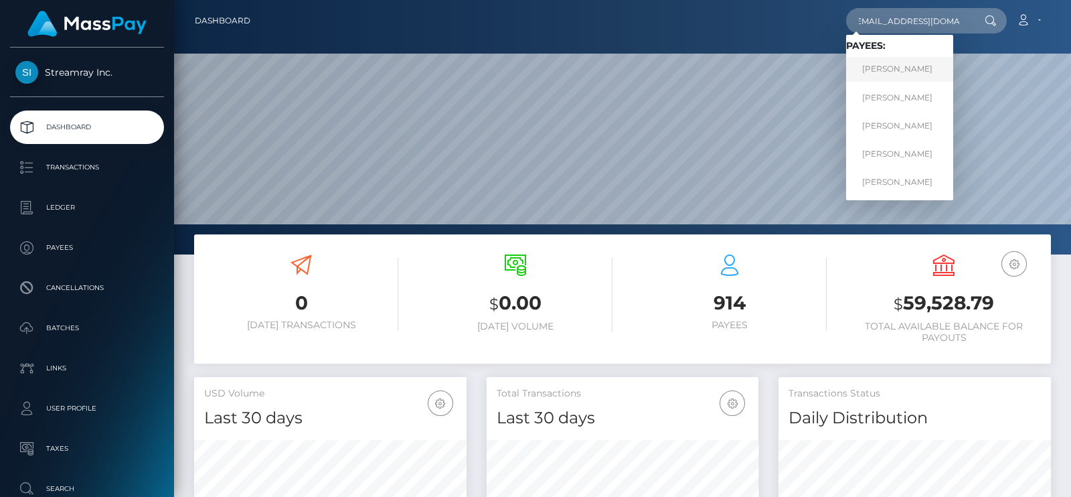
type input "[EMAIL_ADDRESS][DOMAIN_NAME]"
click at [907, 75] on link "[PERSON_NAME]" at bounding box center [899, 69] width 107 height 25
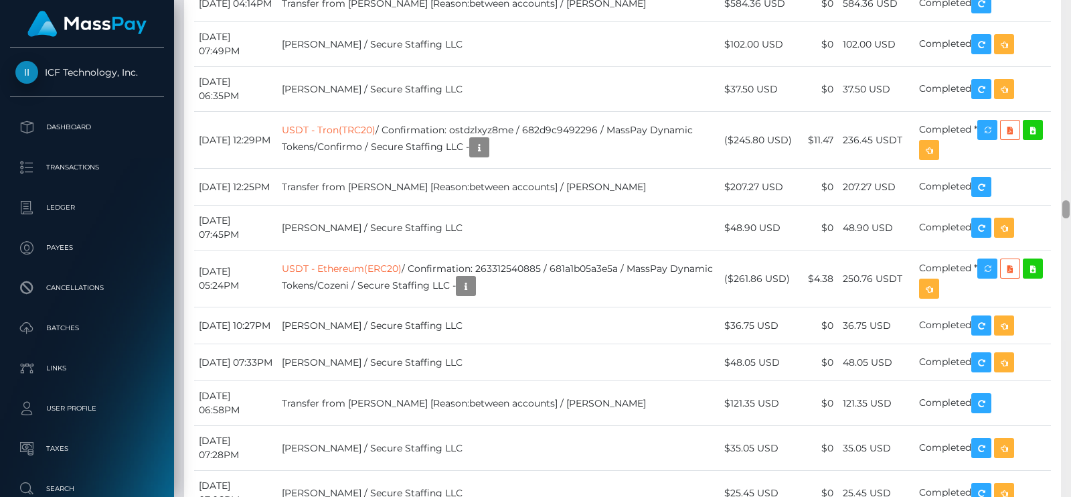
scroll to position [5381, 0]
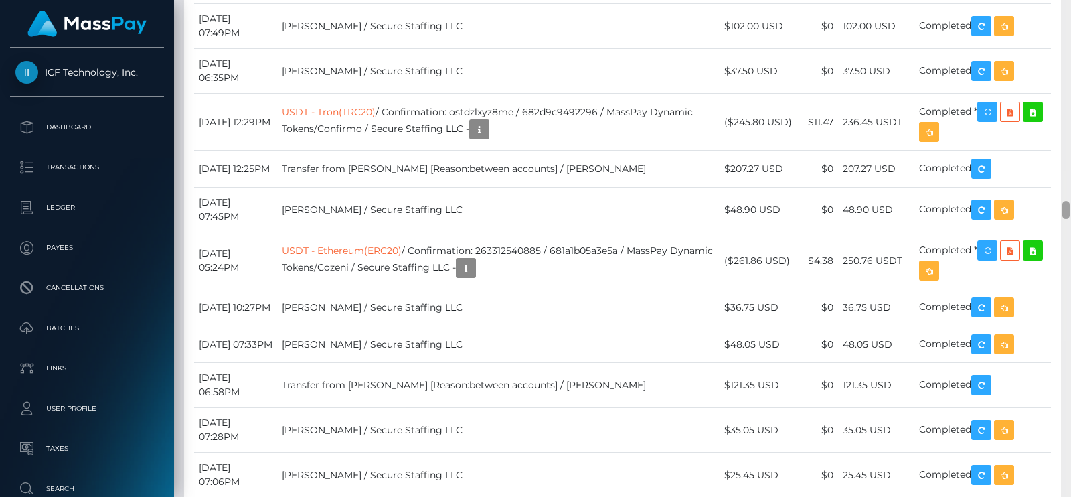
drag, startPoint x: 1065, startPoint y: 18, endPoint x: 1057, endPoint y: 208, distance: 190.3
click at [1057, 208] on div "Customer Profile Loading... Loading..." at bounding box center [622, 248] width 897 height 497
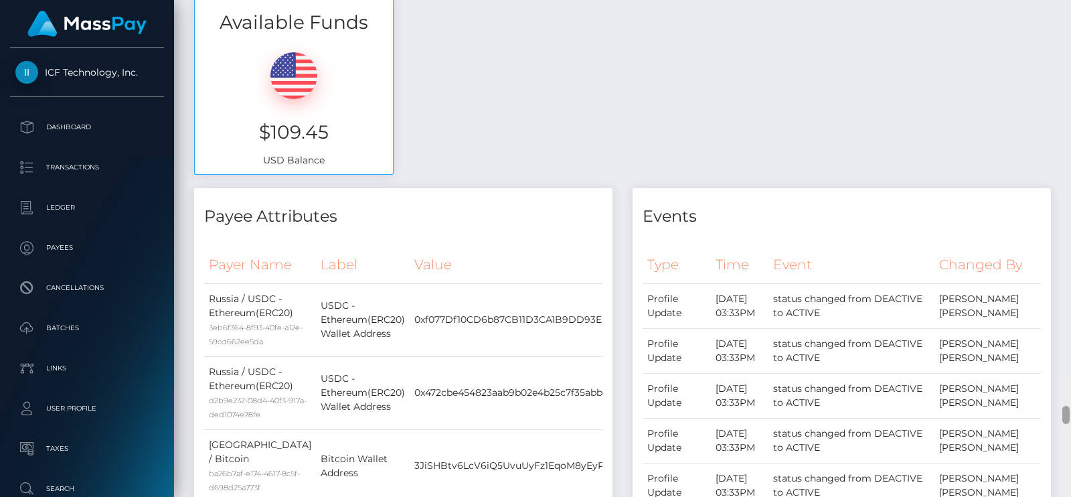
scroll to position [0, 0]
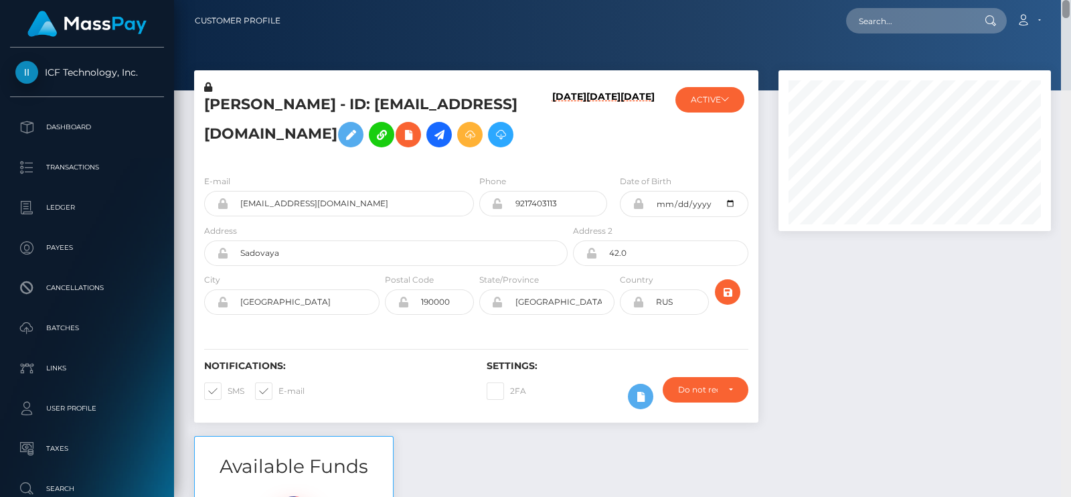
drag, startPoint x: 1067, startPoint y: 209, endPoint x: 1071, endPoint y: -48, distance: 257.2
click at [1071, 0] on html "ICF Technology, Inc. Dashboard Transactions Ledger Payees Batches" at bounding box center [535, 248] width 1071 height 497
click at [702, 106] on button "ACTIVE" at bounding box center [710, 99] width 69 height 25
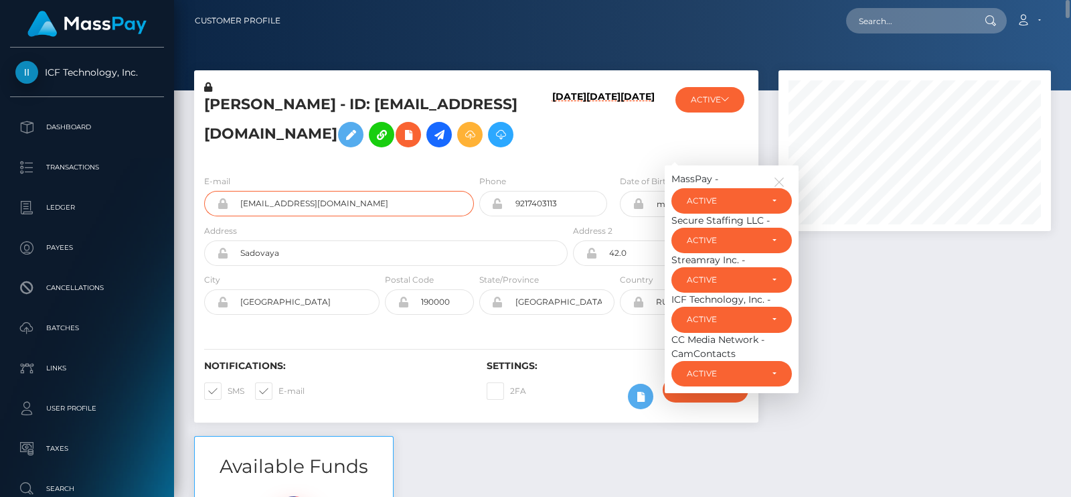
drag, startPoint x: 358, startPoint y: 244, endPoint x: 235, endPoint y: 234, distance: 123.6
click at [235, 216] on input "[EMAIL_ADDRESS][DOMAIN_NAME]" at bounding box center [351, 203] width 246 height 25
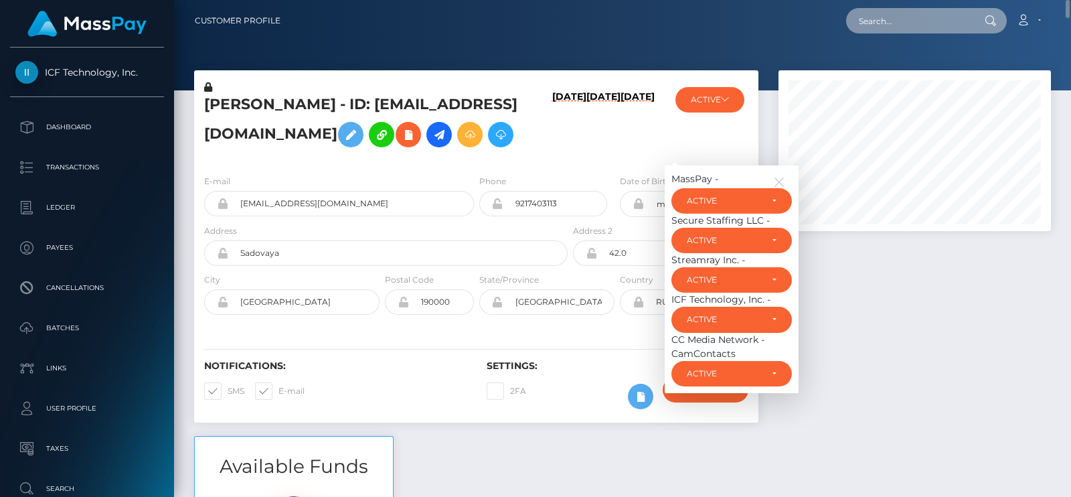
click at [893, 19] on input "text" at bounding box center [909, 20] width 126 height 25
paste input "[EMAIL_ADDRESS][DOMAIN_NAME]"
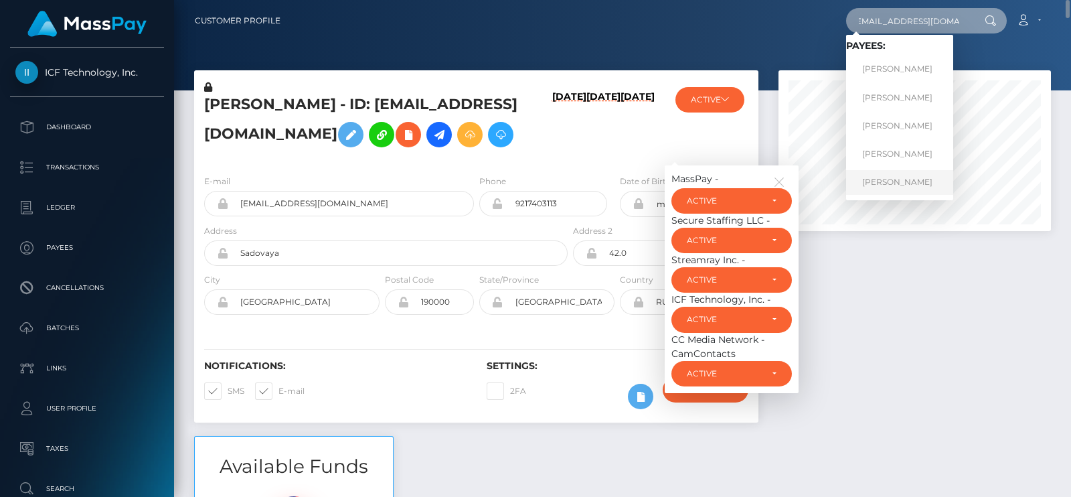
type input "[EMAIL_ADDRESS][DOMAIN_NAME]"
click at [903, 179] on link "[PERSON_NAME]" at bounding box center [899, 182] width 107 height 25
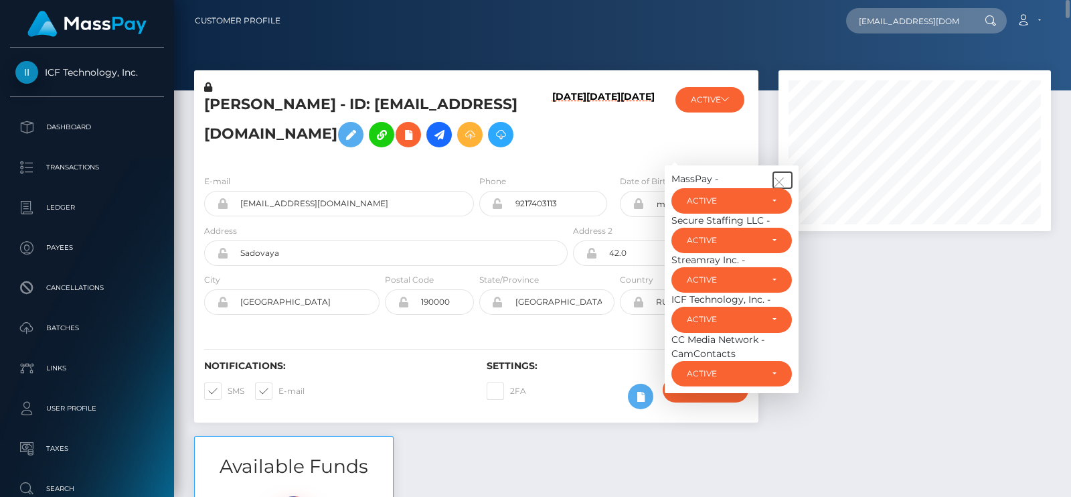
click at [783, 188] on icon "button" at bounding box center [779, 182] width 12 height 12
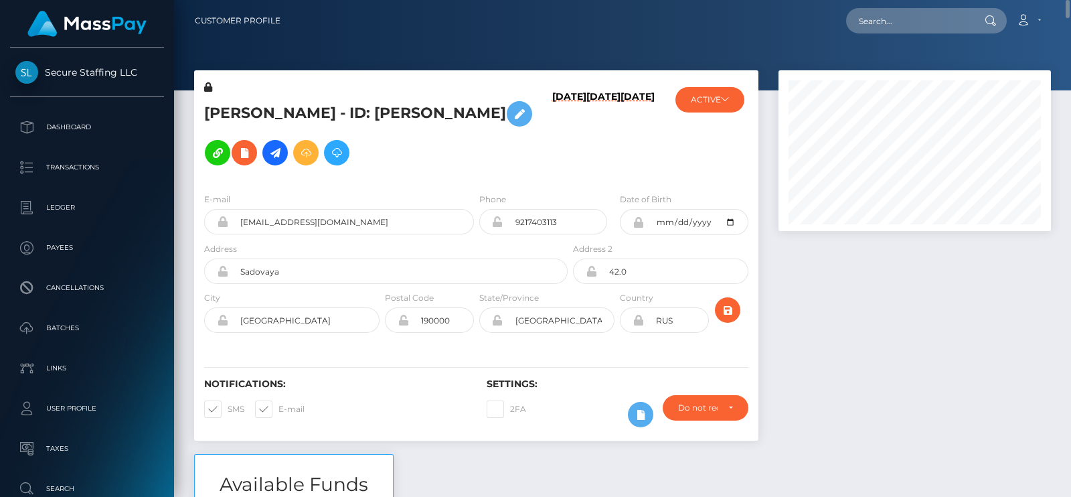
scroll to position [160, 272]
click at [706, 106] on button "ACTIVE" at bounding box center [710, 99] width 69 height 25
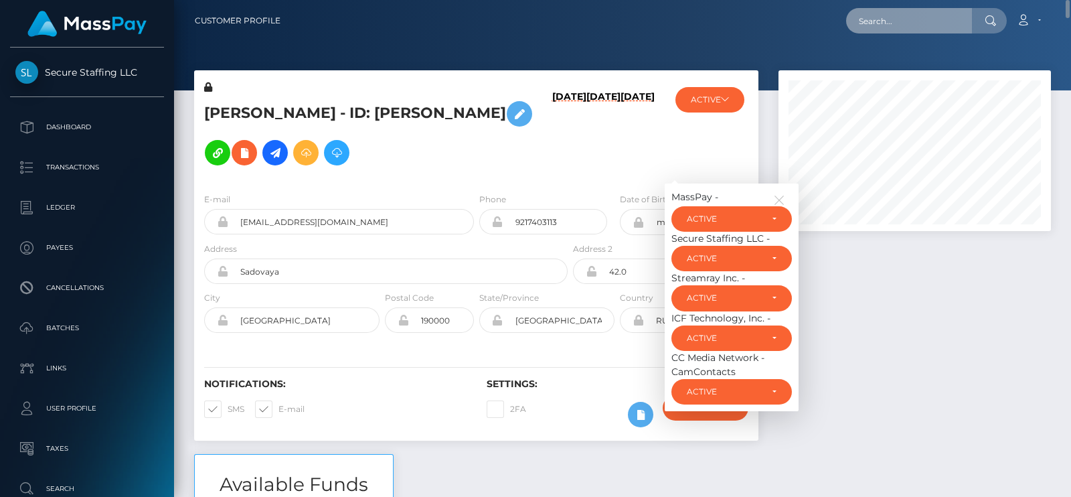
click at [910, 25] on input "text" at bounding box center [909, 20] width 126 height 25
paste input "[EMAIL_ADDRESS][DOMAIN_NAME]"
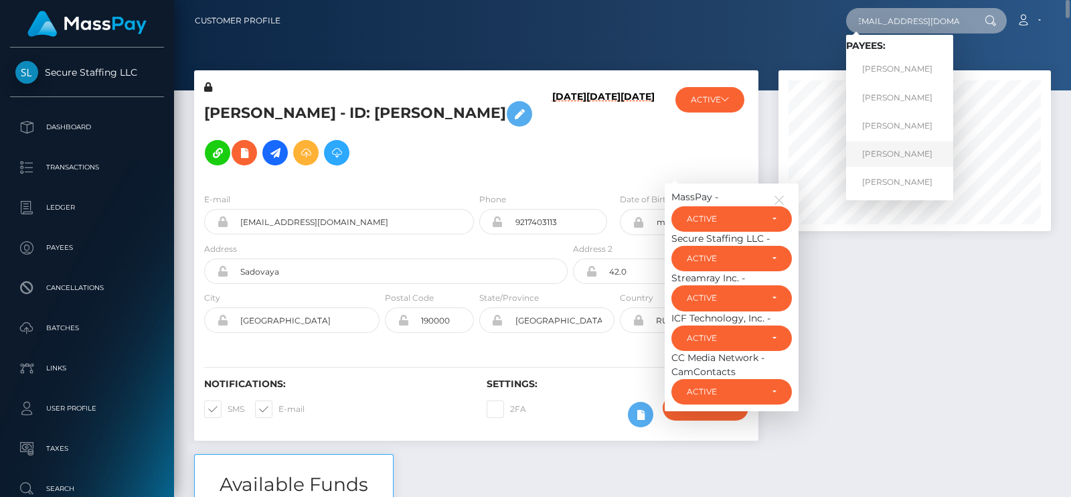
type input "[EMAIL_ADDRESS][DOMAIN_NAME]"
click at [893, 153] on link "[PERSON_NAME]" at bounding box center [899, 153] width 107 height 25
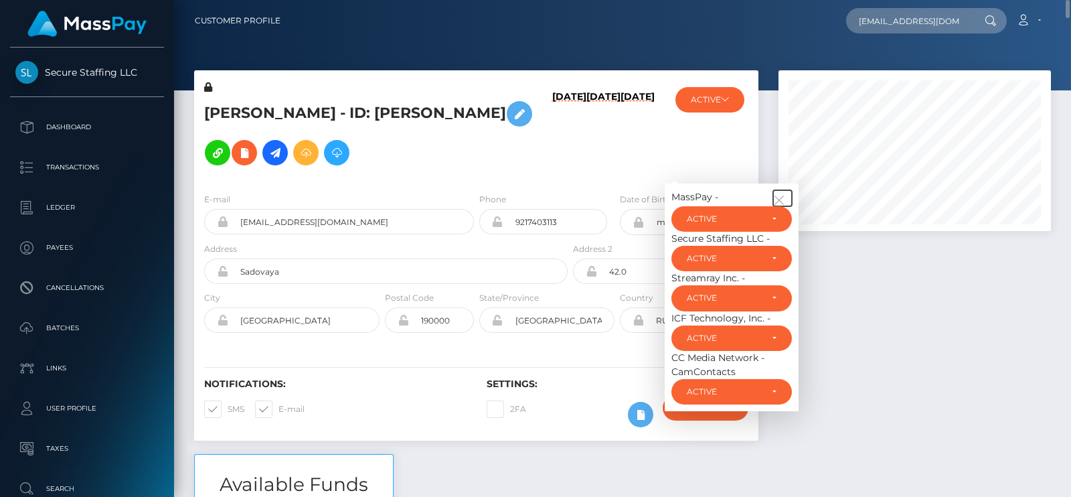
click at [779, 194] on icon "button" at bounding box center [779, 200] width 12 height 12
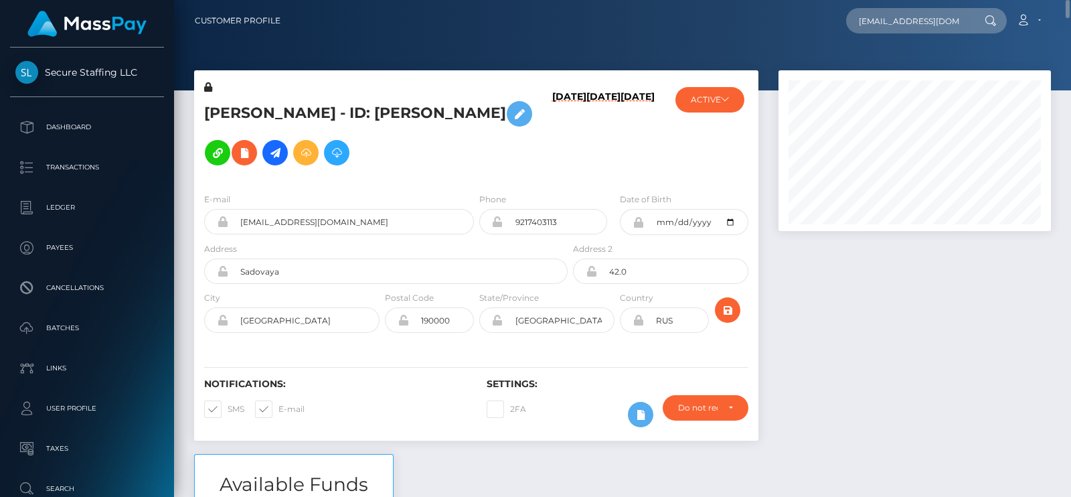
click at [804, 263] on div at bounding box center [915, 262] width 293 height 384
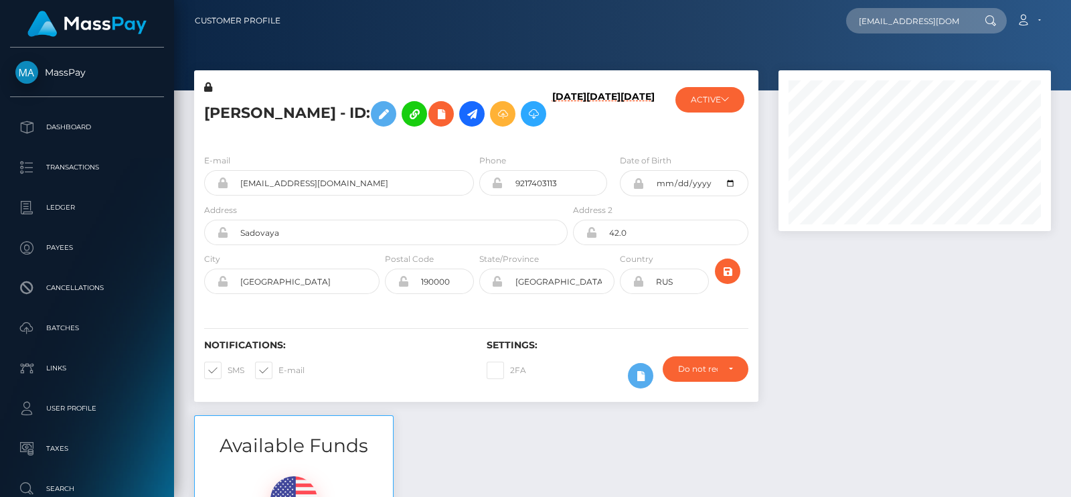
scroll to position [160, 272]
type input "[EMAIL_ADDRESS][DOMAIN_NAME]"
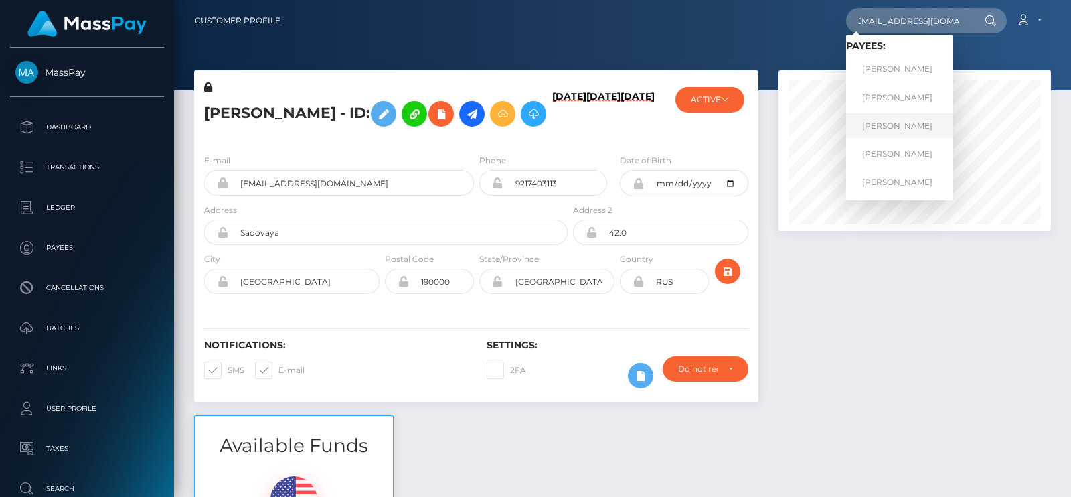
scroll to position [0, 0]
click at [912, 125] on link "[PERSON_NAME]" at bounding box center [899, 125] width 107 height 25
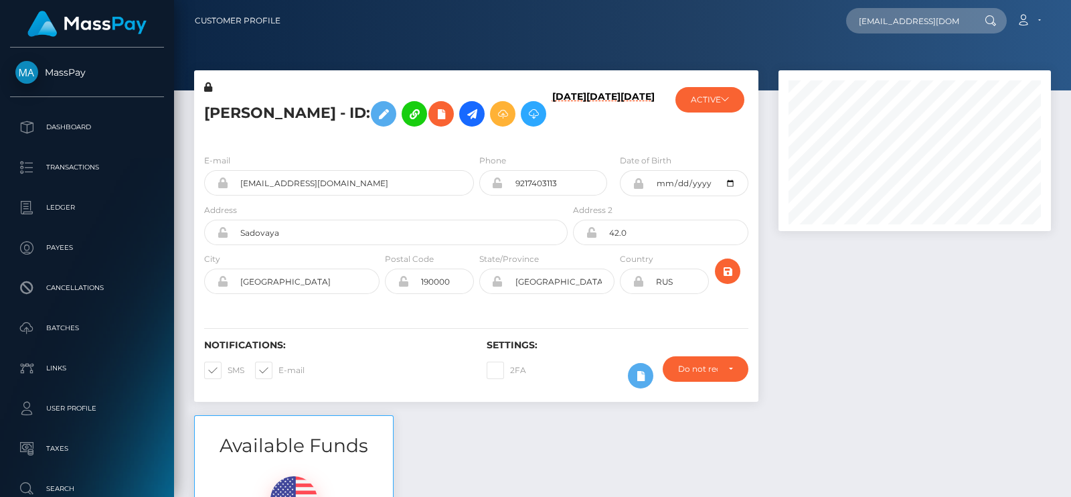
click at [862, 293] on div at bounding box center [915, 242] width 293 height 345
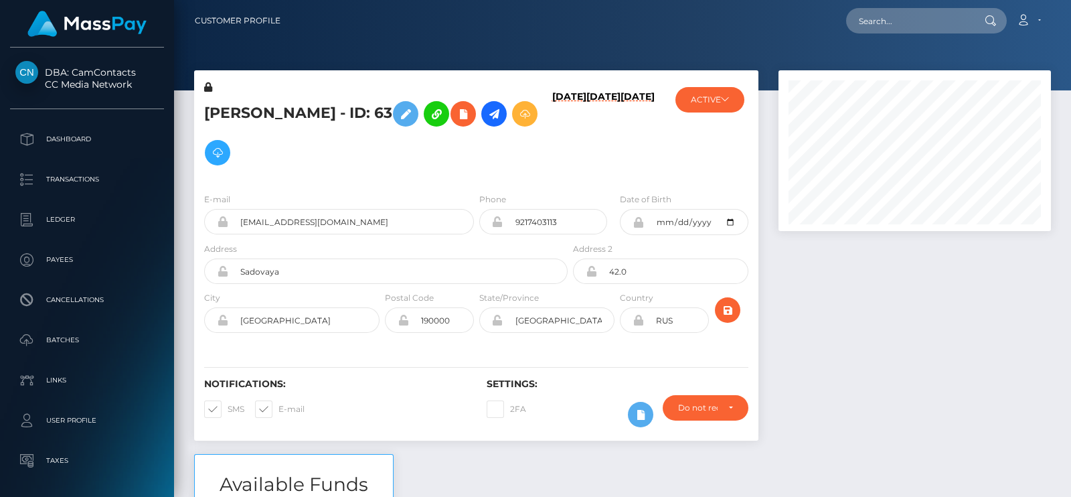
scroll to position [160, 272]
click at [882, 299] on div at bounding box center [915, 262] width 293 height 384
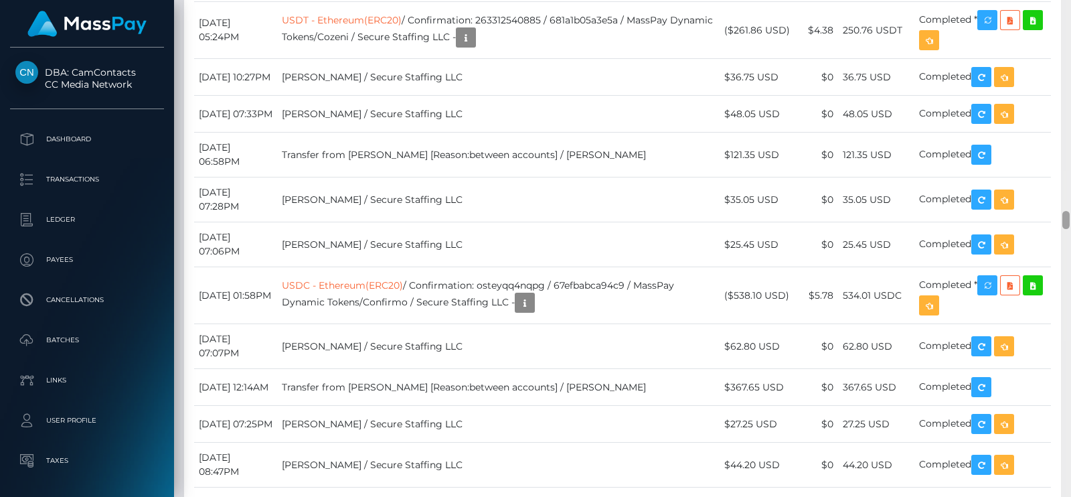
scroll to position [5665, 0]
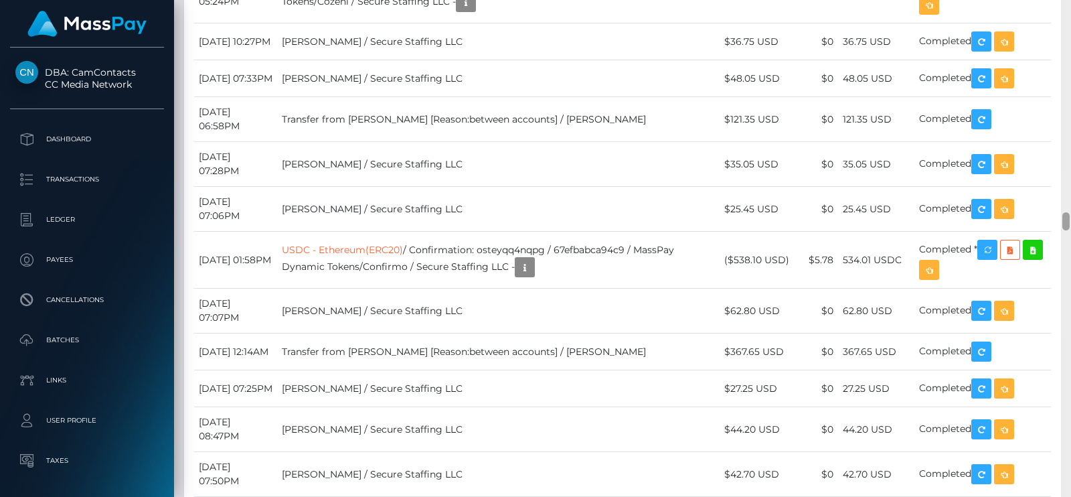
drag, startPoint x: 1066, startPoint y: 55, endPoint x: 1070, endPoint y: 224, distance: 168.8
click at [1070, 224] on div at bounding box center [1066, 248] width 10 height 497
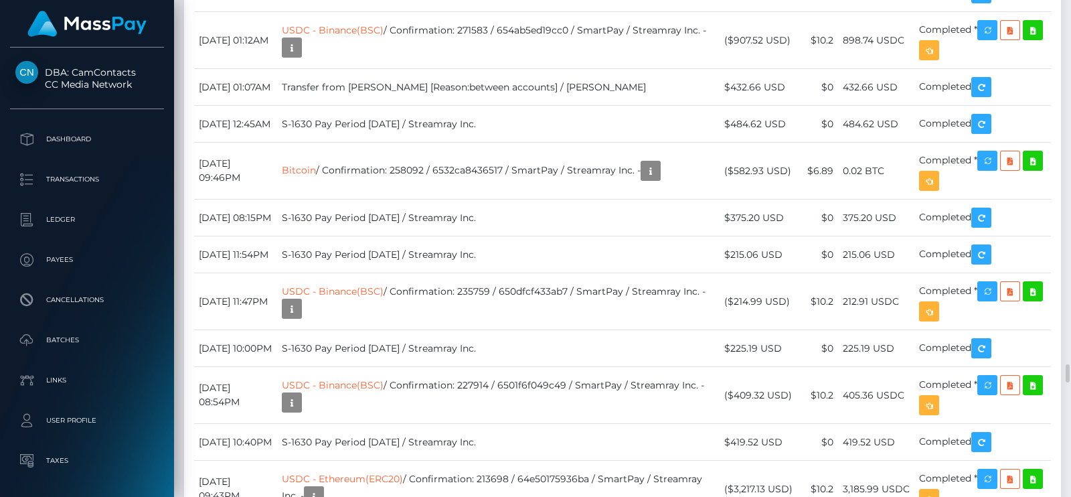
scroll to position [8658, 0]
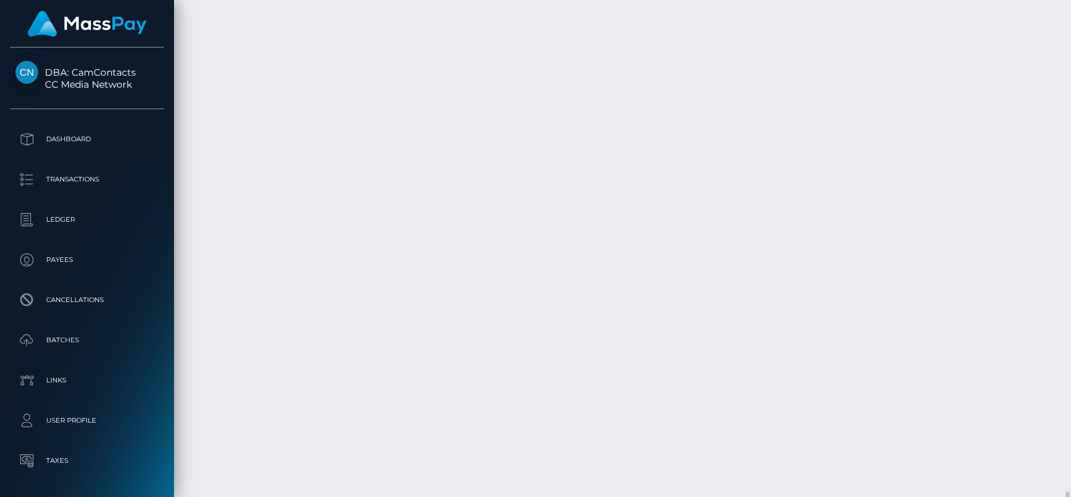
scroll to position [12576, 0]
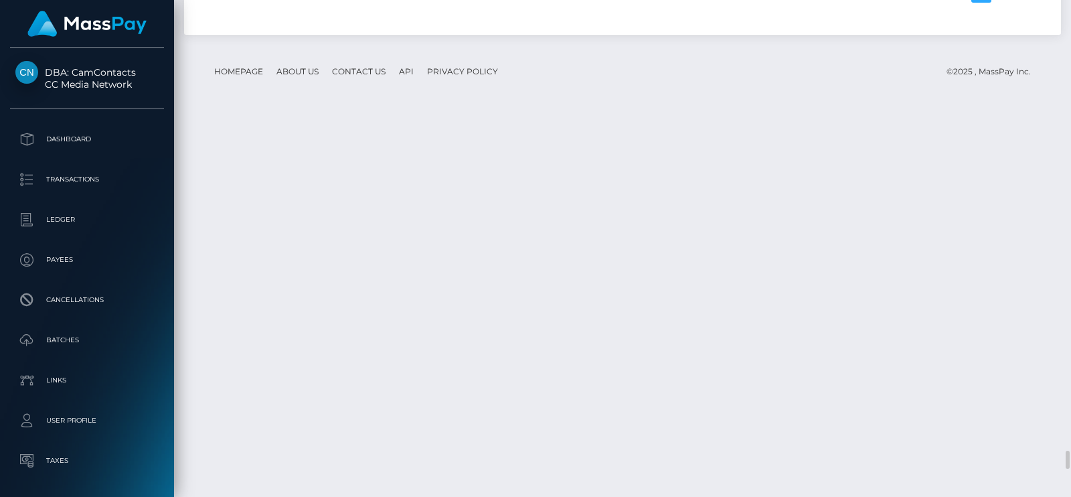
scroll to position [160, 272]
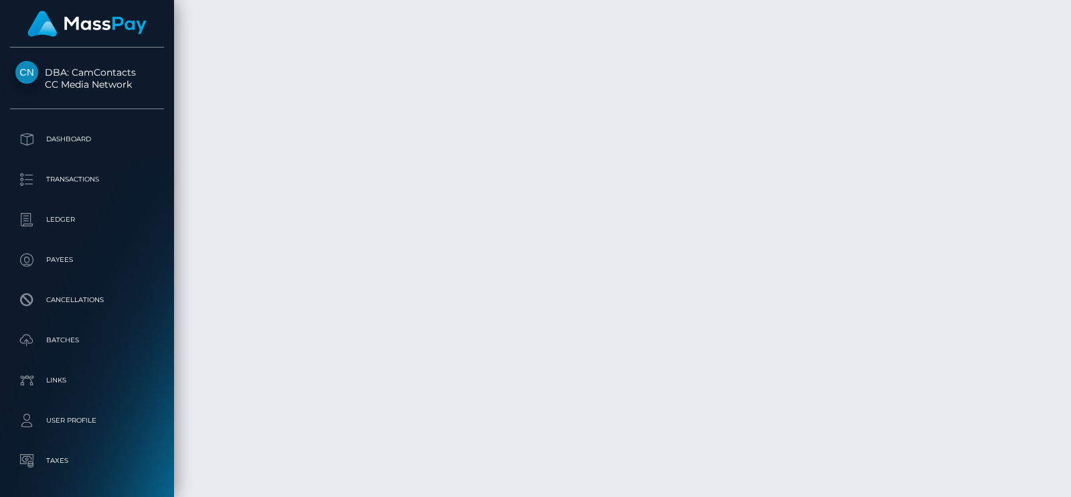
scroll to position [12536, 0]
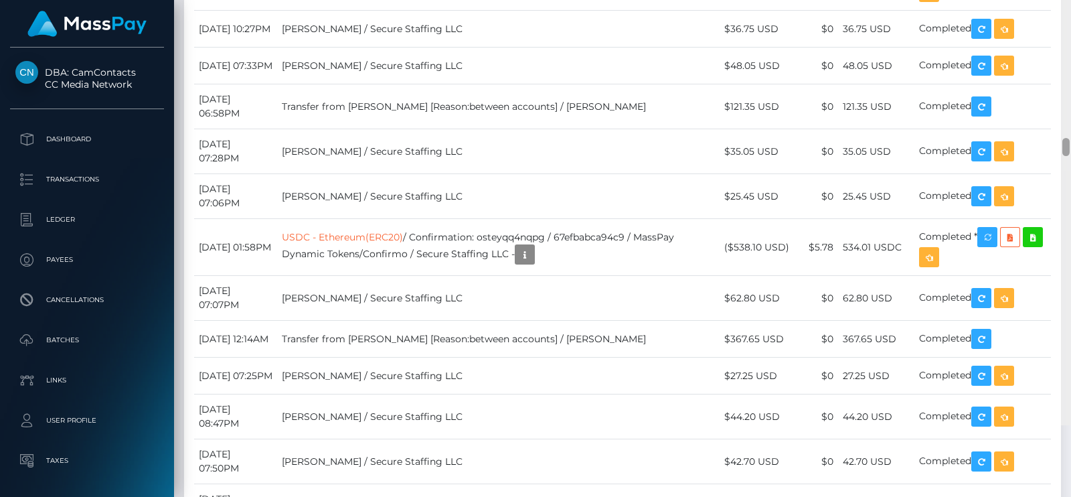
drag, startPoint x: 1064, startPoint y: 476, endPoint x: 871, endPoint y: 191, distance: 344.7
click at [1071, 216] on div at bounding box center [1066, 176] width 10 height 497
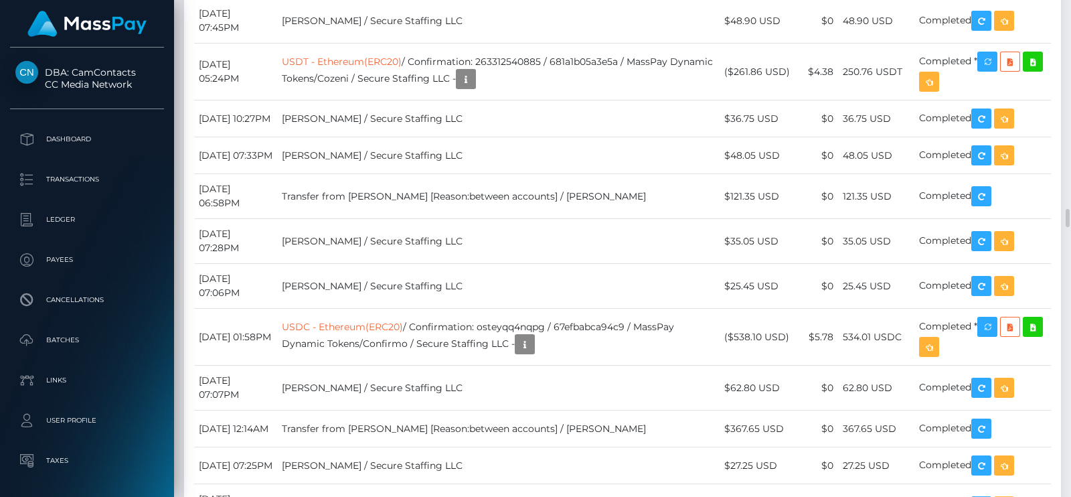
scroll to position [160, 272]
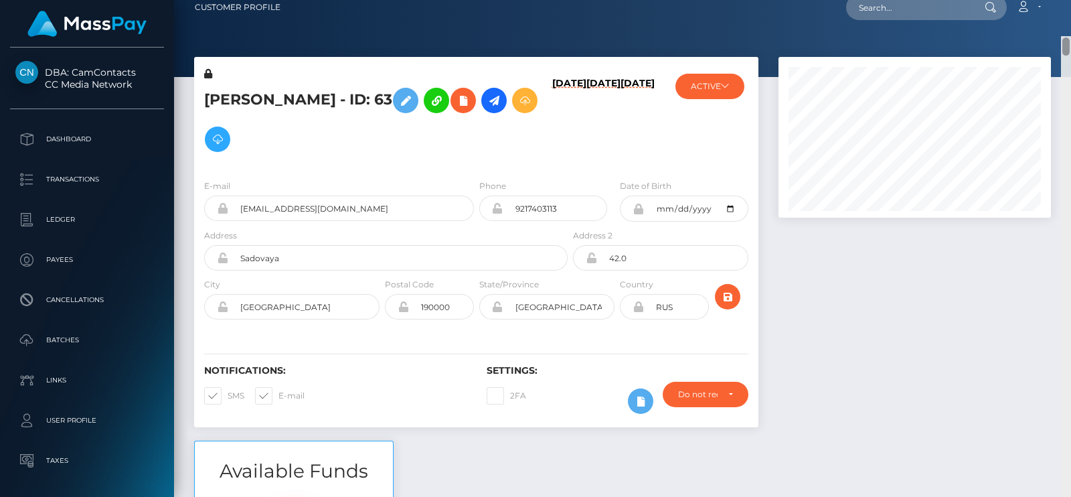
scroll to position [210, 0]
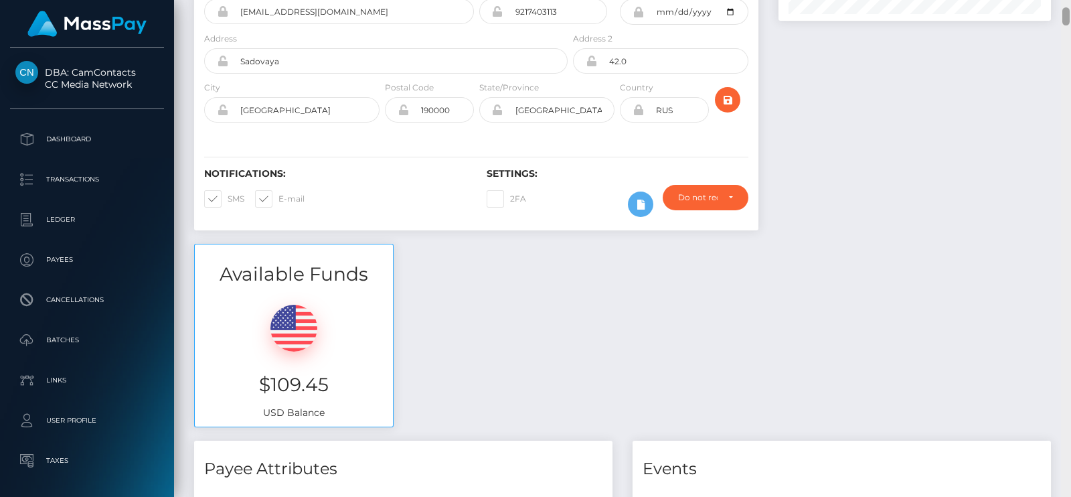
drag, startPoint x: 1066, startPoint y: 217, endPoint x: 1069, endPoint y: 16, distance: 200.9
click at [1069, 16] on div at bounding box center [1066, 16] width 7 height 18
click at [458, 363] on div "Available Funds $109.45 USD Balance" at bounding box center [622, 342] width 877 height 197
click at [992, 210] on div at bounding box center [915, 52] width 293 height 384
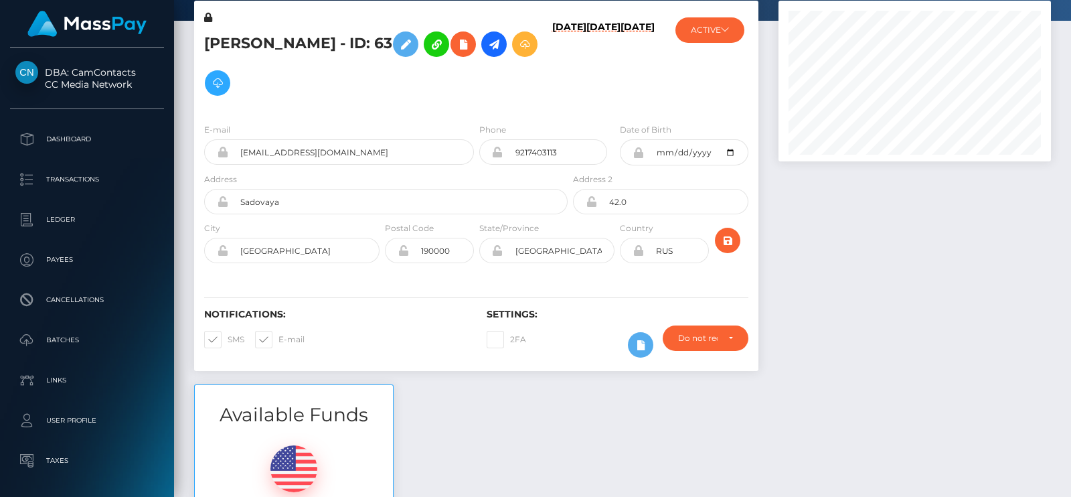
scroll to position [0, 0]
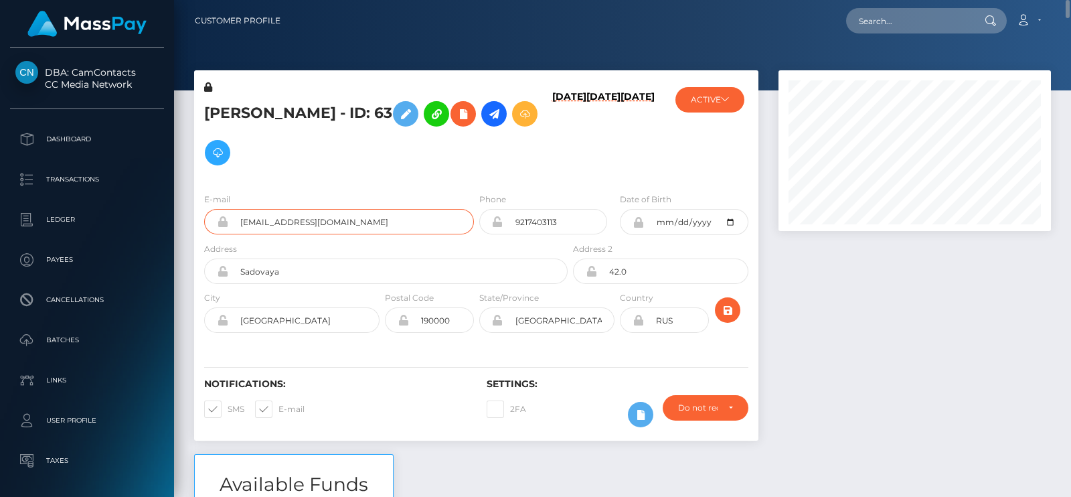
click at [290, 216] on input "cherneta.irina@gmail.com" at bounding box center [351, 221] width 246 height 25
click at [766, 33] on div "Loading... Loading... Account Edit Profile Logout" at bounding box center [670, 21] width 759 height 28
click at [889, 23] on input "text" at bounding box center [909, 20] width 126 height 25
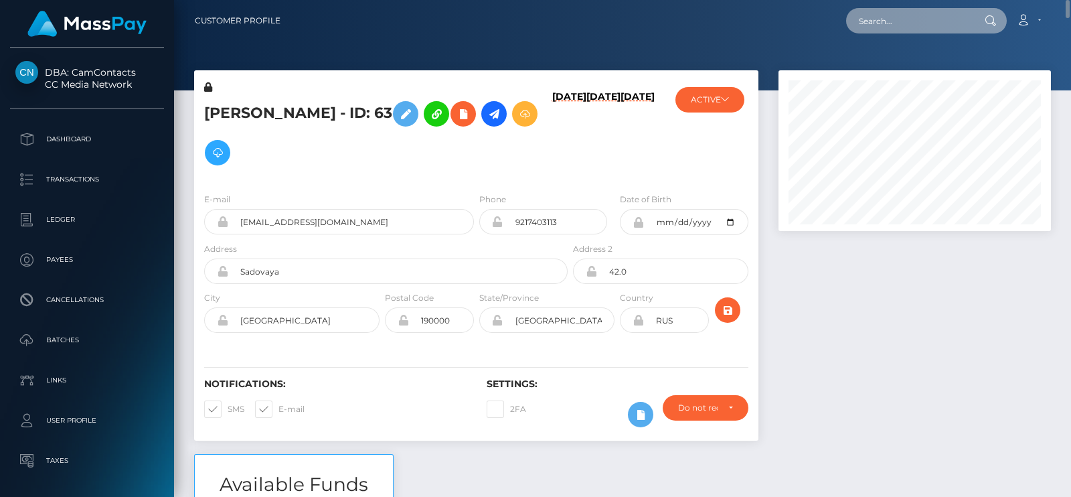
paste input "cherneta.irina@gmail.com"
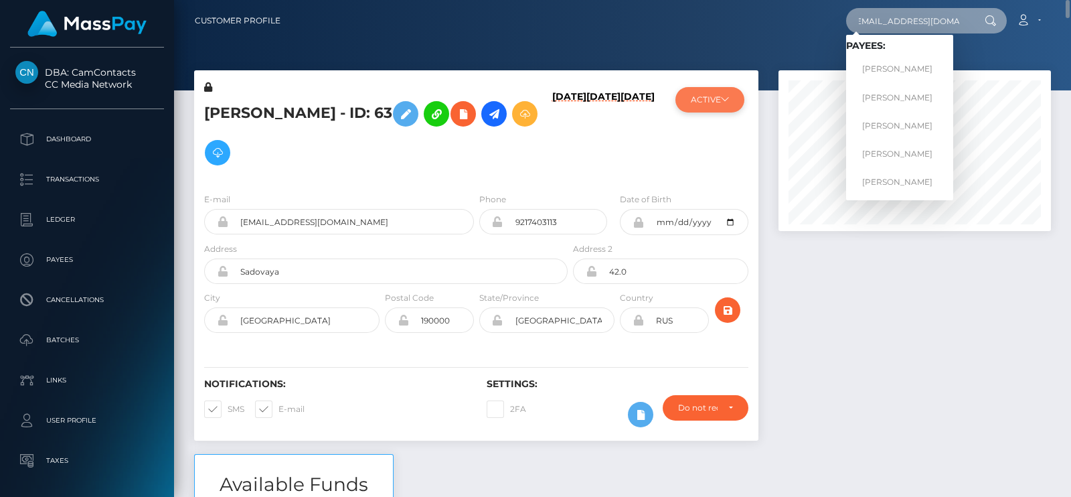
type input "cherneta.irina@gmail.com"
click at [728, 98] on icon at bounding box center [725, 99] width 8 height 8
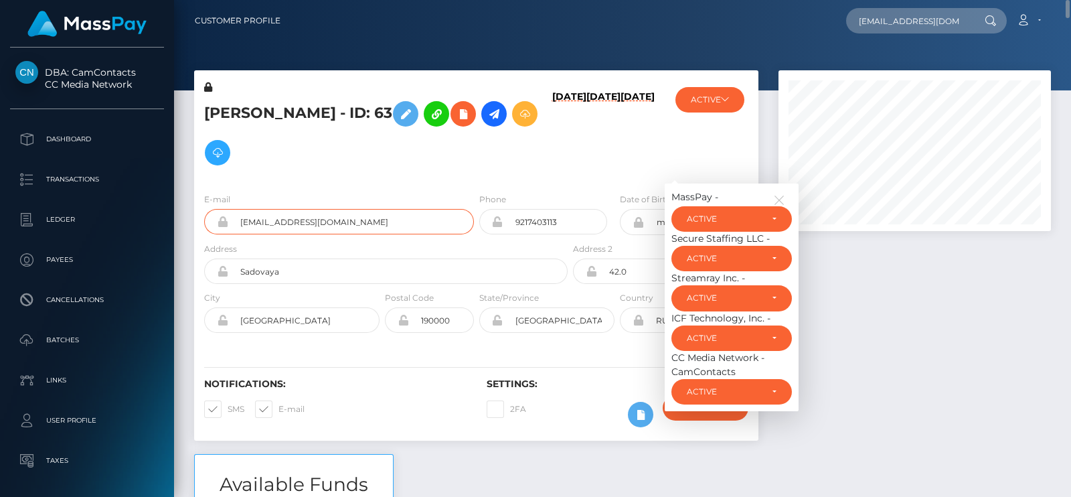
click at [310, 212] on input "cherneta.irina@gmail.com" at bounding box center [351, 221] width 246 height 25
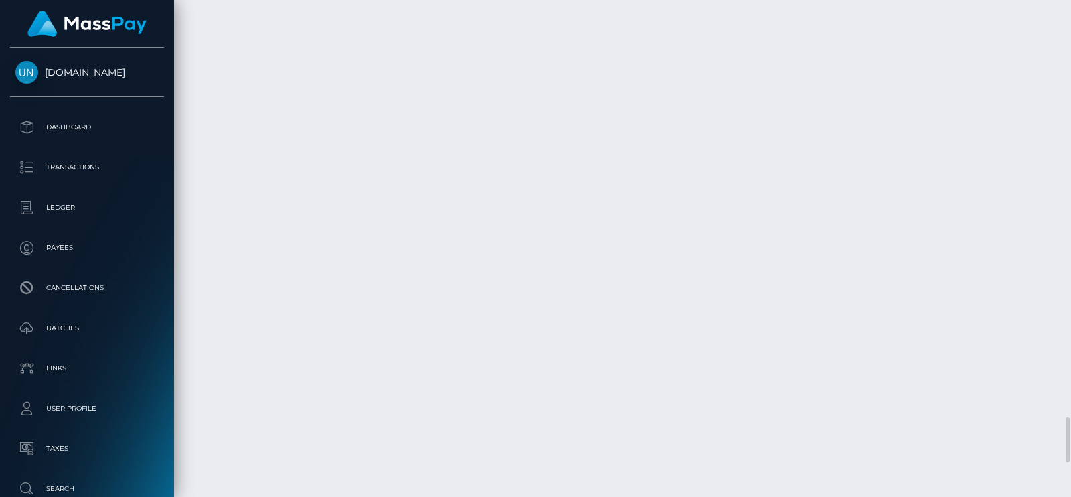
scroll to position [160, 272]
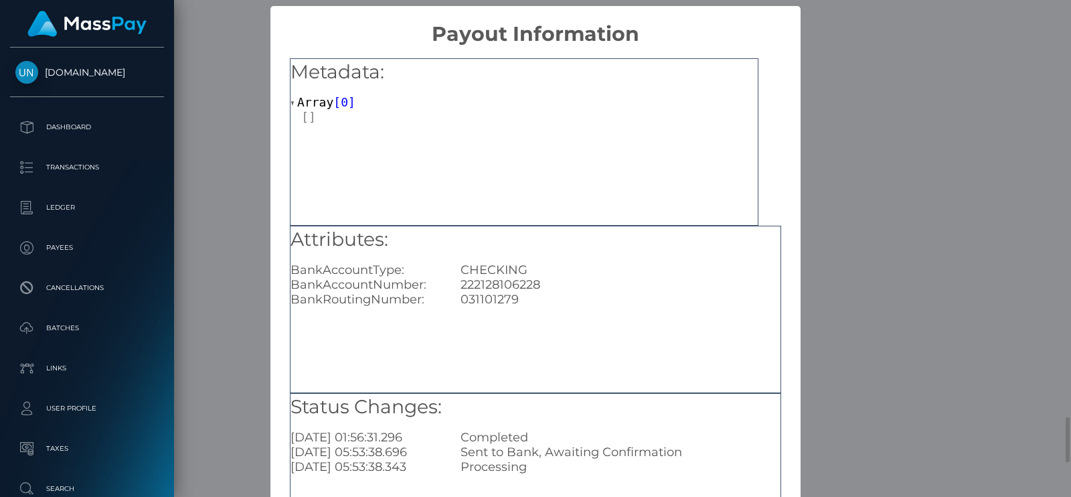
click at [717, 238] on div "Metadata: Array [ 0 ] Attributes: BankAccountType: CHECKING BankAccountNumber: …" at bounding box center [536, 305] width 530 height 518
click at [860, 109] on div "× Payout Information Metadata: Array [ 0 ] Attributes: BankAccountType: CHECKIN…" at bounding box center [535, 248] width 1071 height 497
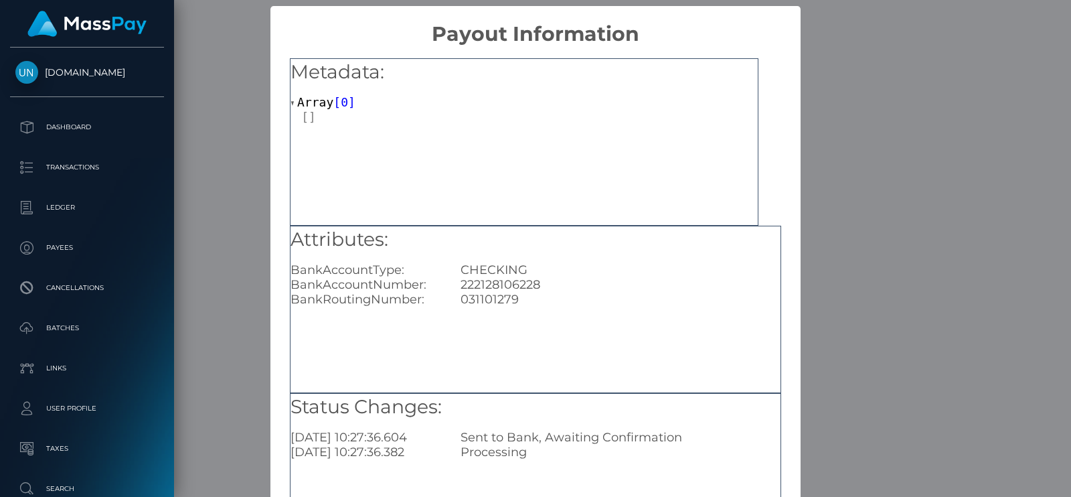
click at [926, 73] on div "× Payout Information Metadata: Array [ 0 ] Attributes: BankAccountType: CHECKIN…" at bounding box center [535, 248] width 1071 height 497
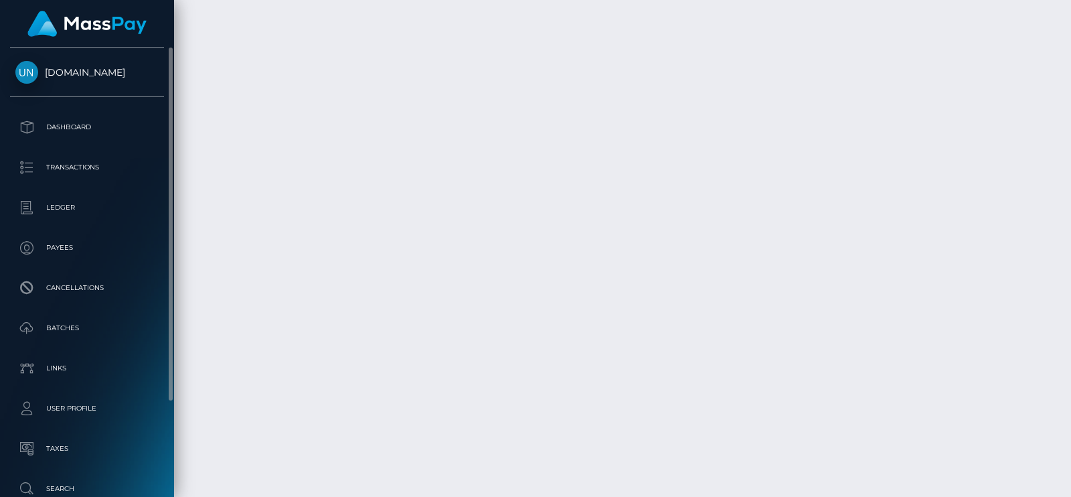
click at [99, 76] on span "Unlockt.me" at bounding box center [87, 72] width 154 height 12
drag, startPoint x: 40, startPoint y: 55, endPoint x: 118, endPoint y: 62, distance: 78.0
click at [118, 62] on div "Unlockt.me Dashboard Transactions Ledger Payees Cancellations Batches Links" at bounding box center [87, 271] width 174 height 447
copy span "Unlockt.me"
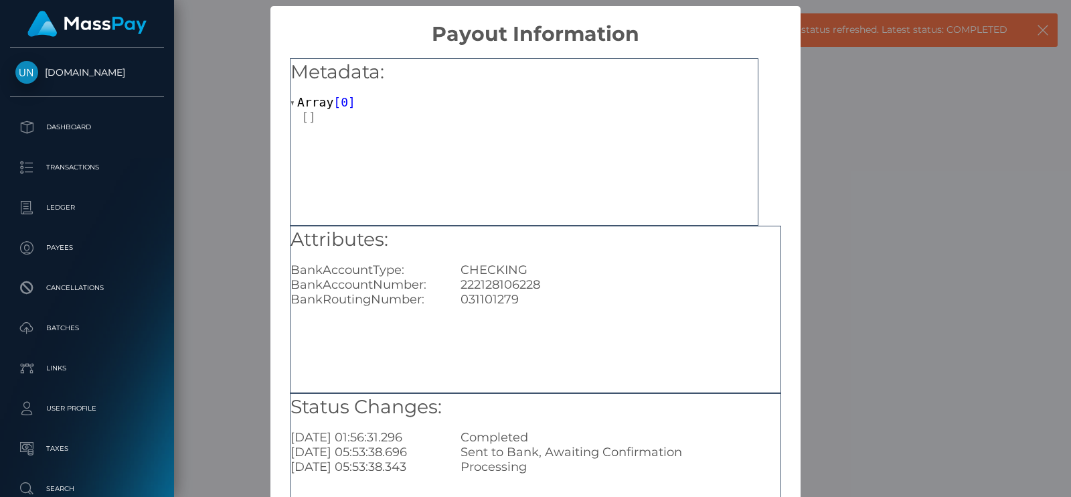
click at [828, 309] on div "× Payout Information Metadata: Array [ 0 ] Attributes: BankAccountType: CHECKIN…" at bounding box center [535, 248] width 1071 height 497
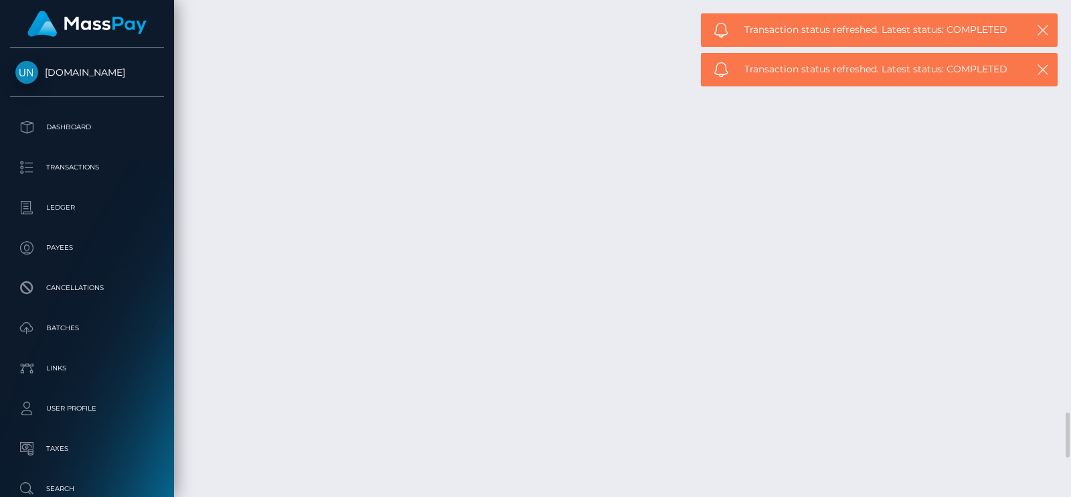
drag, startPoint x: 635, startPoint y: 226, endPoint x: 583, endPoint y: 226, distance: 52.9
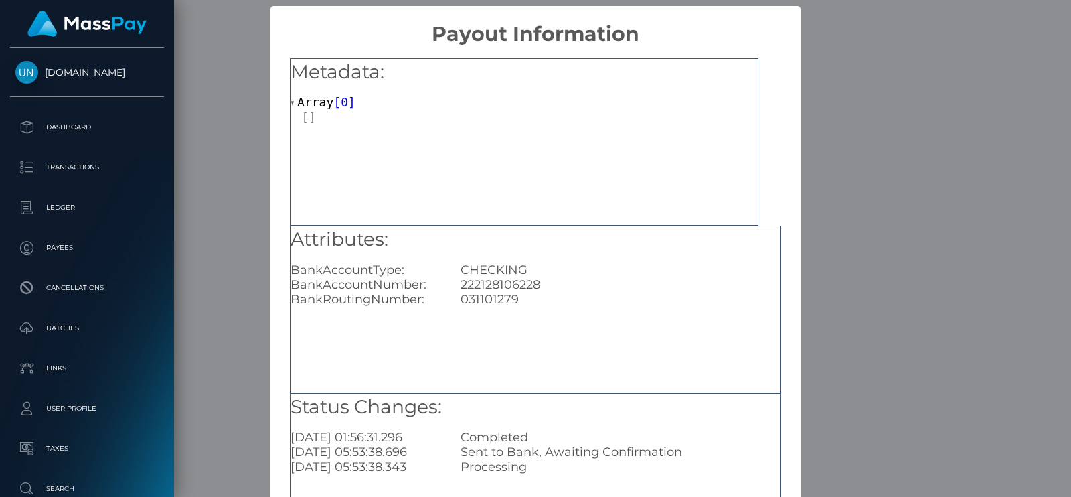
click at [883, 333] on div "× Payout Information Metadata: Array [ 0 ] Attributes: BankAccountType: CHECKIN…" at bounding box center [535, 248] width 1071 height 497
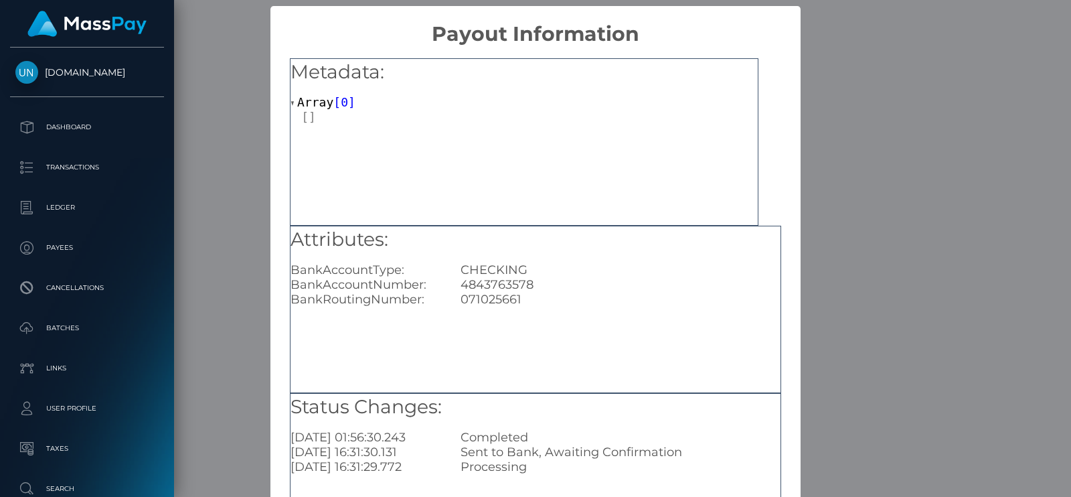
click at [836, 304] on div "× Payout Information Metadata: Array [ 0 ] Attributes: BankAccountType: CHECKIN…" at bounding box center [535, 248] width 1071 height 497
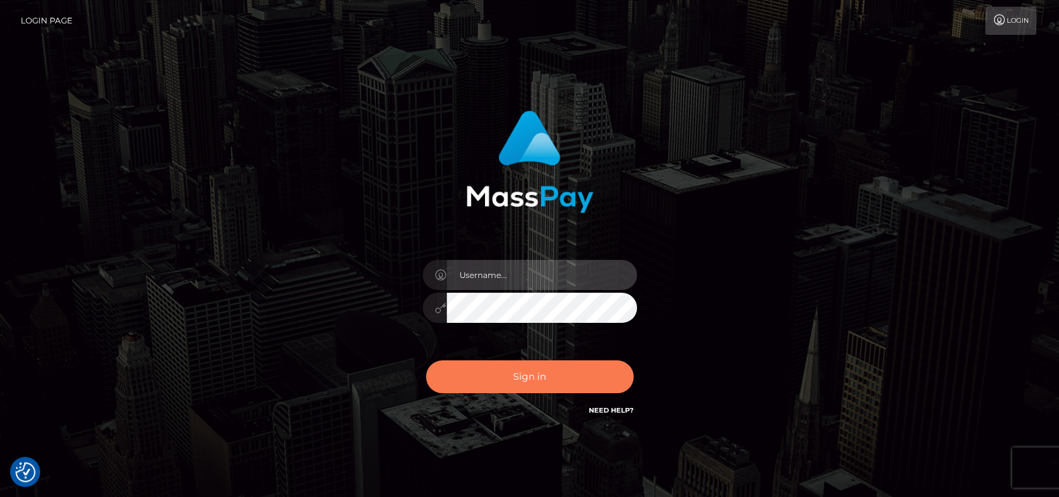
type input "pk.es"
click at [468, 368] on button "Sign in" at bounding box center [530, 376] width 208 height 33
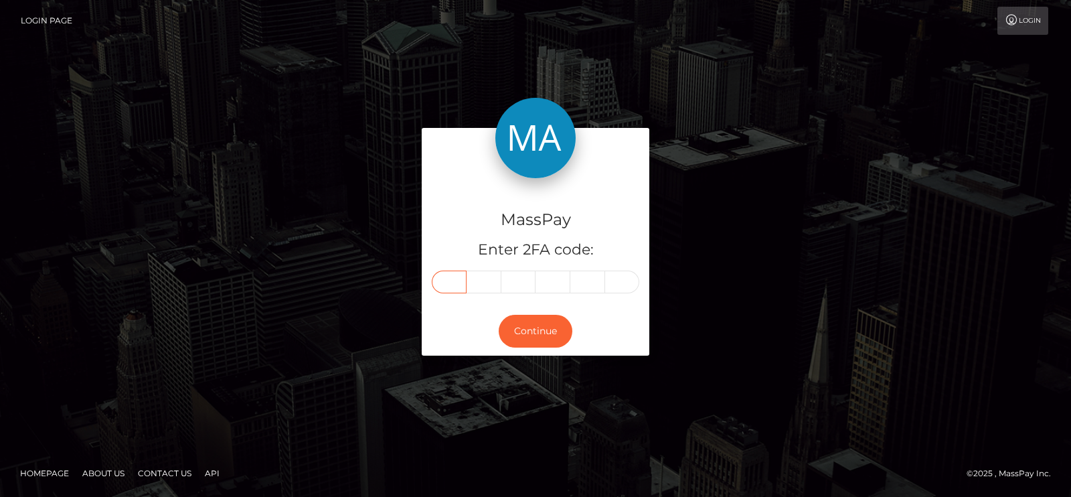
click at [447, 276] on input "text" at bounding box center [449, 282] width 35 height 23
drag, startPoint x: 451, startPoint y: 282, endPoint x: 447, endPoint y: 276, distance: 6.9
click at [447, 276] on input "text" at bounding box center [449, 282] width 35 height 23
click at [449, 287] on input "text" at bounding box center [449, 282] width 35 height 23
paste input "1"
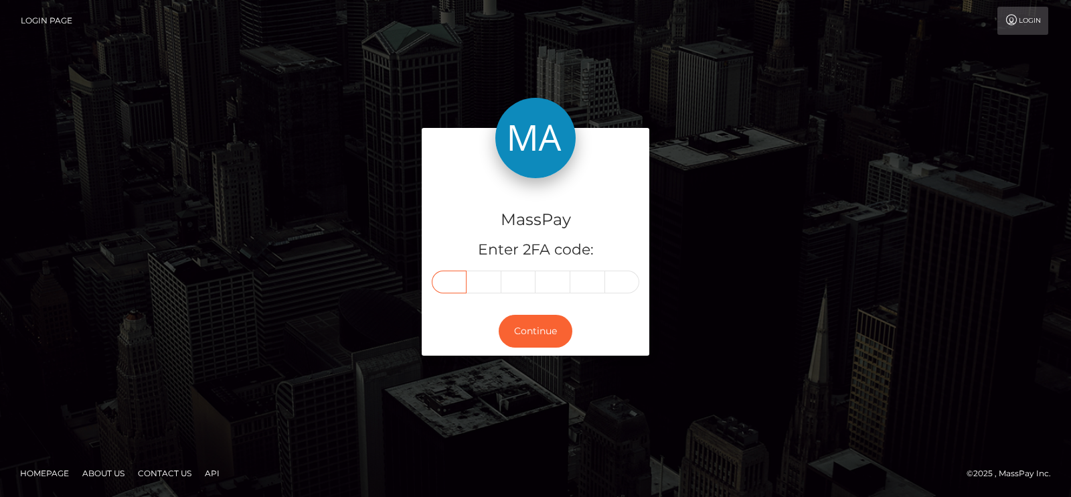
type input "1"
type input "3"
type input "7"
type input "6"
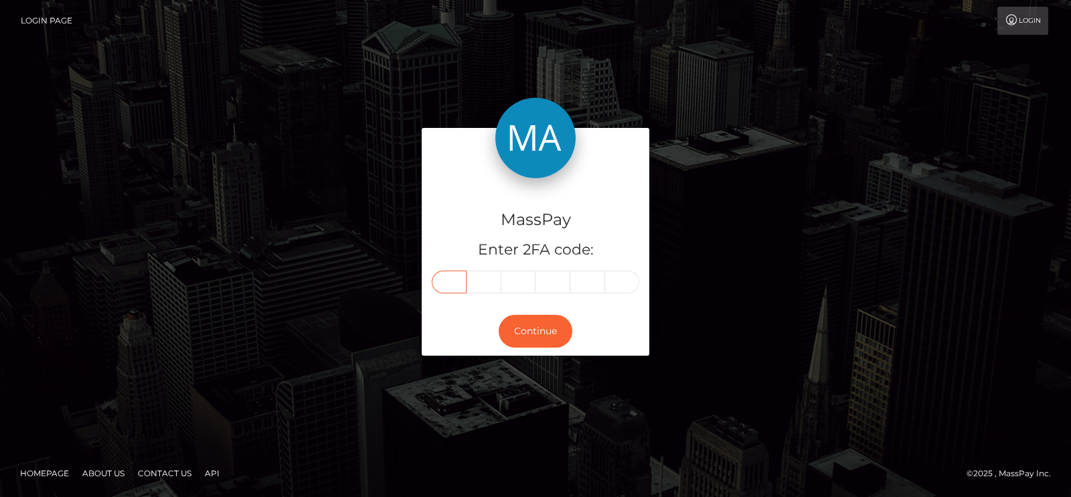
type input "4"
click at [516, 323] on button "Continue" at bounding box center [536, 331] width 74 height 33
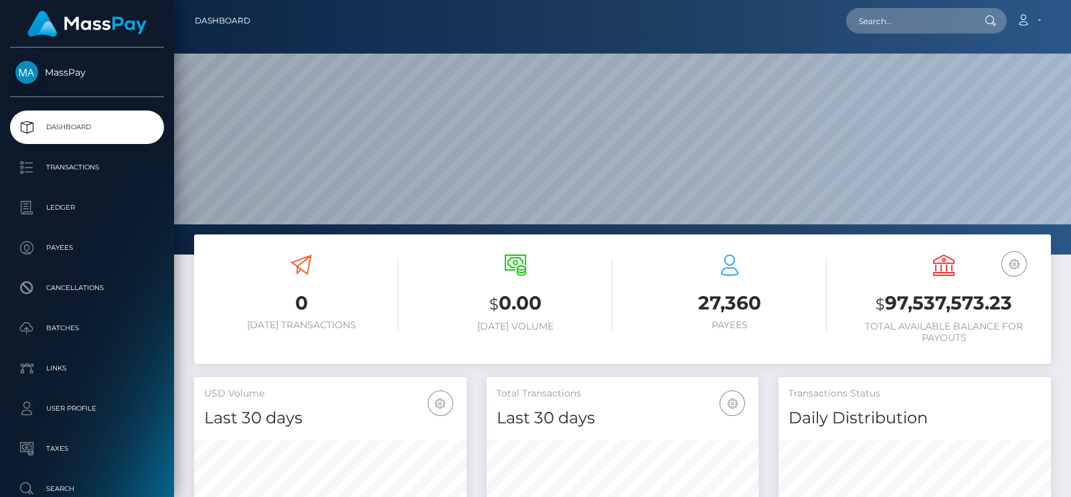
scroll to position [237, 272]
click at [924, 9] on input "text" at bounding box center [909, 20] width 126 height 25
paste input "all.alice@yahoo.com"
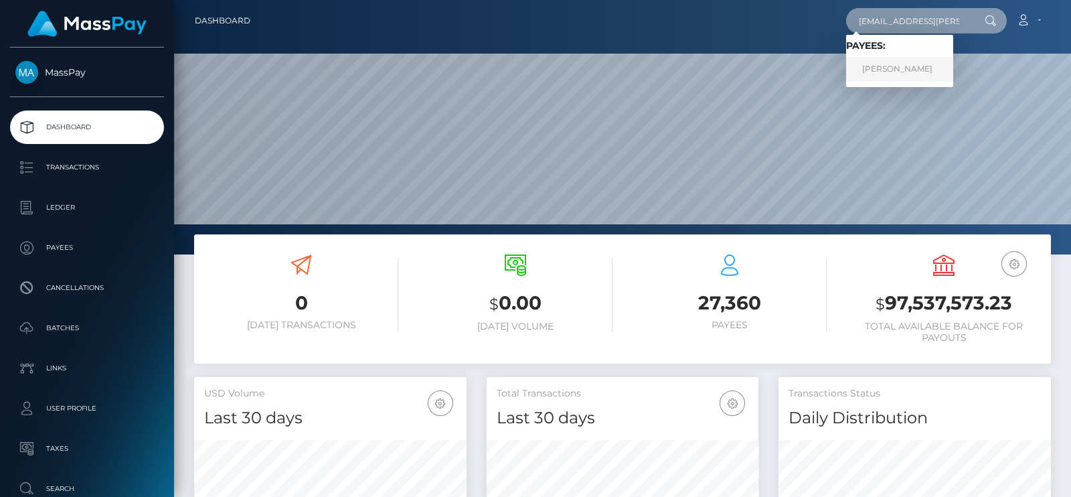
type input "all.alice@yahoo.com"
click at [907, 69] on link "Alina Loagar" at bounding box center [899, 69] width 107 height 25
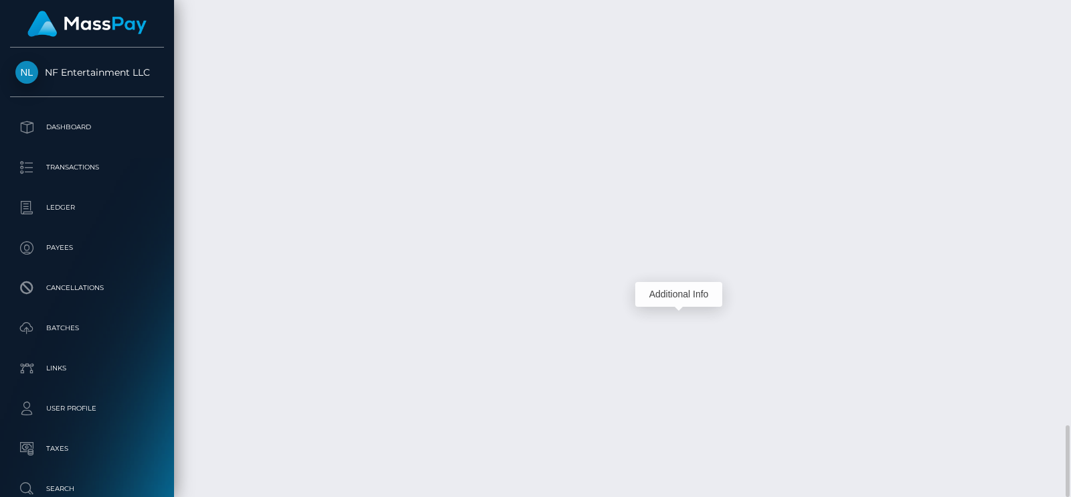
scroll to position [160, 272]
click at [975, 292] on div "Force status update" at bounding box center [965, 294] width 98 height 25
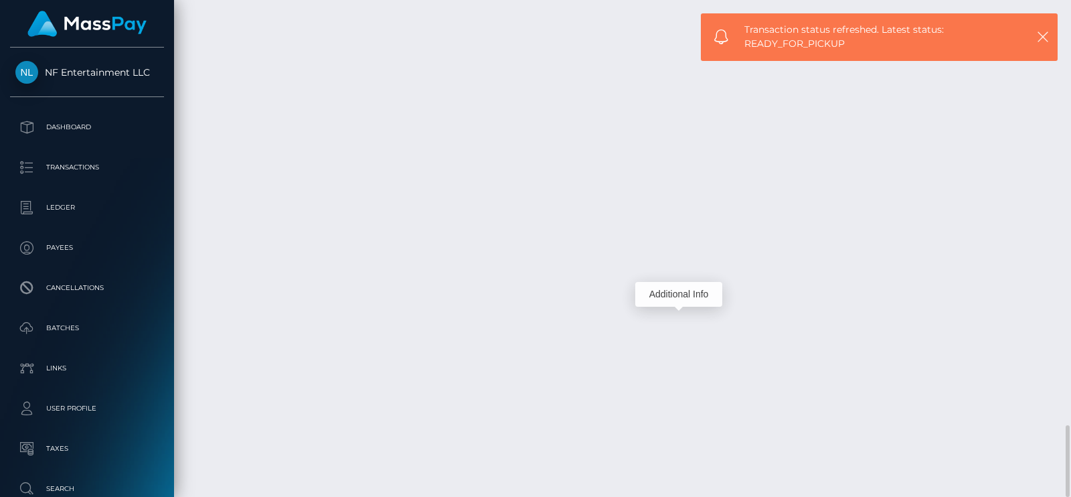
click at [679, 295] on div "Additional Info" at bounding box center [678, 294] width 87 height 25
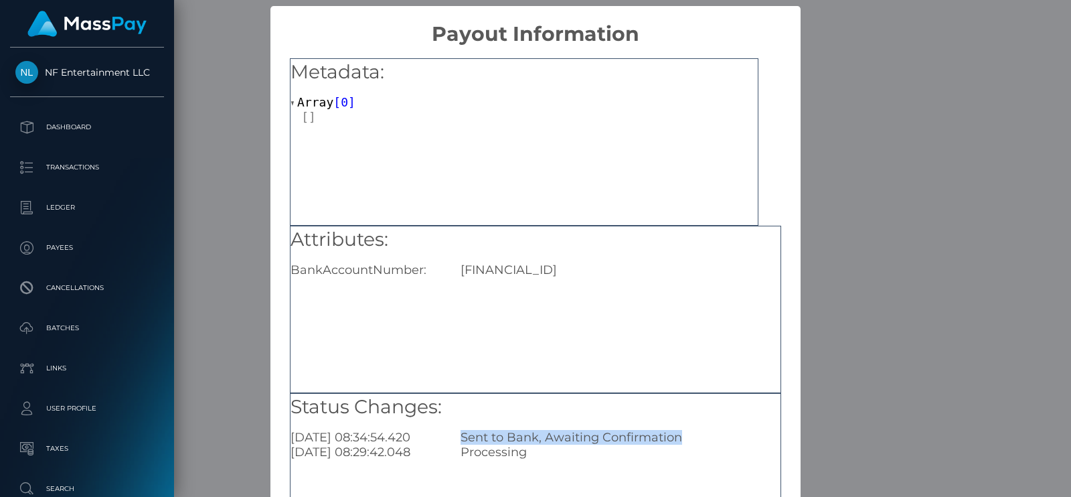
drag, startPoint x: 676, startPoint y: 438, endPoint x: 451, endPoint y: 435, distance: 225.0
click at [451, 435] on div "Sent to Bank, Awaiting Confirmation" at bounding box center [621, 437] width 340 height 15
copy div "Sent to Bank, Awaiting Confirmation"
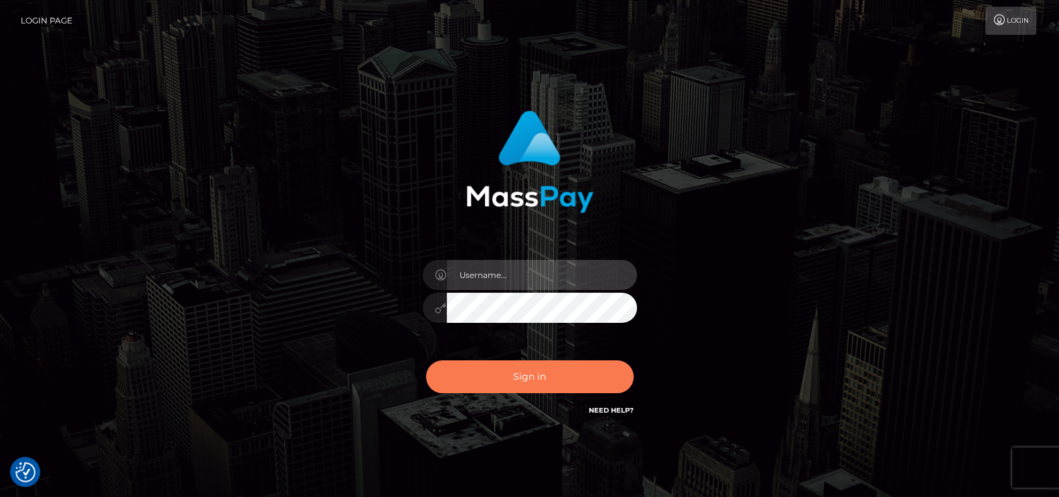
type input "[DOMAIN_NAME]"
click at [492, 382] on button "Sign in" at bounding box center [530, 376] width 208 height 33
checkbox input "true"
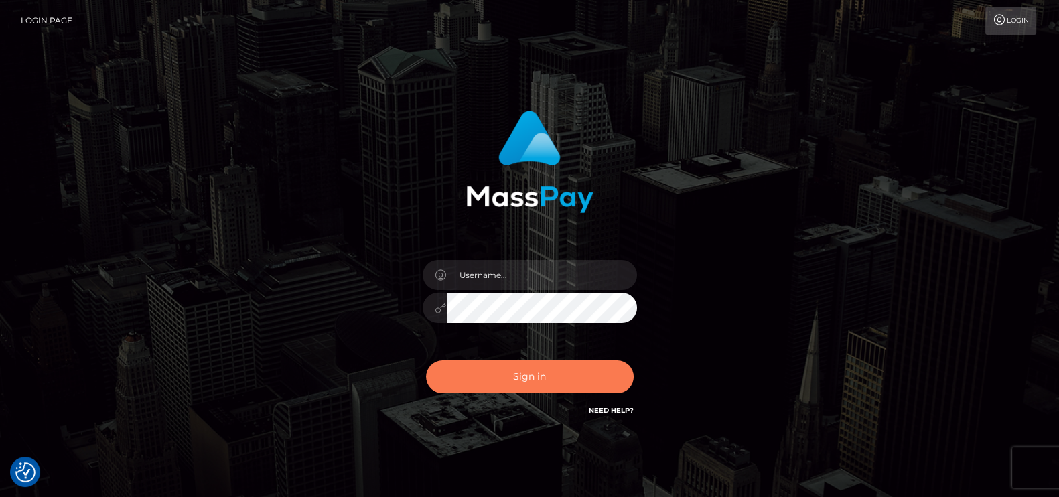
checkbox input "true"
type input "[DOMAIN_NAME]"
click at [540, 384] on button "Sign in" at bounding box center [530, 376] width 208 height 33
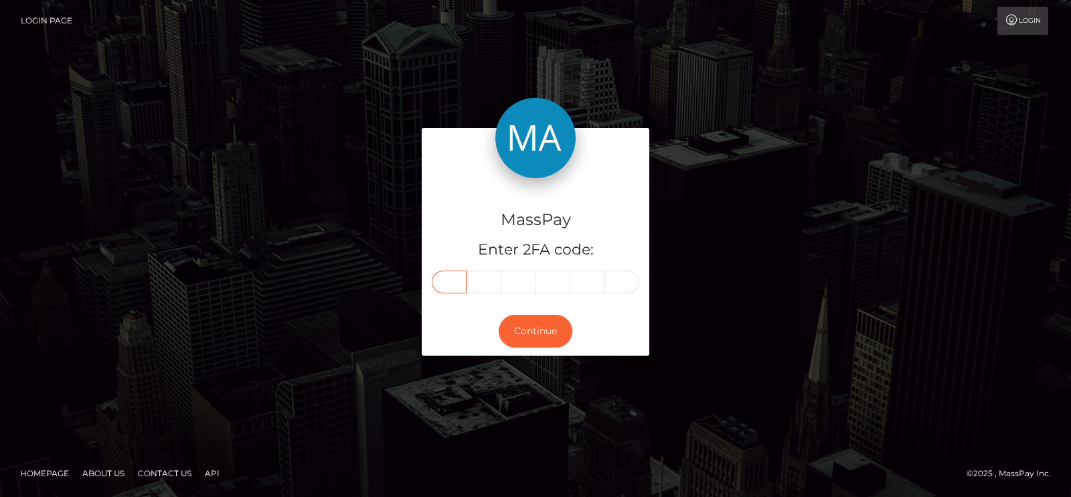
click at [439, 271] on input "text" at bounding box center [449, 282] width 35 height 23
drag, startPoint x: 468, startPoint y: 283, endPoint x: 445, endPoint y: 270, distance: 26.1
click at [445, 270] on div "MassPay Enter 2FA code:" at bounding box center [536, 242] width 228 height 129
click at [445, 271] on input "text" at bounding box center [449, 282] width 35 height 23
paste input "1"
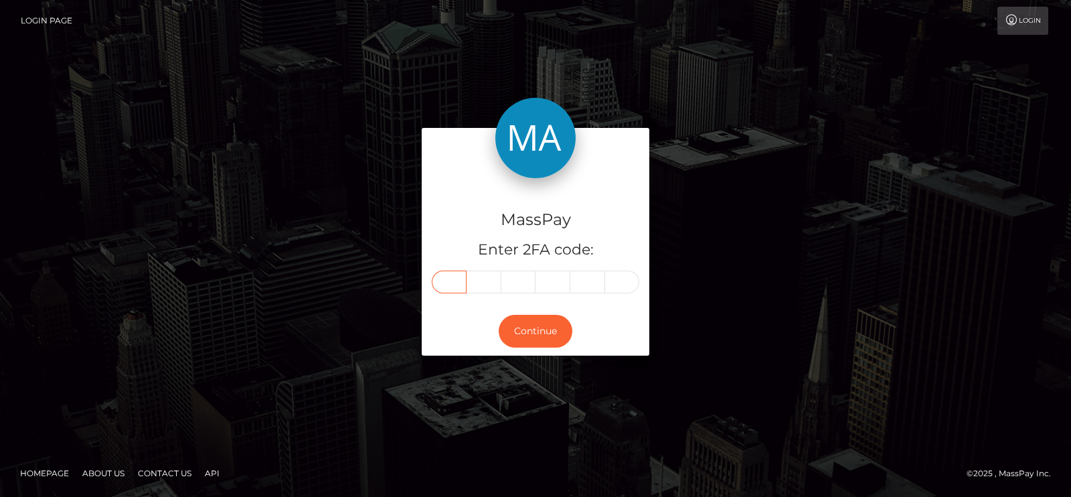
type input "1"
type input "8"
type input "1"
type input "4"
type input "9"
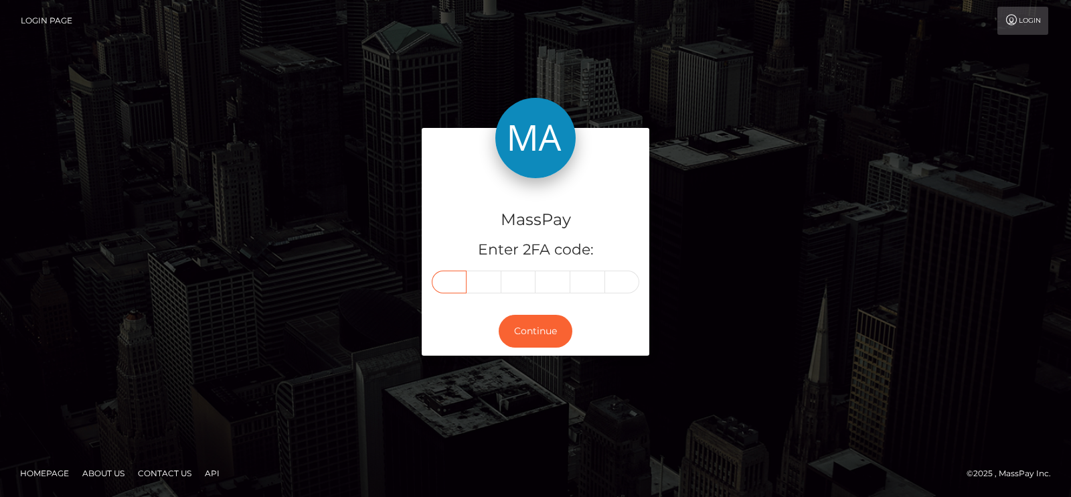
type input "8"
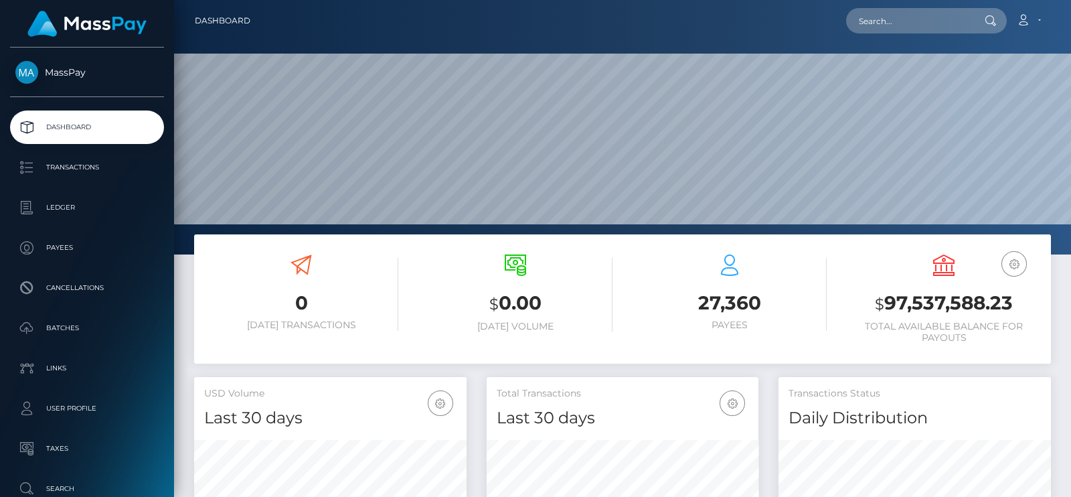
scroll to position [237, 272]
click at [902, 25] on input "text" at bounding box center [909, 20] width 126 height 25
paste input "lipowiczaleksandra99@gmail.com"
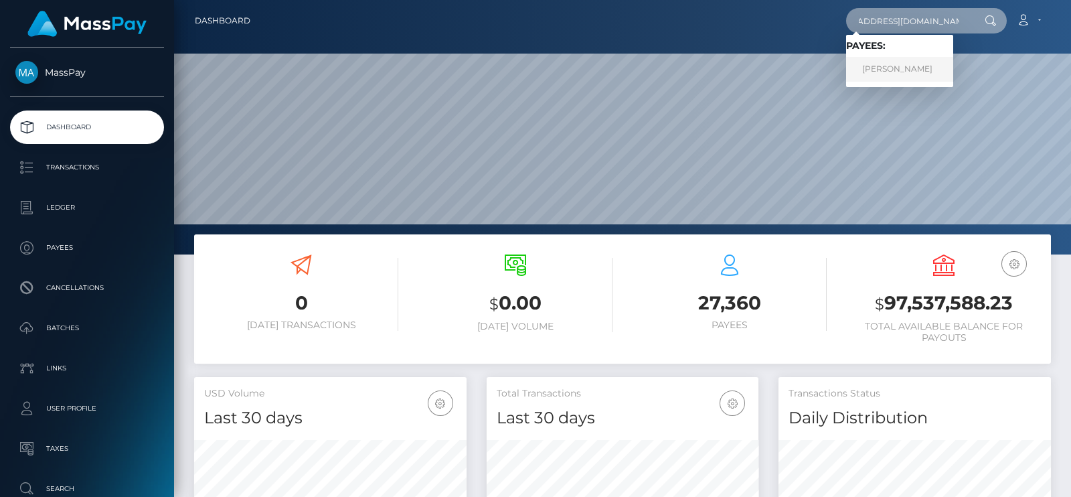
type input "lipowiczaleksandra99@gmail.com"
click at [871, 72] on link "Aleksandra Lipowicz" at bounding box center [899, 69] width 107 height 25
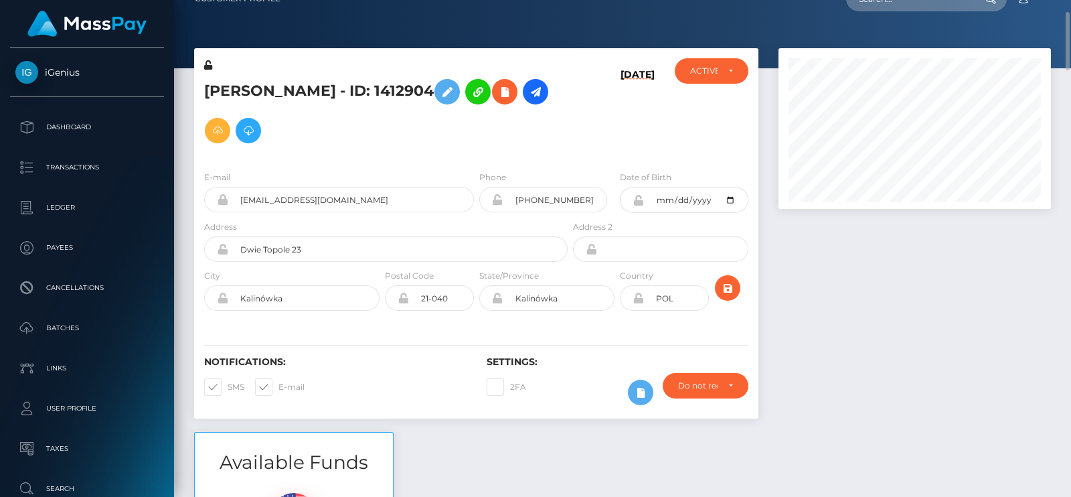
scroll to position [33, 0]
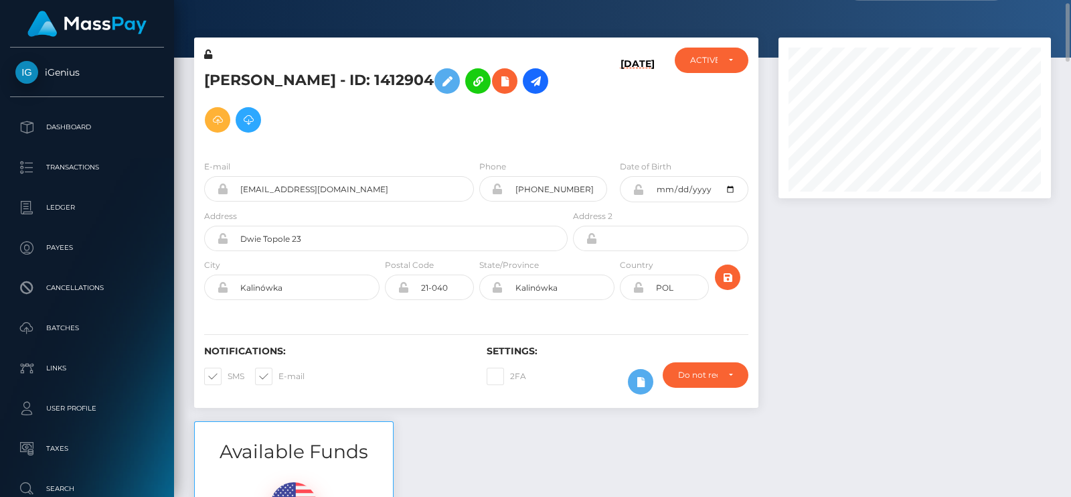
click at [261, 78] on h5 "Aleksandra Lipowicz - ID: 1412904" at bounding box center [382, 101] width 356 height 78
copy h5 "Aleksandra"
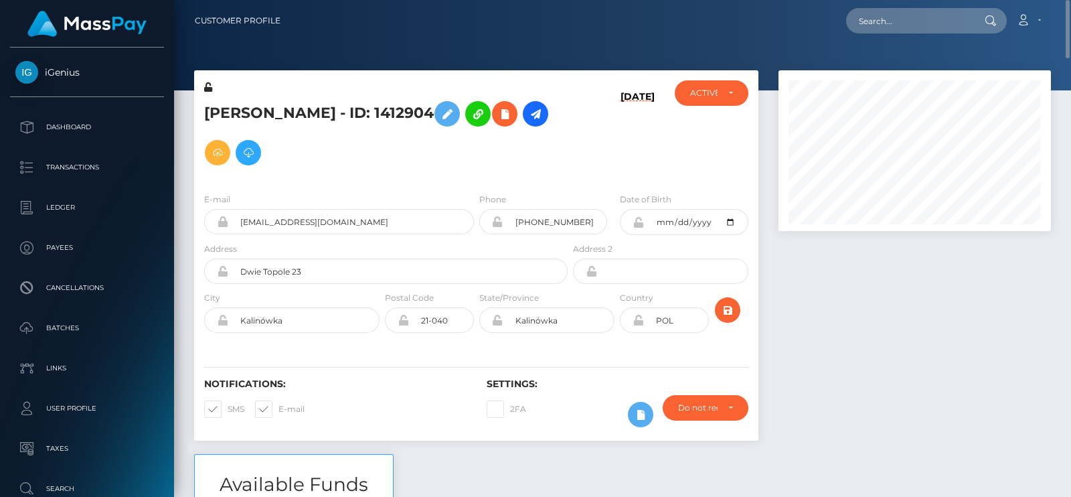
click at [923, 37] on nav "Customer Profile Loading... Loading... Account" at bounding box center [622, 21] width 897 height 42
click at [923, 32] on input "text" at bounding box center [909, 20] width 126 height 25
paste input "vvzvyagin@gmail.com"
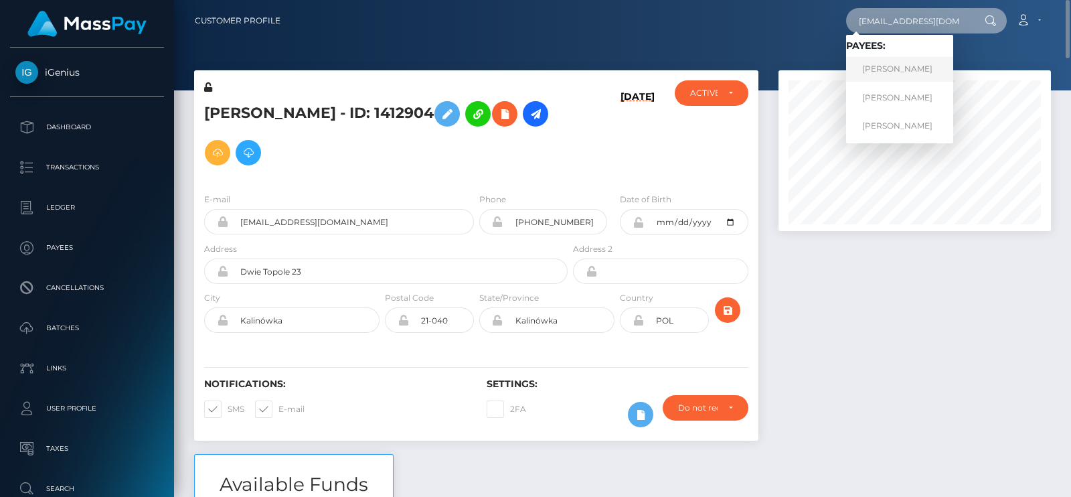
type input "vvzvyagin@gmail.com"
click at [945, 74] on link "Viktor Vyacheslalovich Zviagin" at bounding box center [899, 69] width 107 height 25
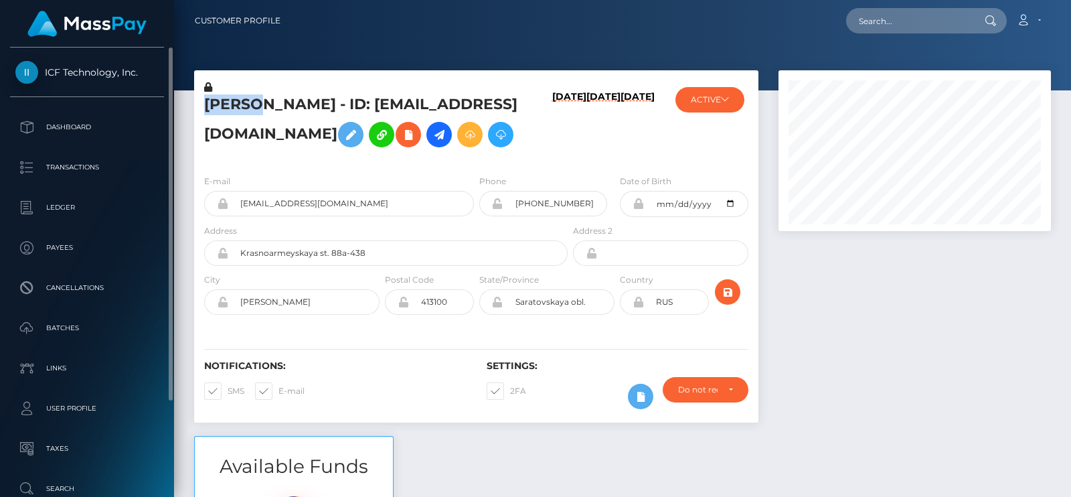
scroll to position [160, 272]
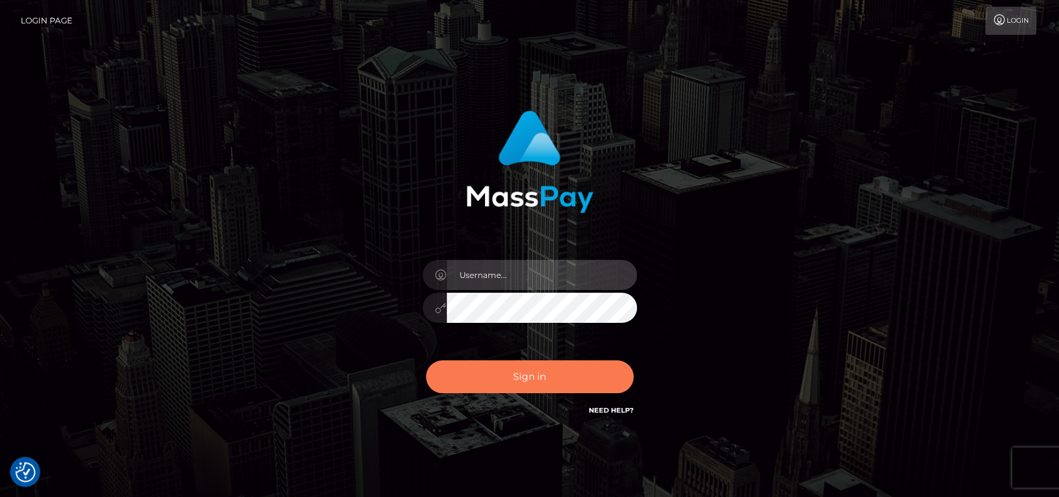
type input "[DOMAIN_NAME]"
click at [542, 376] on button "Sign in" at bounding box center [530, 376] width 208 height 33
type input "[DOMAIN_NAME]"
click at [532, 370] on button "Sign in" at bounding box center [530, 376] width 208 height 33
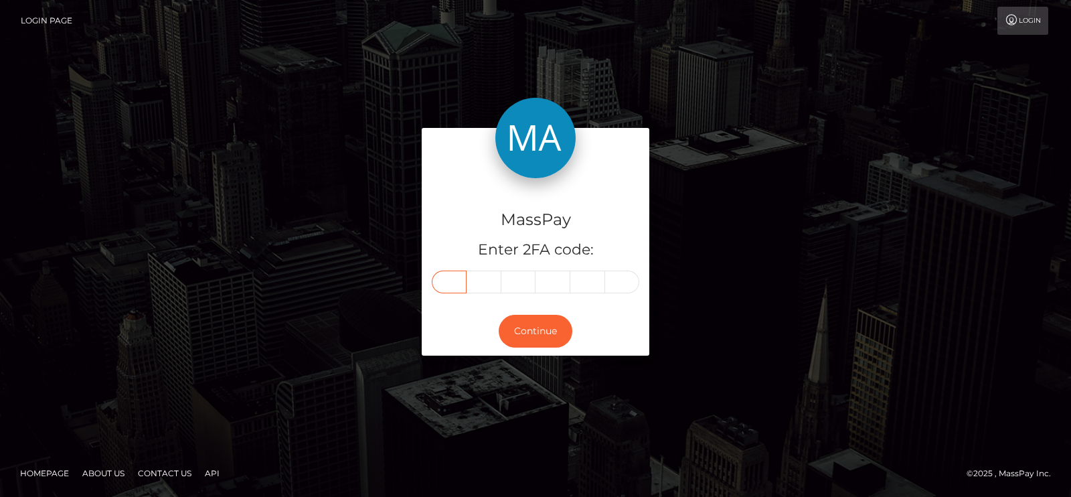
click at [445, 286] on input "text" at bounding box center [449, 282] width 35 height 23
paste input "2"
type input "2"
type input "1"
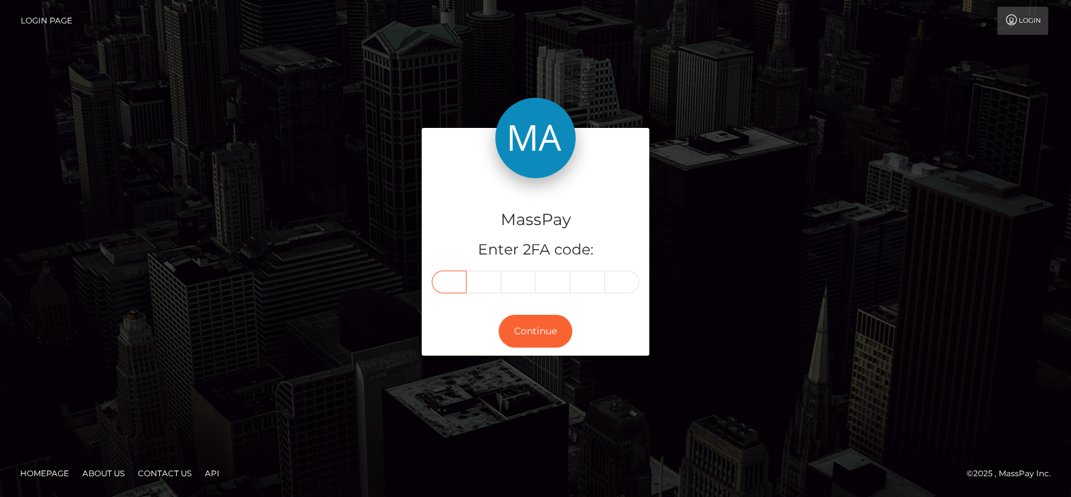
type input "9"
type input "0"
type input "7"
type input "0"
click at [530, 331] on button "Continue" at bounding box center [536, 331] width 74 height 33
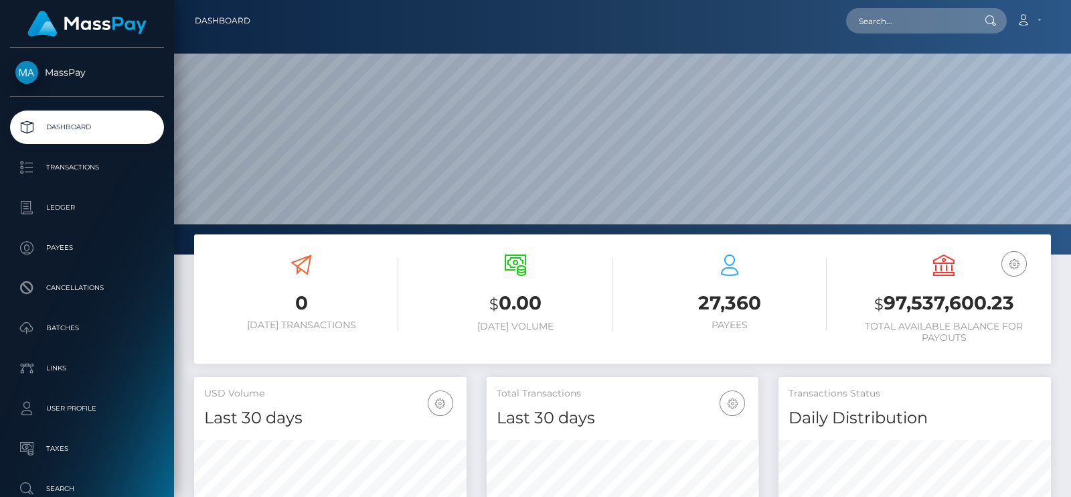
scroll to position [237, 272]
click at [904, 20] on input "text" at bounding box center [909, 20] width 126 height 25
paste input "[EMAIL_ADDRESS][PERSON_NAME][DOMAIN_NAME]"
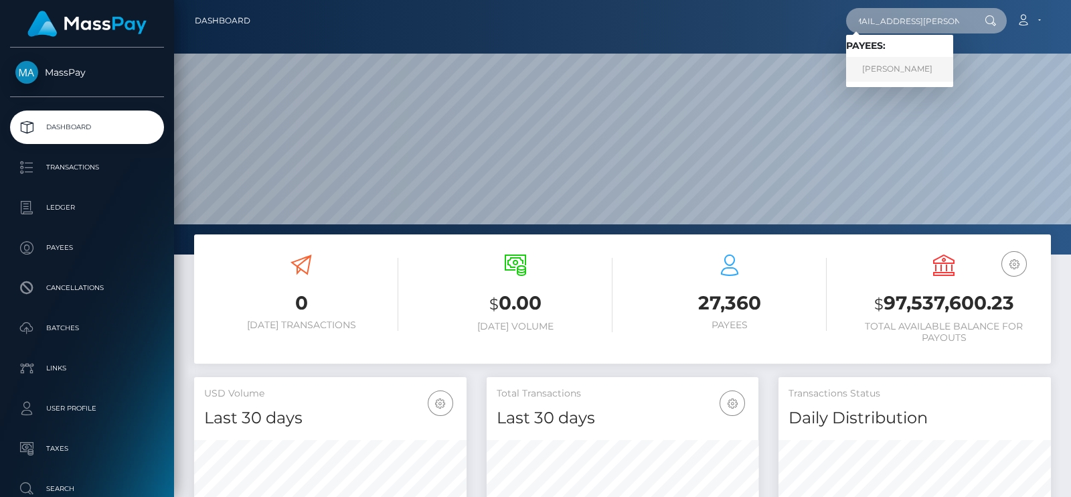
type input "[EMAIL_ADDRESS][PERSON_NAME][DOMAIN_NAME]"
click at [901, 60] on link "[PERSON_NAME]" at bounding box center [899, 69] width 107 height 25
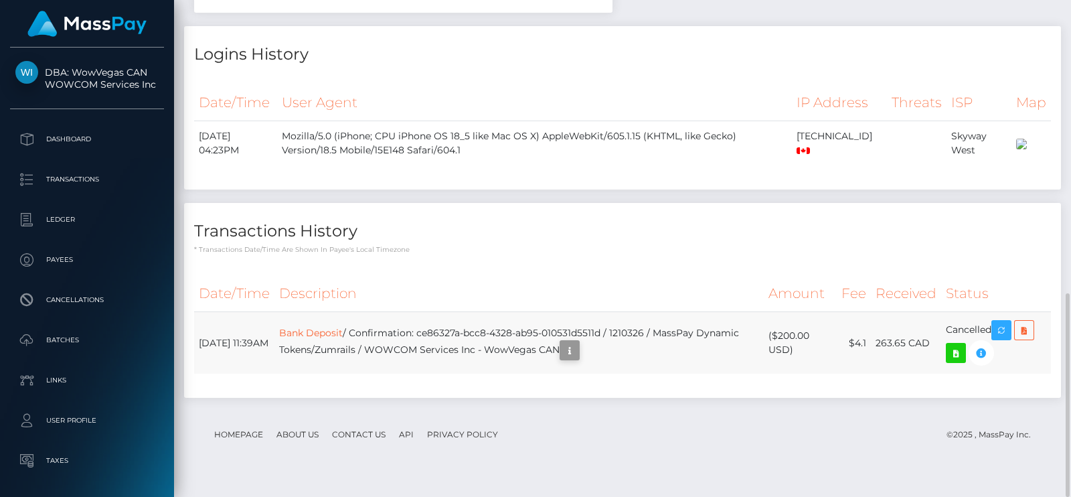
scroll to position [160, 272]
click at [580, 360] on button "button" at bounding box center [570, 350] width 20 height 20
click at [620, 333] on div "Additional Info" at bounding box center [633, 340] width 87 height 25
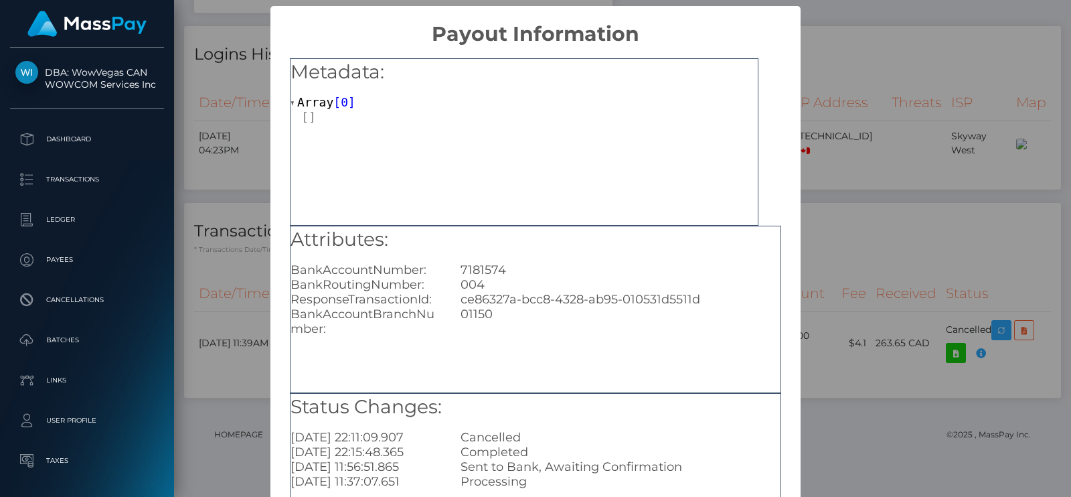
click at [620, 333] on div "01150" at bounding box center [621, 321] width 340 height 29
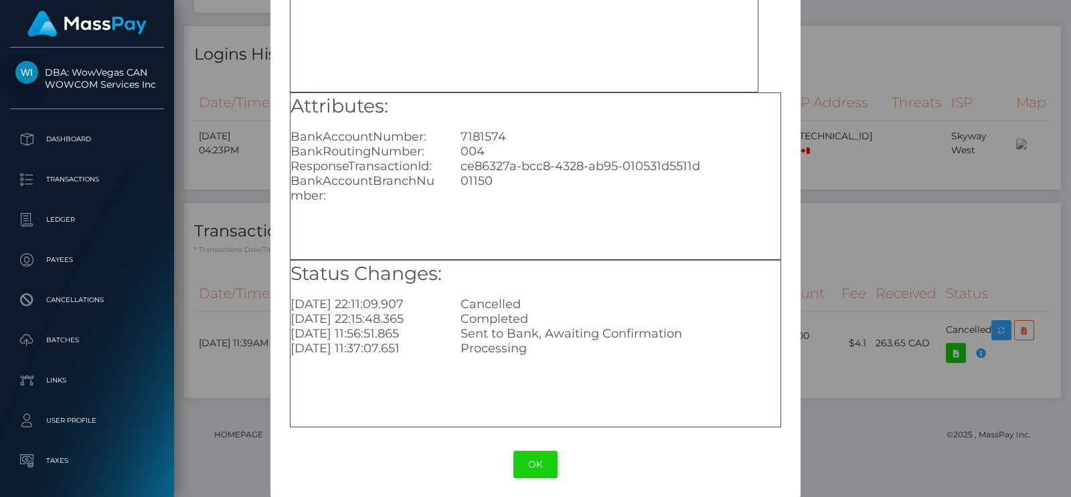
scroll to position [137, 0]
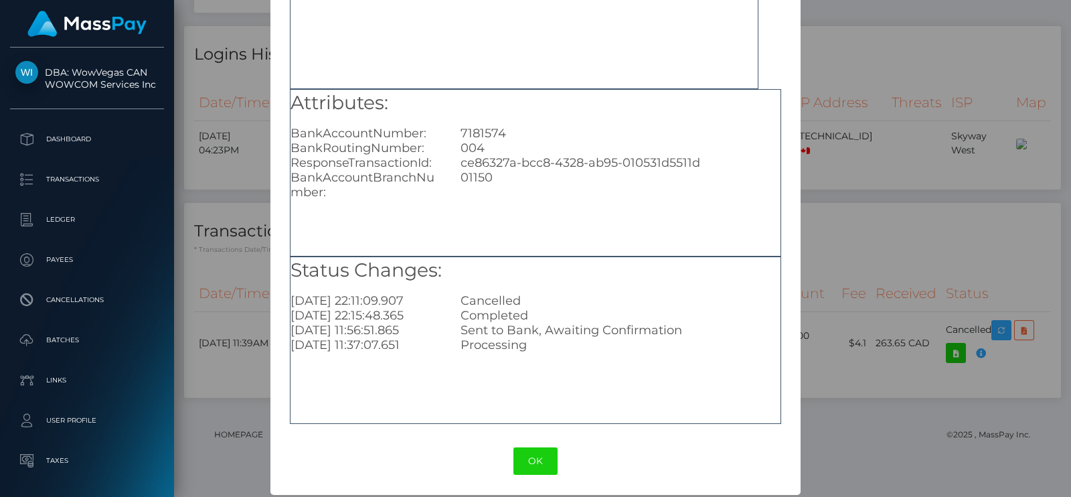
click at [472, 137] on div "7181574" at bounding box center [621, 133] width 340 height 15
click at [498, 99] on h5 "Attributes:" at bounding box center [536, 103] width 490 height 27
click at [938, 206] on div "× Payout Information Metadata: Array [ 0 ] Attributes: BankAccountNumber: [FINA…" at bounding box center [535, 248] width 1071 height 497
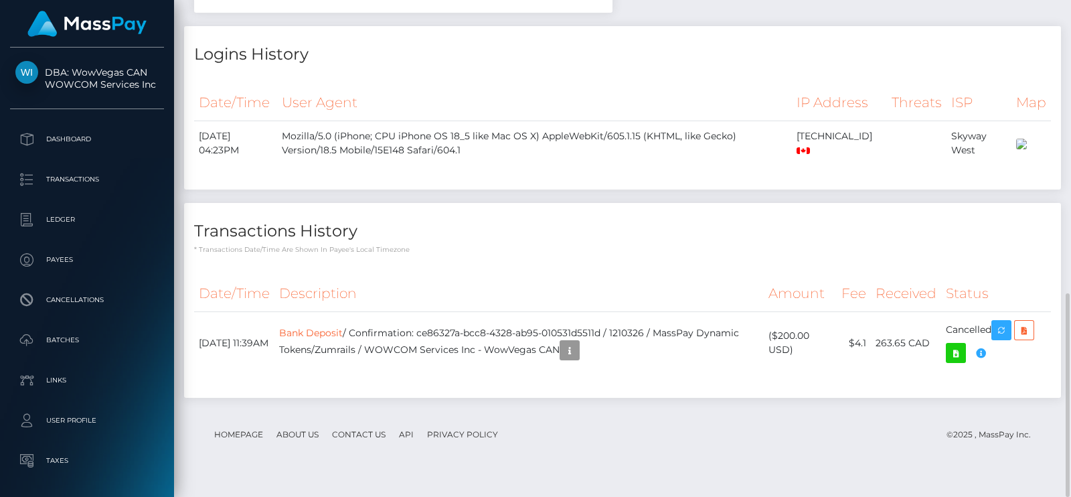
scroll to position [160, 272]
click at [628, 190] on div "Date/Time User Agent IP Address Threats ISP Map" at bounding box center [622, 131] width 877 height 115
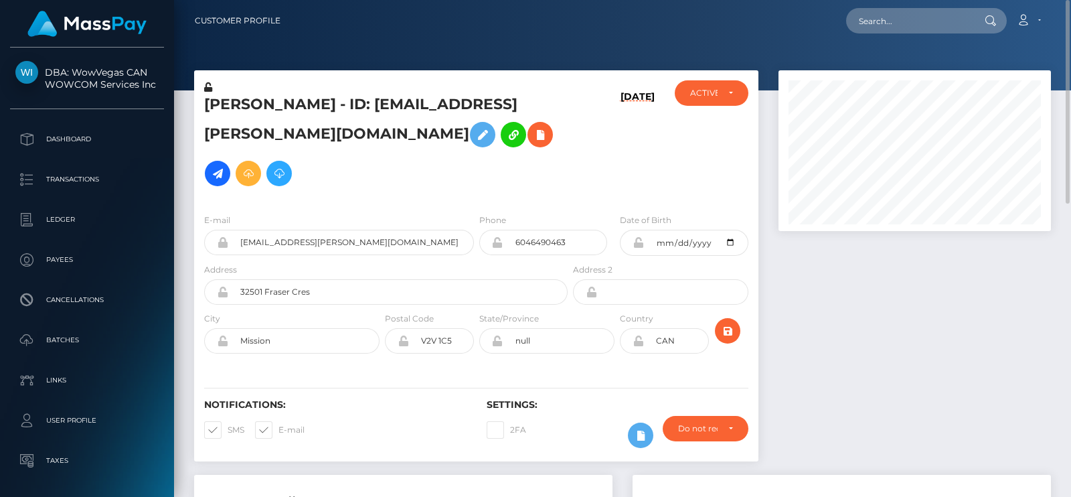
scroll to position [7, 0]
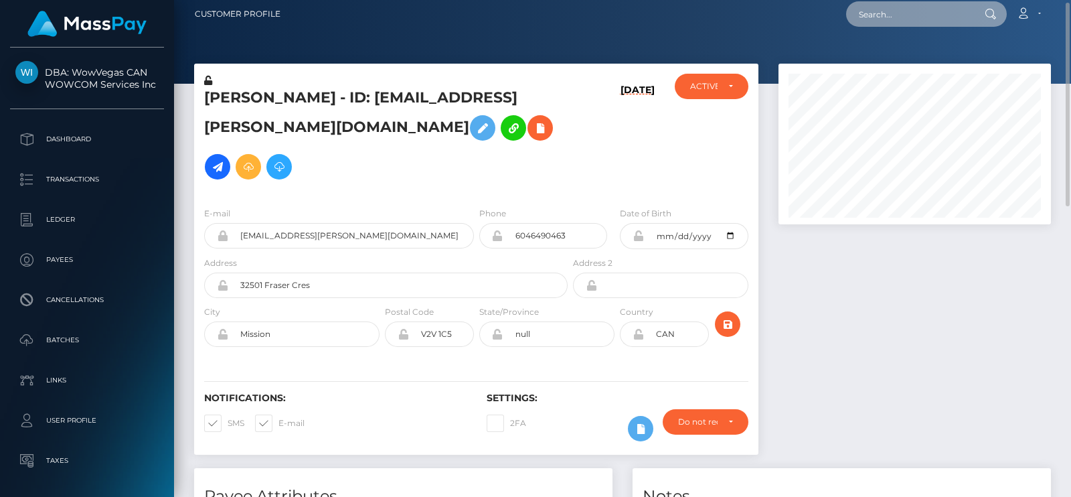
click at [874, 15] on input "text" at bounding box center [909, 13] width 126 height 25
paste input "ateo211@gmail.com"
type input "ateo211@gmail.com"
click at [952, 8] on input "ateo211@gmail.com" at bounding box center [909, 13] width 126 height 25
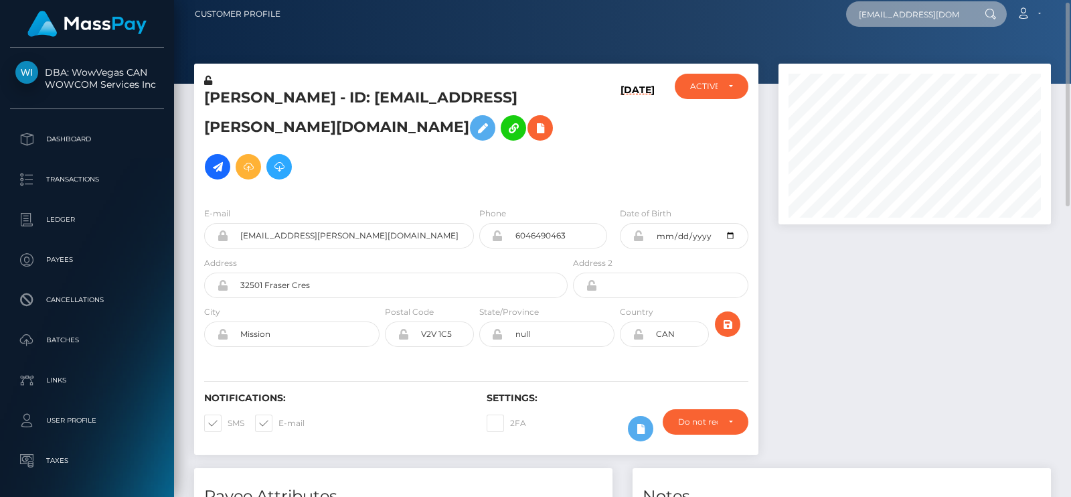
click at [952, 8] on input "ateo211@gmail.com" at bounding box center [909, 13] width 126 height 25
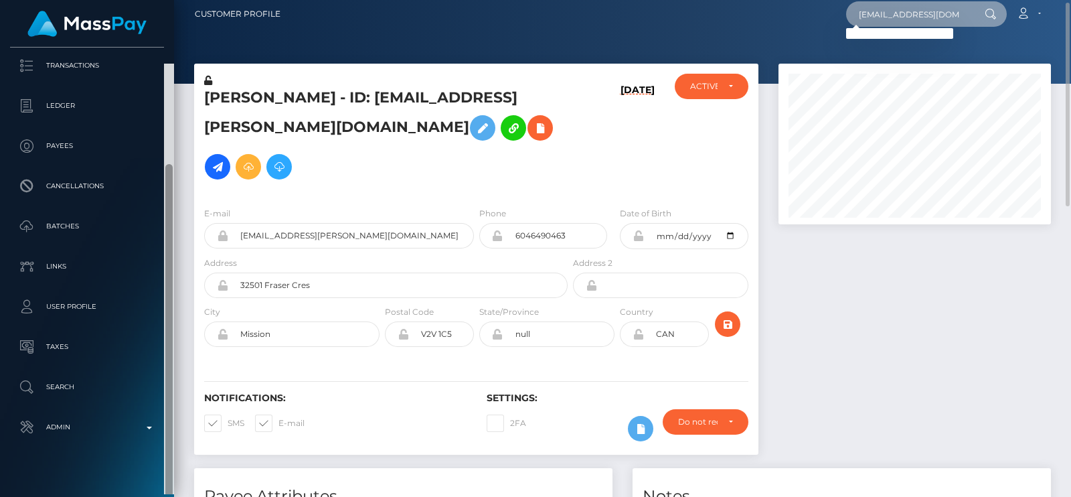
scroll to position [130, 0]
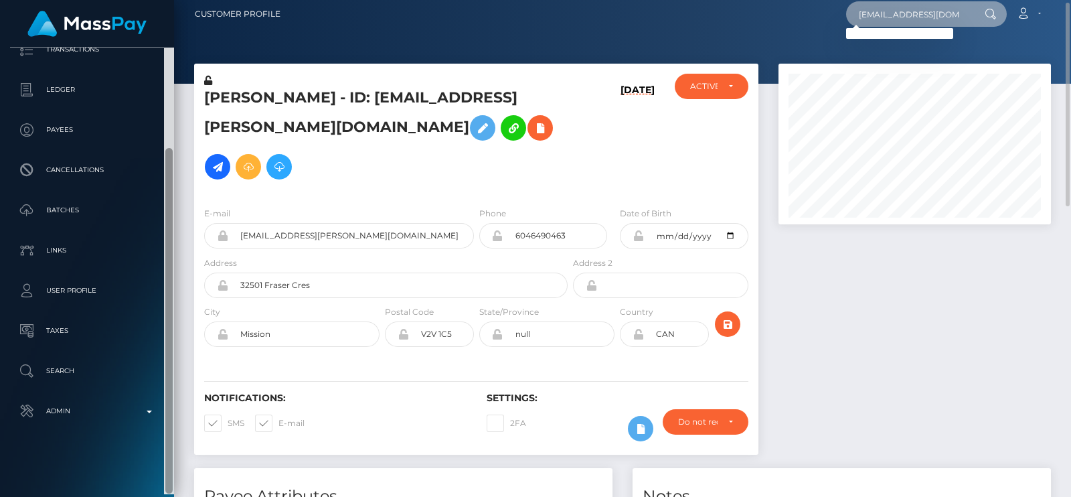
drag, startPoint x: 167, startPoint y: 209, endPoint x: 185, endPoint y: 425, distance: 216.3
click at [185, 425] on div "DBA: WowVegas CAN WOWCOM Services Inc Dashboard Transactions Ledger Payees" at bounding box center [535, 248] width 1071 height 497
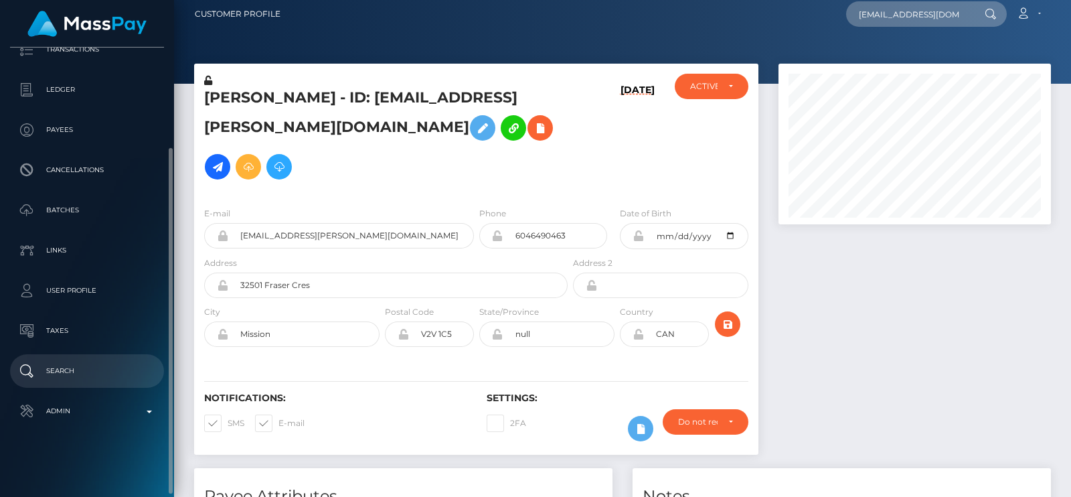
click at [107, 373] on p "Search" at bounding box center [86, 371] width 143 height 20
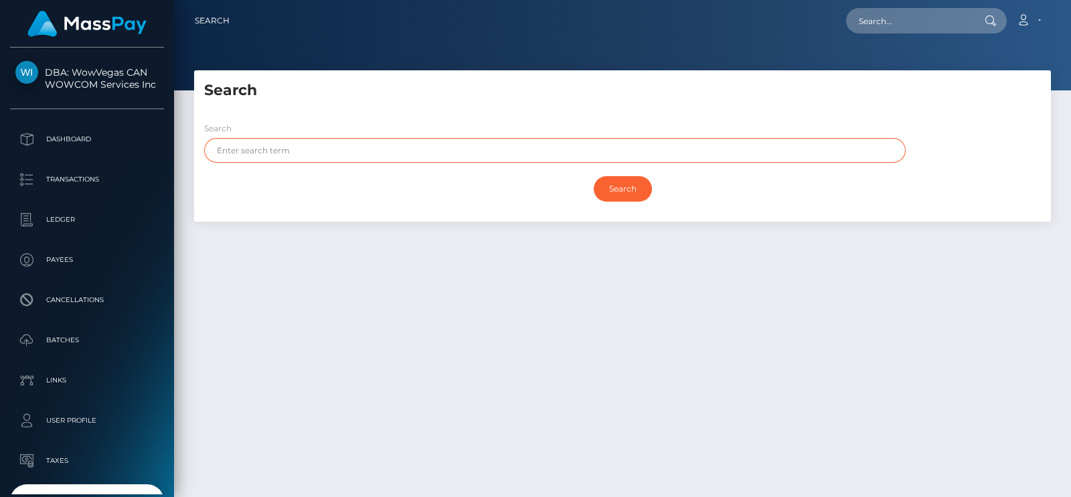
click at [369, 144] on input "text" at bounding box center [555, 150] width 702 height 25
paste input "Nadezhda"
type input "Nadezhda"
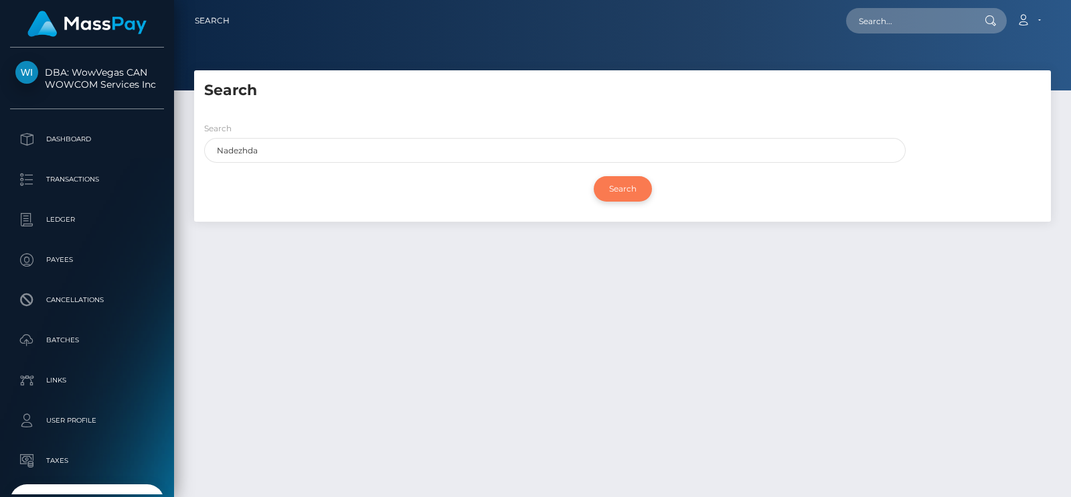
click at [640, 190] on input "Search" at bounding box center [623, 188] width 58 height 25
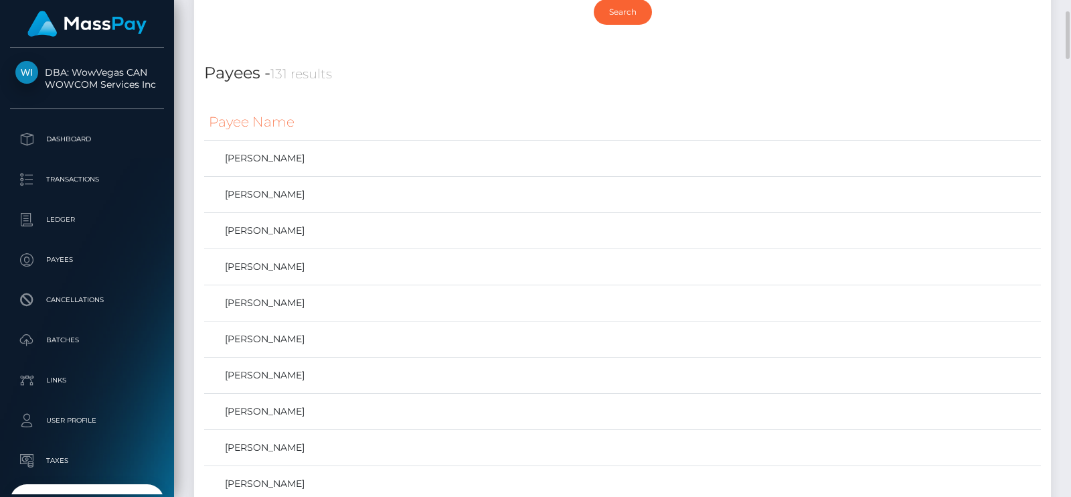
scroll to position [179, 0]
click at [289, 337] on link "[PERSON_NAME]" at bounding box center [623, 336] width 828 height 19
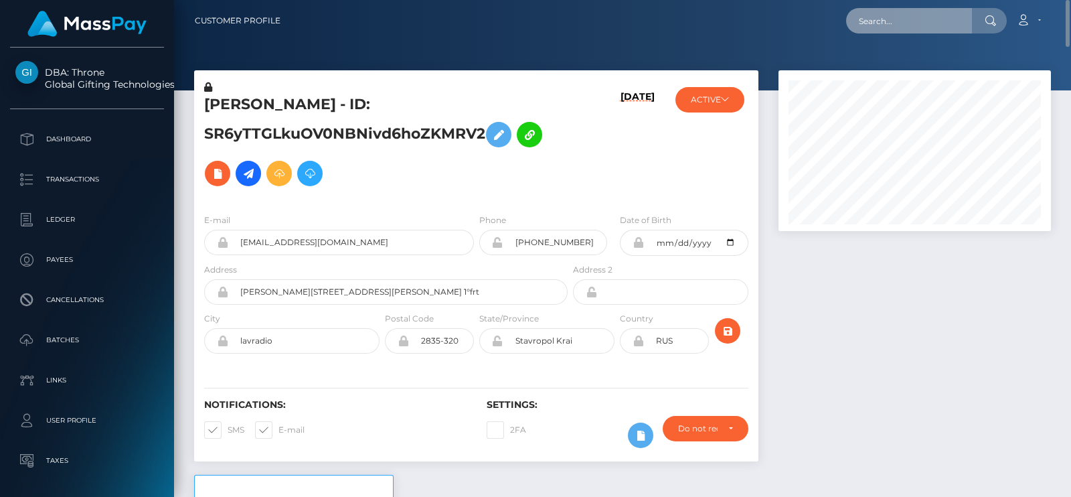
click at [901, 23] on input "text" at bounding box center [909, 20] width 126 height 25
paste input "meganloughney@icloud.com"
type input "meganloughney@icloud.com"
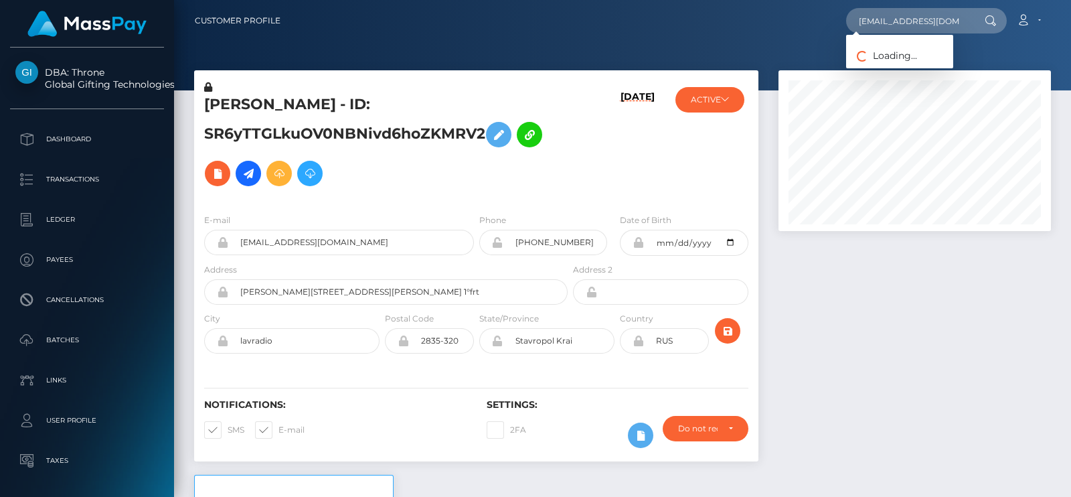
scroll to position [160, 272]
type input "meganloughney@icloud.com"
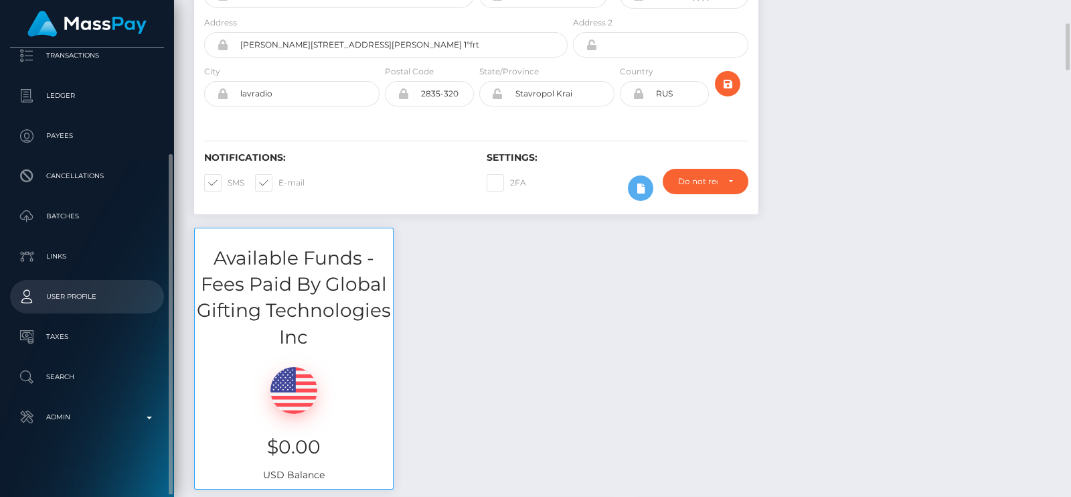
scroll to position [130, 0]
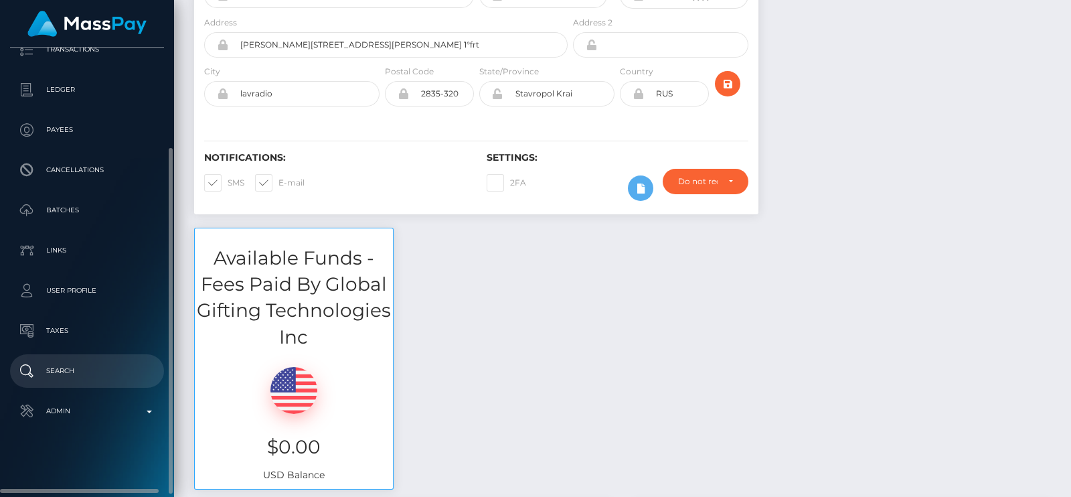
click at [59, 376] on p "Search" at bounding box center [86, 371] width 143 height 20
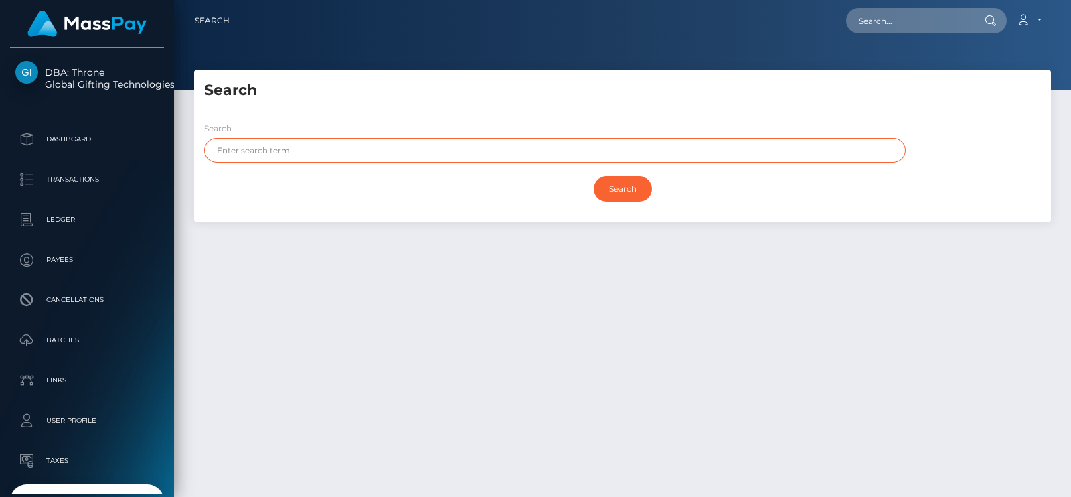
click at [342, 151] on input "text" at bounding box center [555, 150] width 702 height 25
paste input "[PERSON_NAME]"
type input "[PERSON_NAME]"
click at [594, 176] on input "Search" at bounding box center [623, 188] width 58 height 25
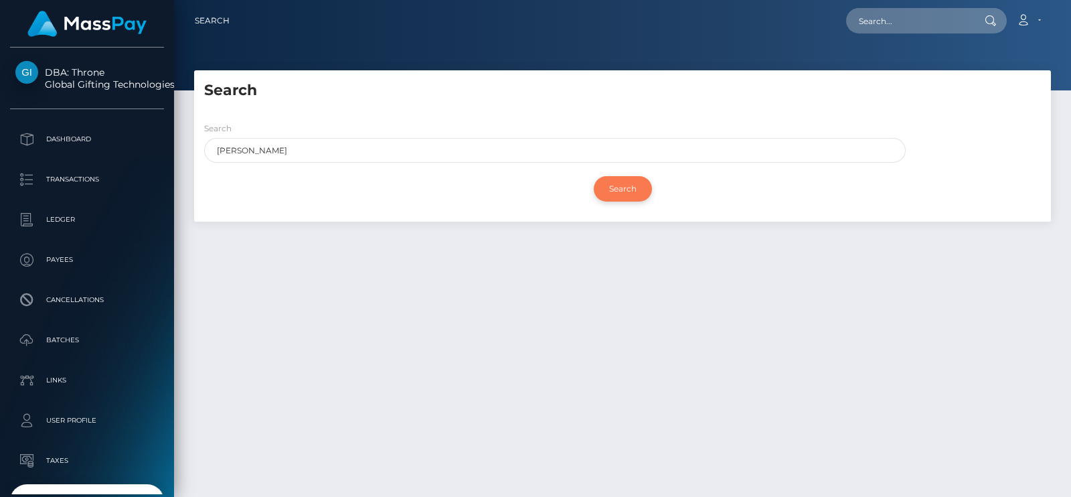
click at [615, 192] on input "Search" at bounding box center [623, 188] width 58 height 25
click at [400, 135] on div "Search [PERSON_NAME]" at bounding box center [555, 142] width 702 height 42
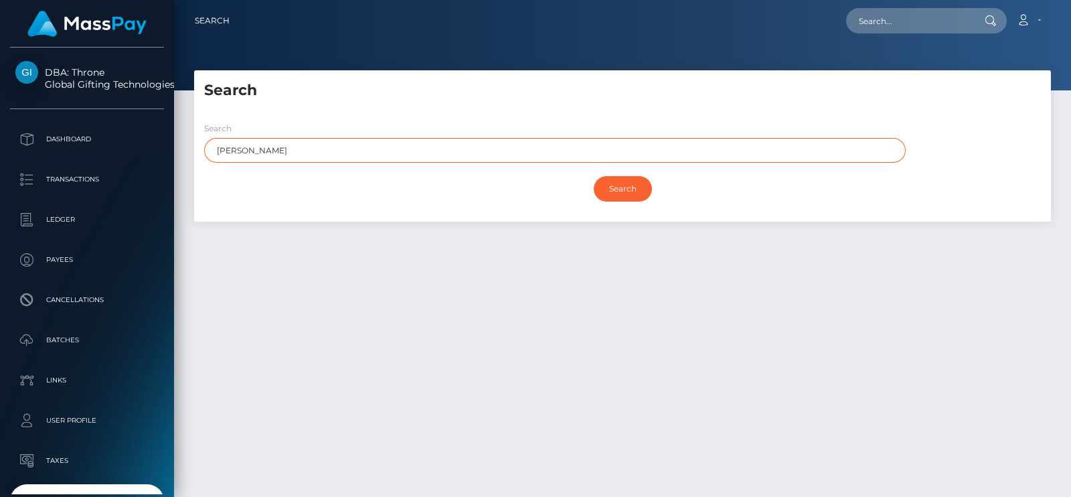
click at [399, 151] on input "[PERSON_NAME]" at bounding box center [555, 150] width 702 height 25
click at [594, 176] on input "Search" at bounding box center [623, 188] width 58 height 25
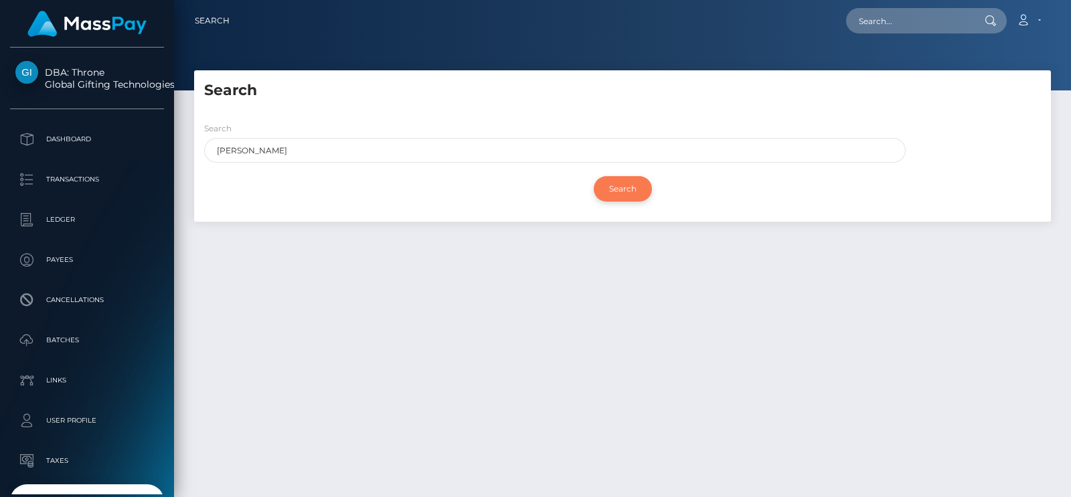
click at [619, 185] on input "Search" at bounding box center [623, 188] width 58 height 25
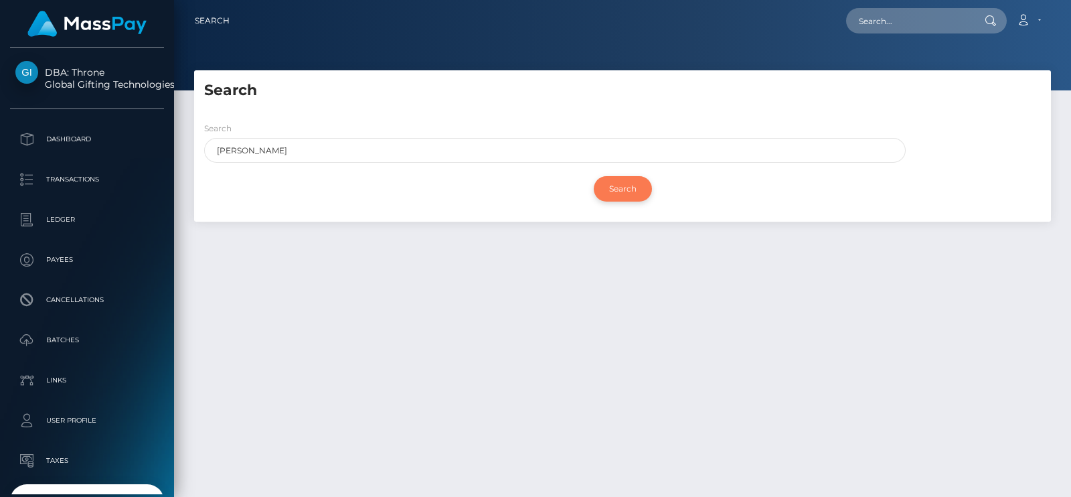
click at [619, 185] on input "Search" at bounding box center [623, 188] width 58 height 25
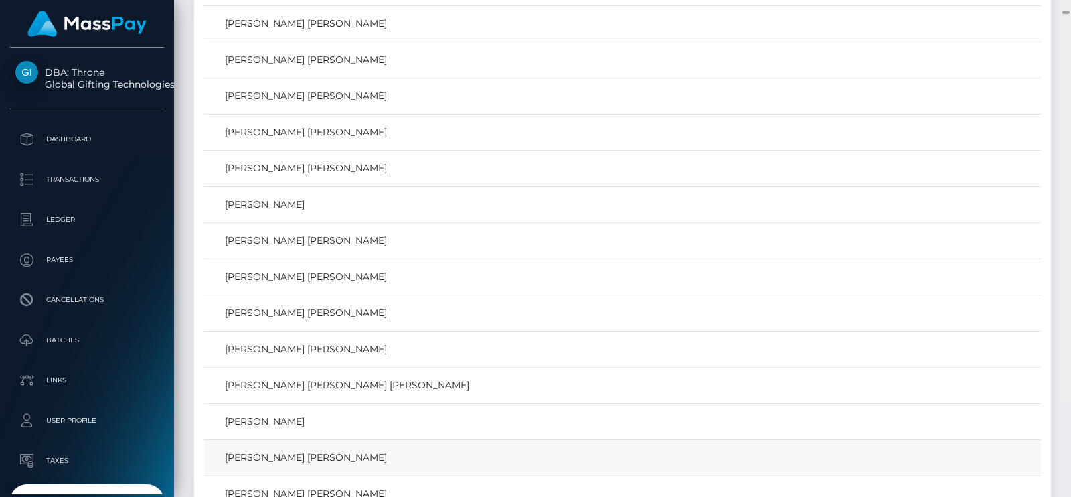
scroll to position [14887, 0]
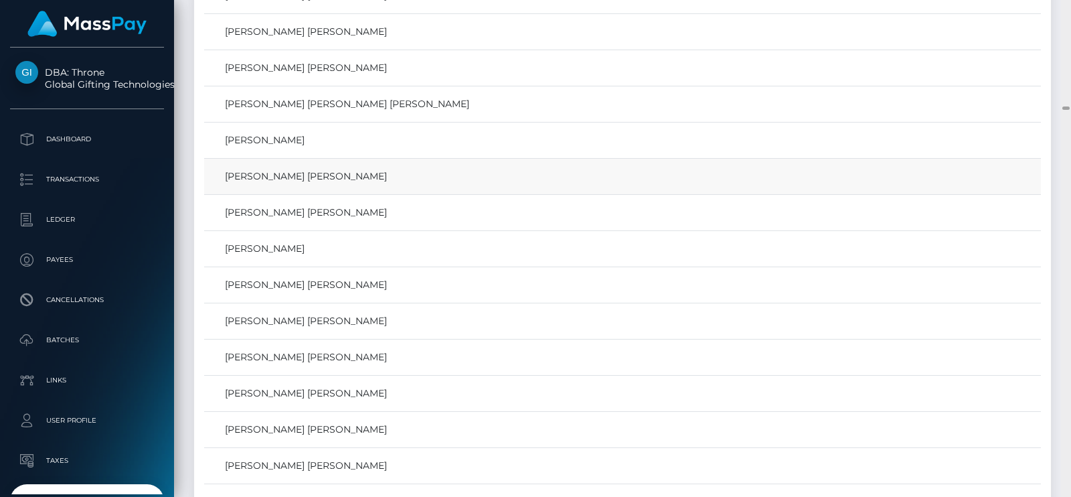
drag, startPoint x: 1067, startPoint y: 461, endPoint x: 982, endPoint y: 109, distance: 361.9
click at [982, 109] on div "Search Loading... Loading..." at bounding box center [622, 248] width 897 height 497
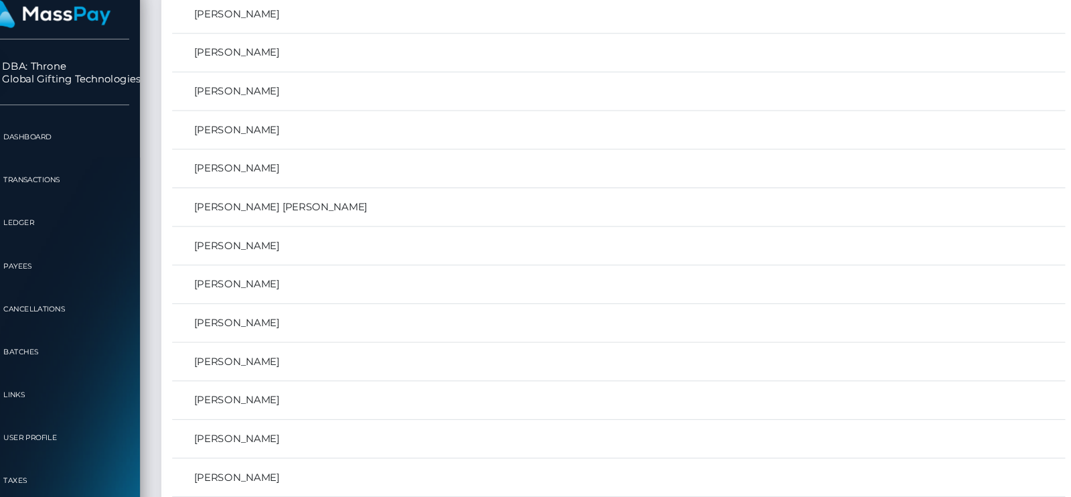
scroll to position [36194, 0]
drag, startPoint x: 680, startPoint y: 163, endPoint x: 567, endPoint y: 247, distance: 141.2
click at [567, 375] on link "Megan Dicker" at bounding box center [623, 384] width 828 height 19
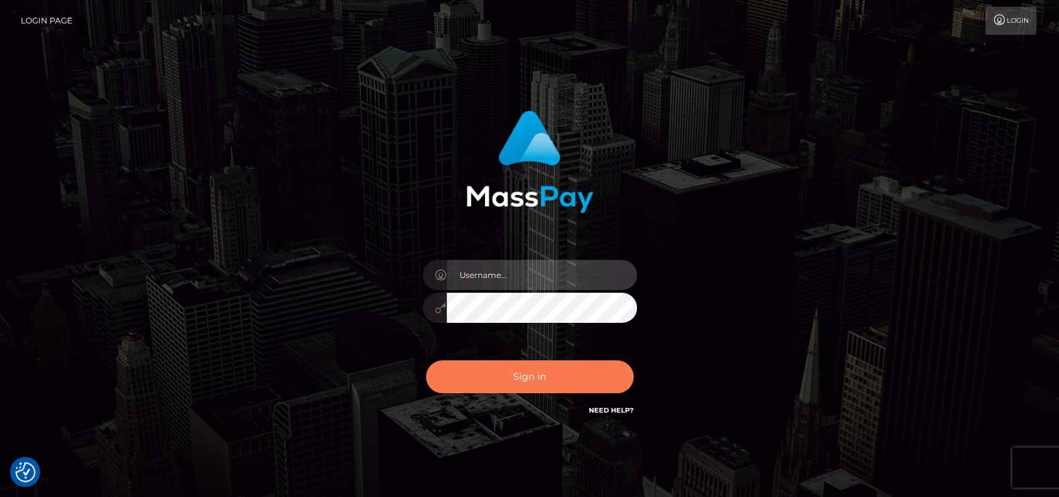
type input "[DOMAIN_NAME]"
click at [605, 366] on button "Sign in" at bounding box center [530, 376] width 208 height 33
type input "[DOMAIN_NAME]"
click at [490, 374] on button "Sign in" at bounding box center [530, 376] width 208 height 33
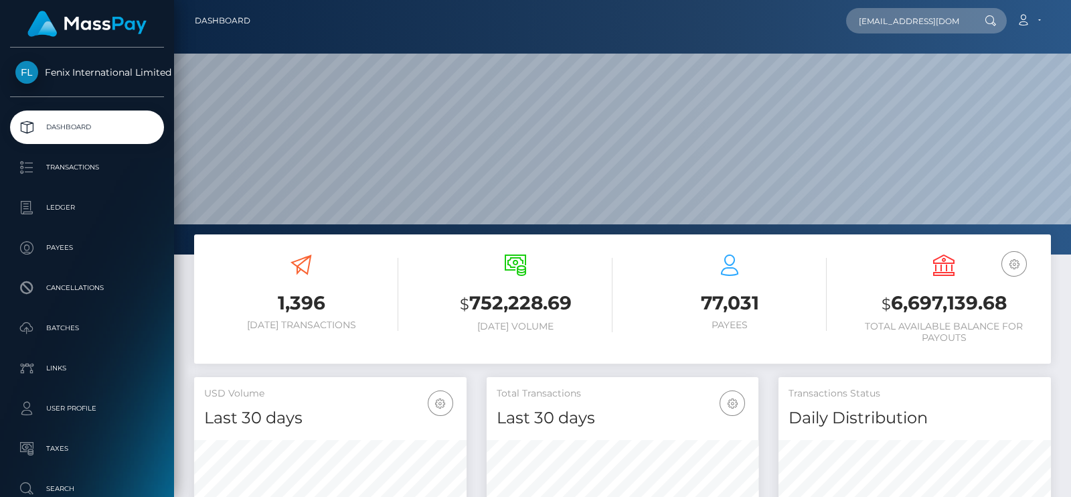
click at [994, 16] on icon at bounding box center [990, 20] width 11 height 11
click at [961, 31] on input "[EMAIL_ADDRESS][DOMAIN_NAME]" at bounding box center [909, 20] width 126 height 25
click at [964, 30] on input "meganloughney@icloud.com" at bounding box center [909, 20] width 126 height 25
click at [966, 25] on input "meganloughney@icloud.com" at bounding box center [909, 20] width 126 height 25
click at [964, 21] on input "meganloughney@icloud.com" at bounding box center [909, 20] width 126 height 25
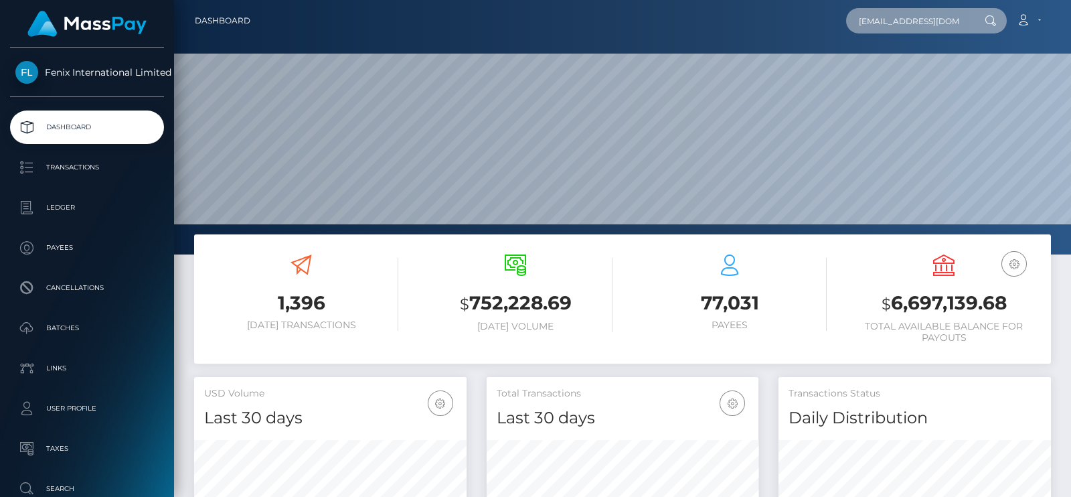
click at [960, 21] on input "meganloughney@icloud.com" at bounding box center [909, 20] width 126 height 25
click at [954, 21] on input "meganloughney@icloud.com" at bounding box center [909, 20] width 126 height 25
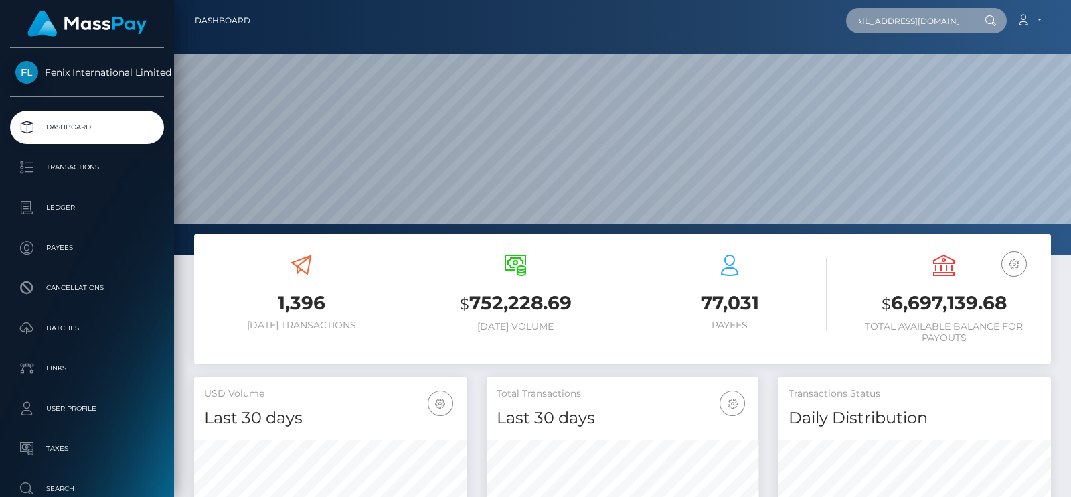
click at [954, 21] on input "meganloughney@icloud.com" at bounding box center [909, 20] width 126 height 25
click at [968, 16] on input "meganloughney@icloud.com" at bounding box center [909, 20] width 126 height 25
type input "m"
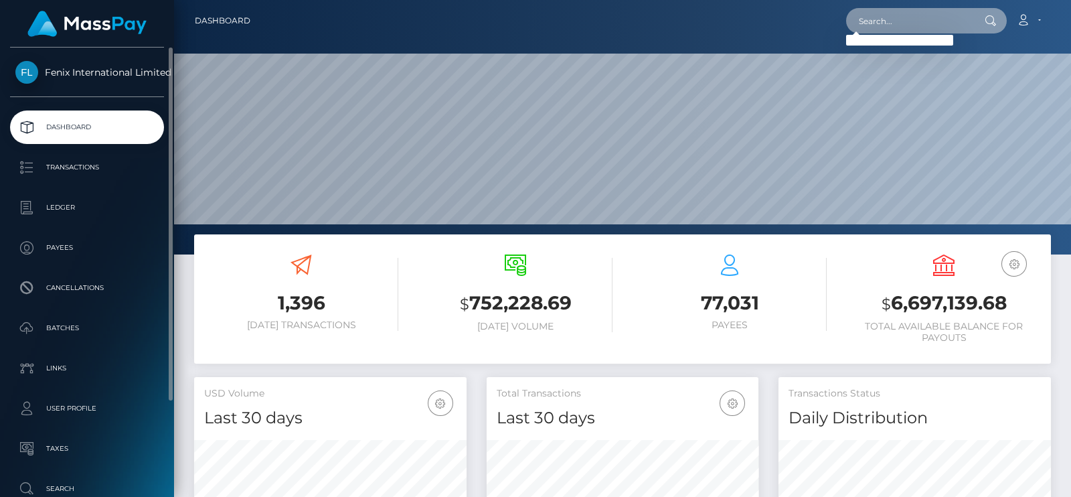
scroll to position [119, 0]
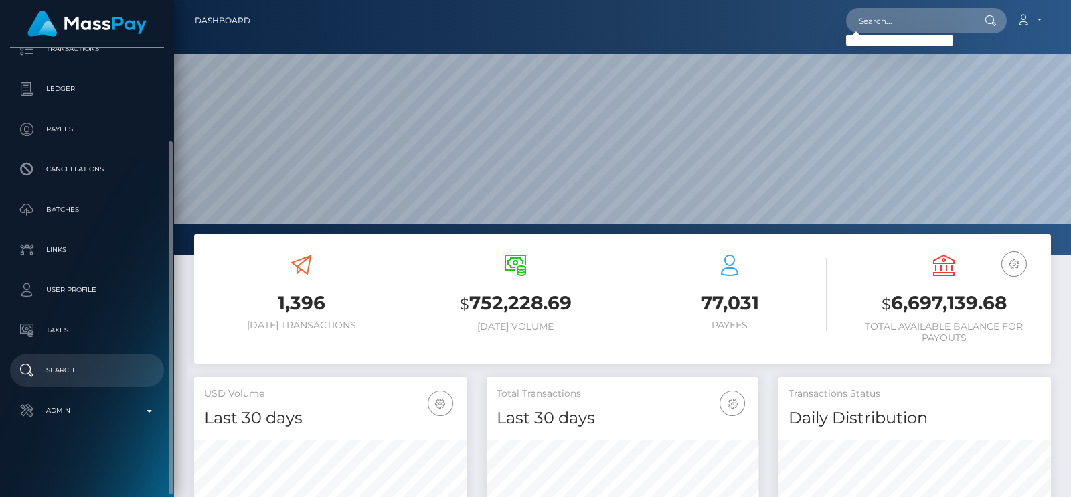
click at [78, 380] on p "Search" at bounding box center [86, 370] width 143 height 20
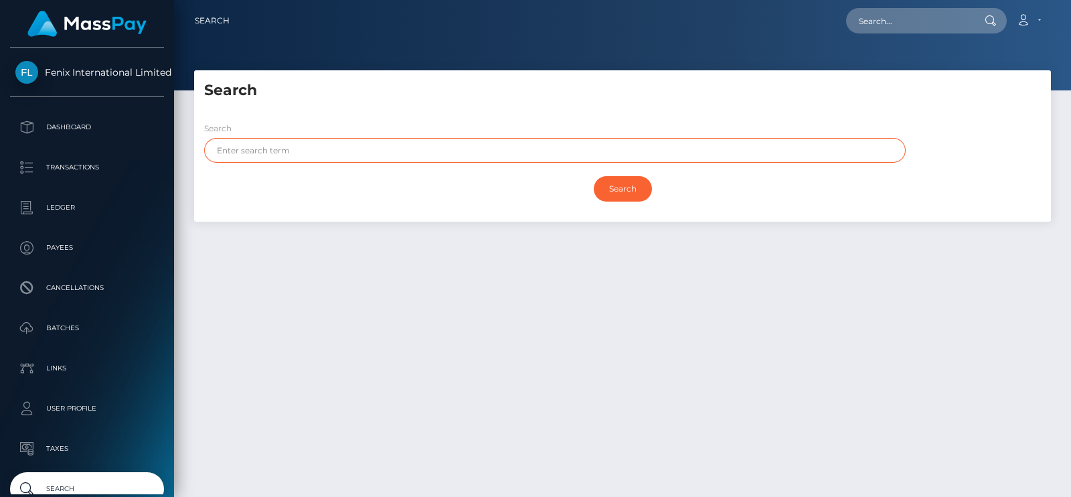
click at [518, 162] on input "text" at bounding box center [555, 150] width 702 height 25
paste input "Megan"
click at [594, 176] on input "Search" at bounding box center [623, 188] width 58 height 25
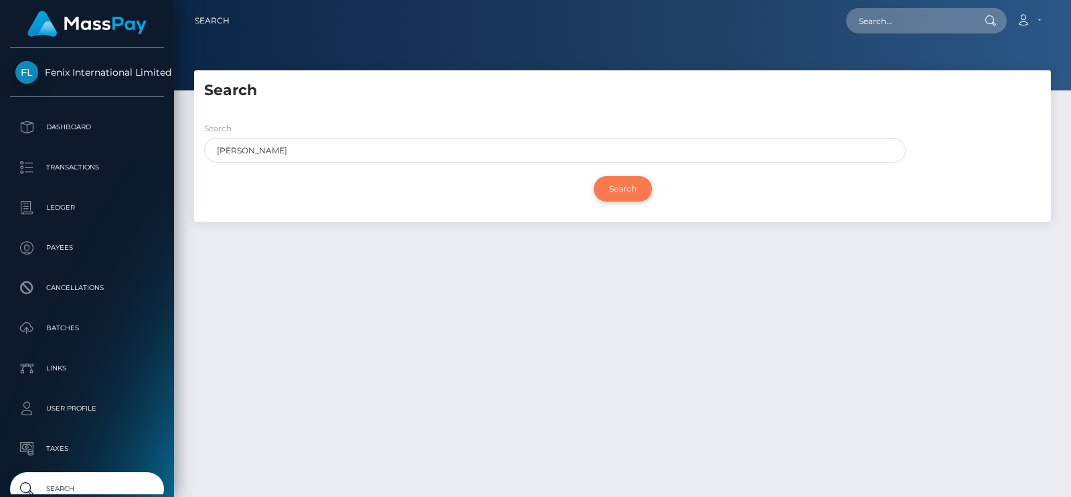
click at [609, 181] on input "Search" at bounding box center [623, 188] width 58 height 25
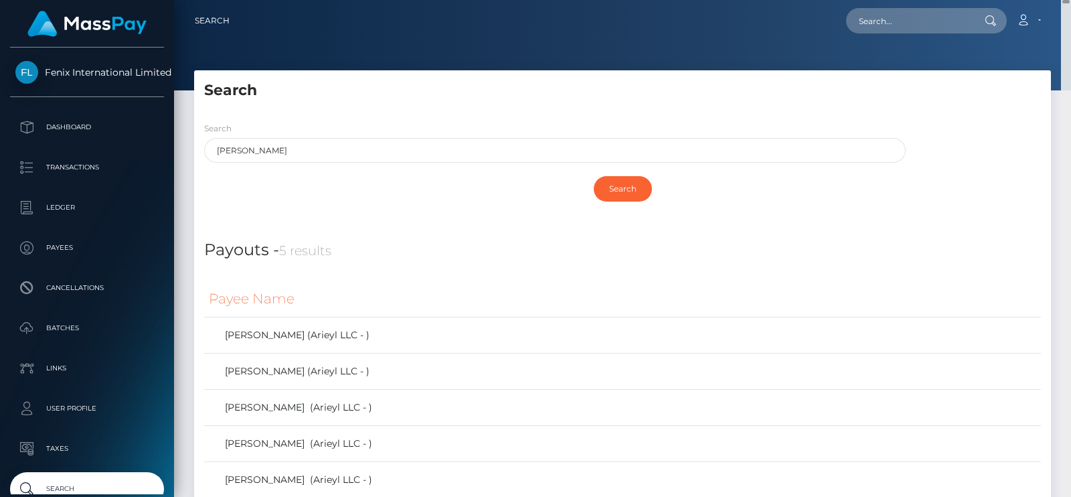
drag, startPoint x: 1065, startPoint y: 11, endPoint x: 1065, endPoint y: -6, distance: 17.4
click at [1065, 0] on html "Fenix International Limited Dashboard Transactions Ledger Payees" at bounding box center [535, 248] width 1071 height 497
click at [421, 242] on h4 "Payouts - 5 results" at bounding box center [622, 250] width 837 height 24
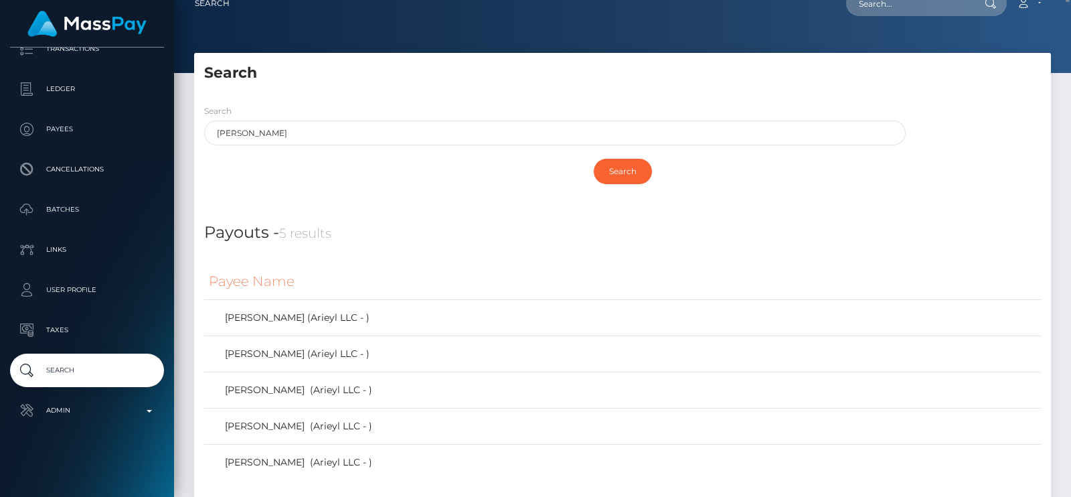
scroll to position [15, 0]
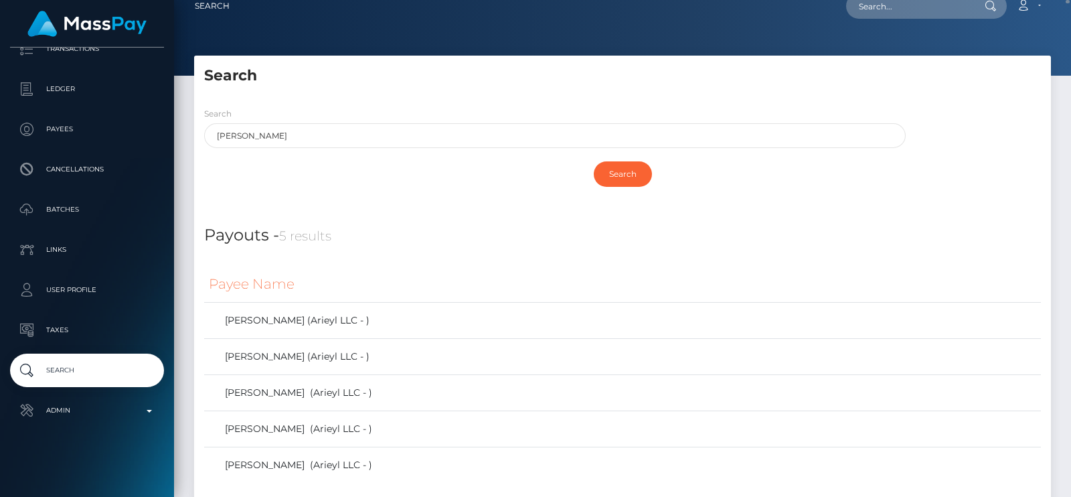
click at [452, 115] on div "Search Megan" at bounding box center [555, 127] width 702 height 42
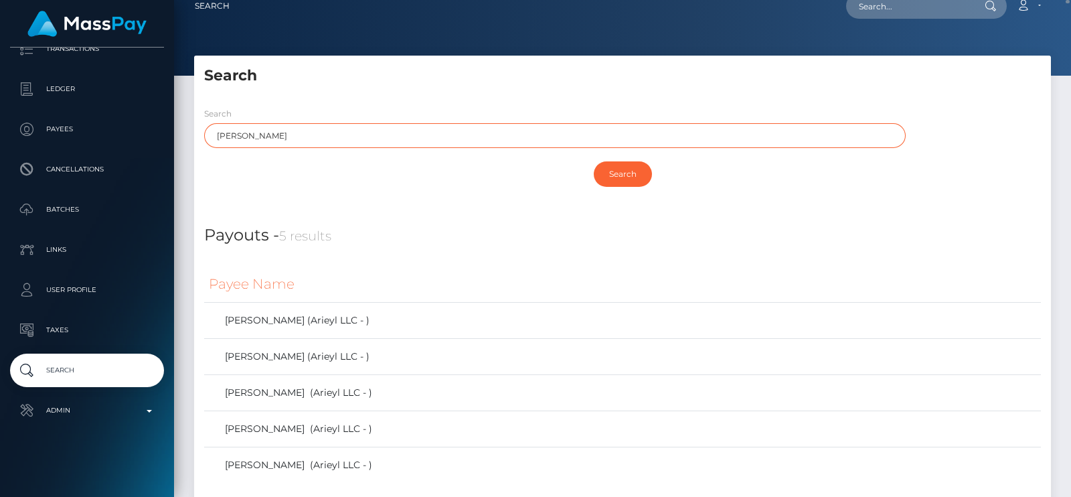
click at [425, 146] on input "Megan" at bounding box center [555, 135] width 702 height 25
paste input "Loughney"
click at [594, 161] on input "Search" at bounding box center [623, 173] width 58 height 25
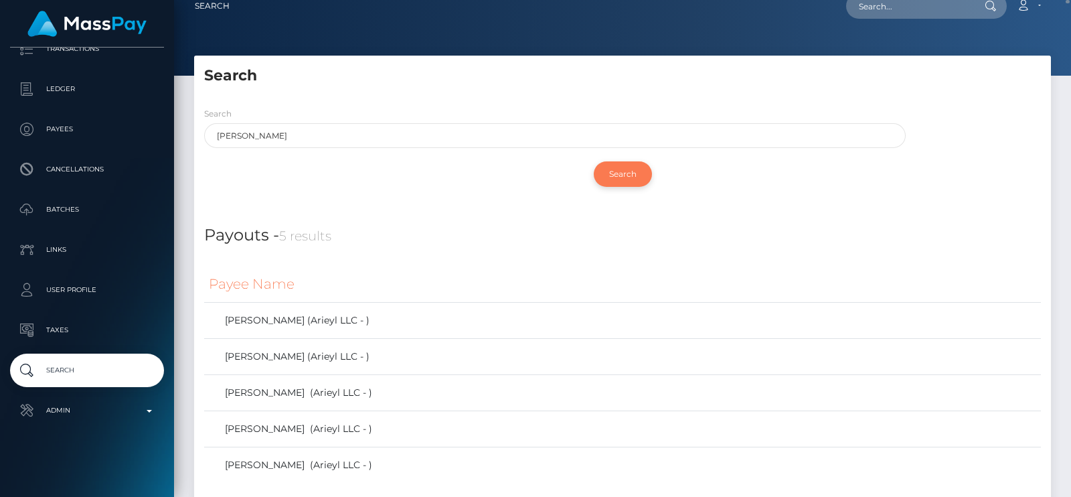
click at [612, 183] on input "Search" at bounding box center [623, 173] width 58 height 25
click at [636, 175] on input "Search" at bounding box center [623, 173] width 58 height 25
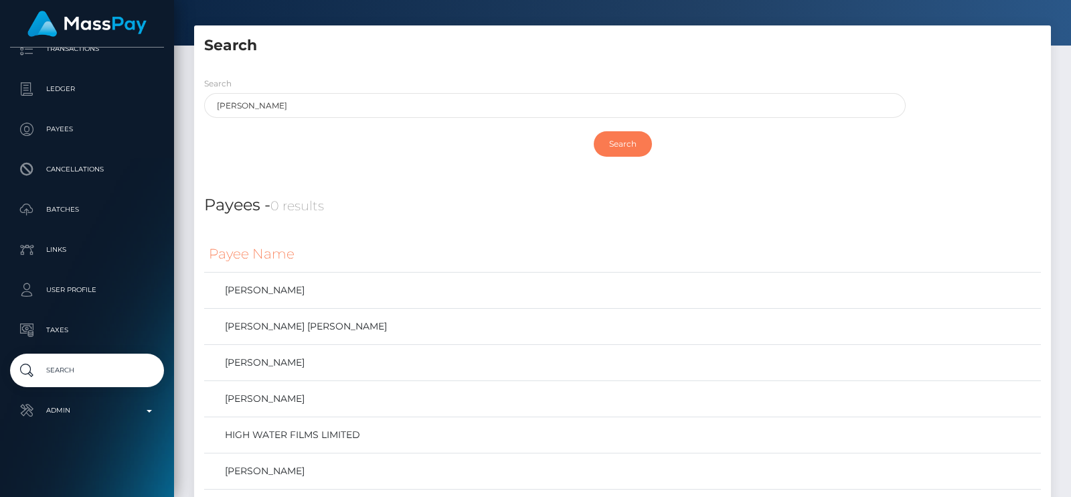
scroll to position [0, 0]
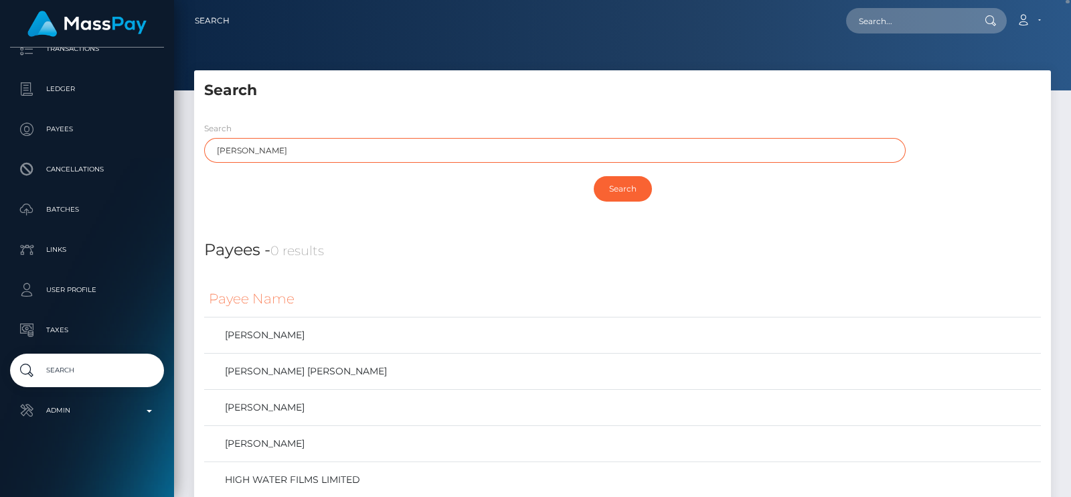
click at [305, 143] on input "Megan Loughney" at bounding box center [555, 150] width 702 height 25
click at [277, 152] on input "Megan Loughney" at bounding box center [555, 150] width 702 height 25
click at [230, 151] on input "Megan Loughney" at bounding box center [555, 150] width 702 height 25
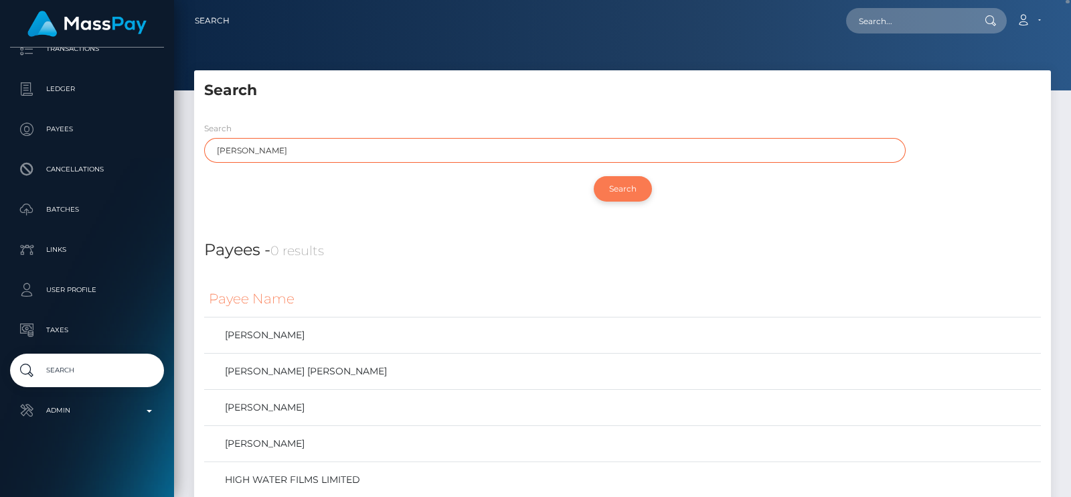
type input "Loughney"
click at [627, 188] on input "Search" at bounding box center [623, 188] width 58 height 25
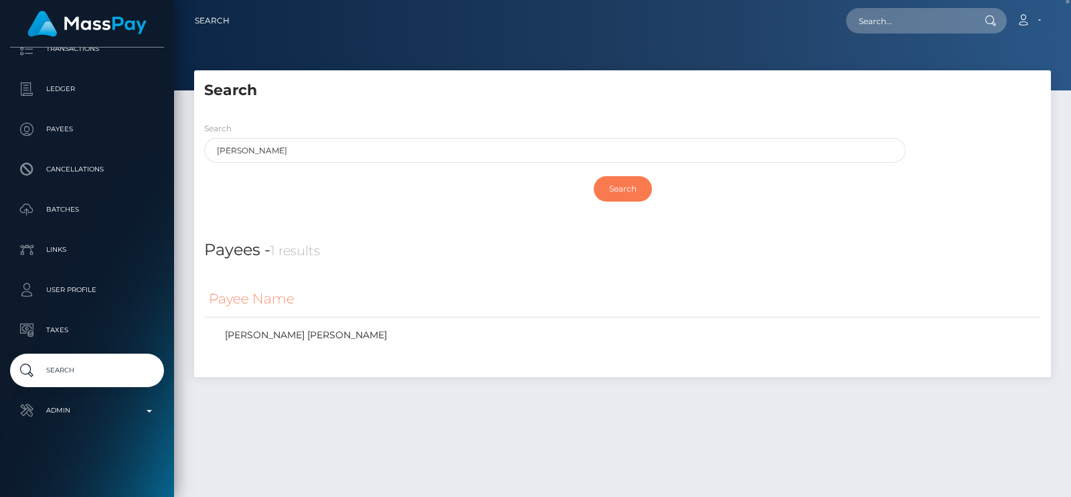
scroll to position [34, 0]
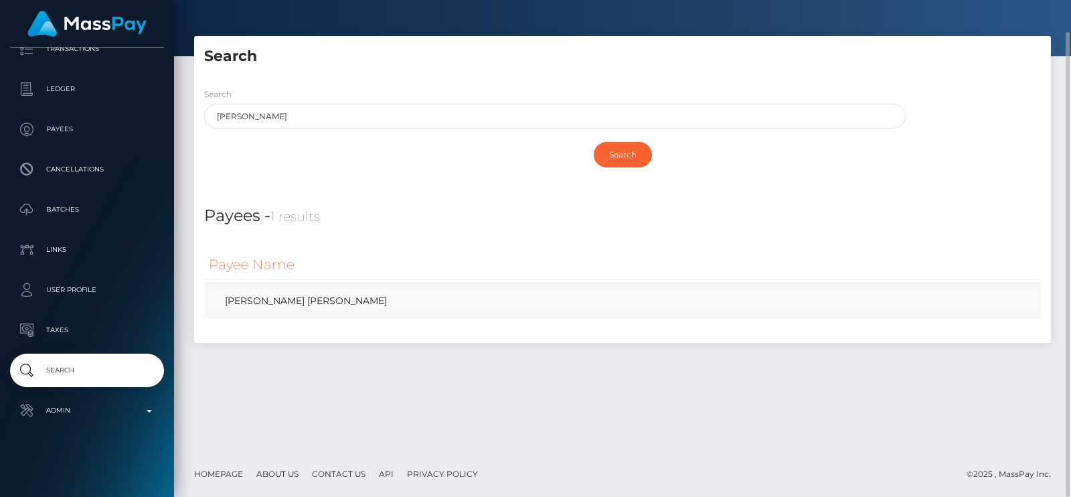
click at [338, 301] on link "MEGAN VERONICA Loughney" at bounding box center [623, 300] width 828 height 19
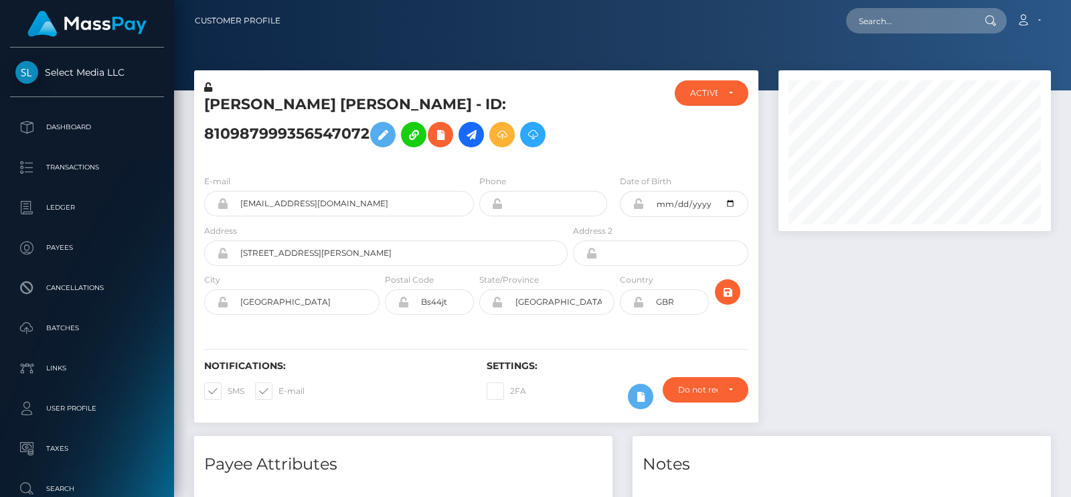
scroll to position [160, 272]
click at [343, 212] on input "veronicaandgeorge2@gmail.com" at bounding box center [351, 203] width 246 height 25
click at [244, 92] on div "MEGAN VERONICA Loughney - ID: 810987999356547072" at bounding box center [382, 122] width 376 height 84
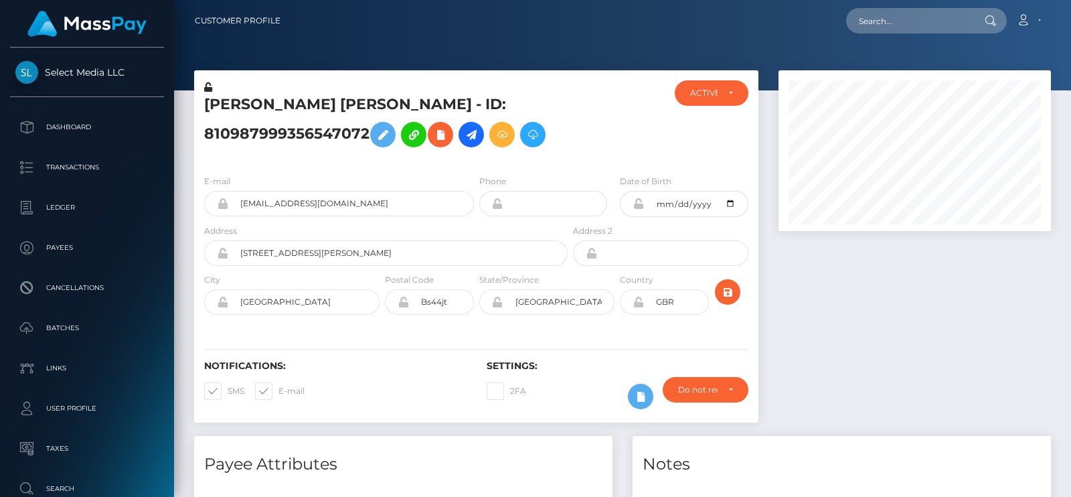
click at [244, 92] on div "MEGAN VERONICA Loughney - ID: 810987999356547072" at bounding box center [382, 122] width 376 height 84
click at [244, 99] on h5 "MEGAN VERONICA Loughney - ID: 810987999356547072" at bounding box center [382, 124] width 356 height 60
copy h5 "MEGAN"
